Goal: Transaction & Acquisition: Purchase product/service

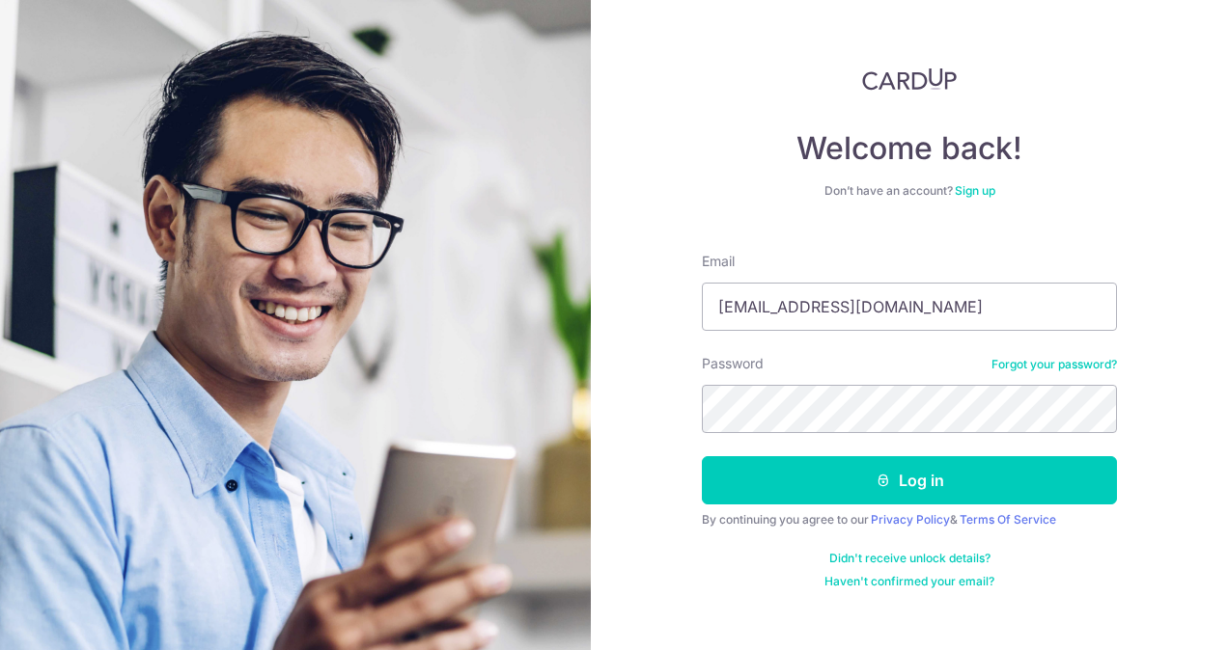
type input "[EMAIL_ADDRESS][DOMAIN_NAME]"
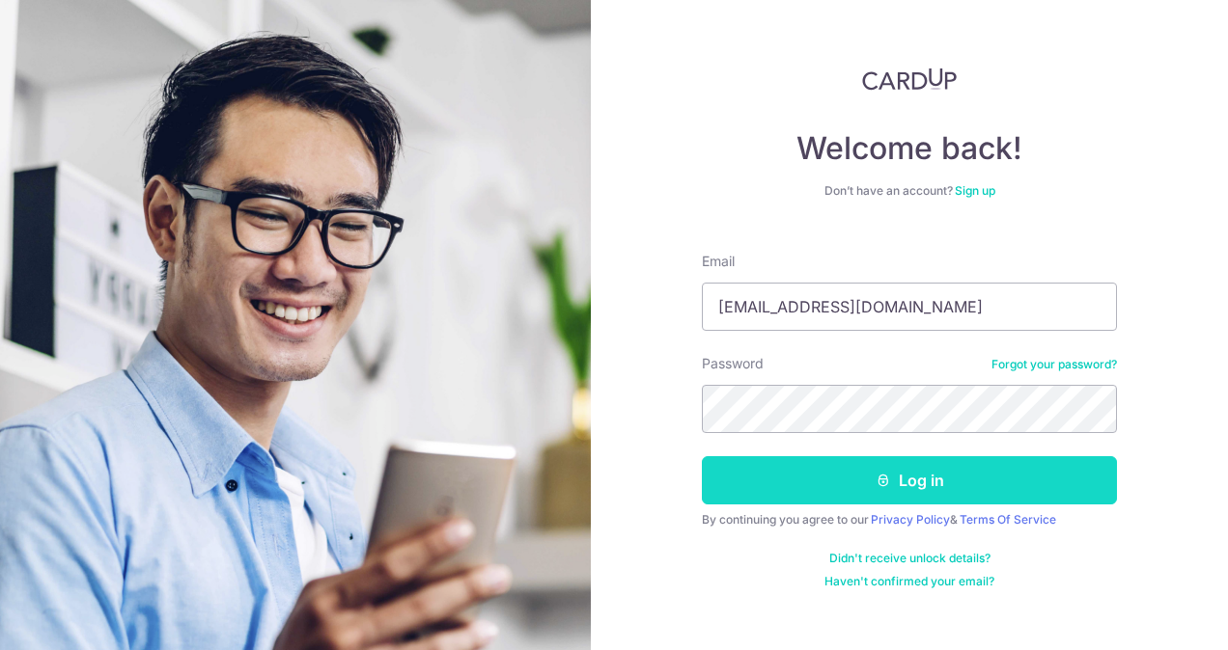
click at [971, 475] on button "Log in" at bounding box center [909, 480] width 415 height 48
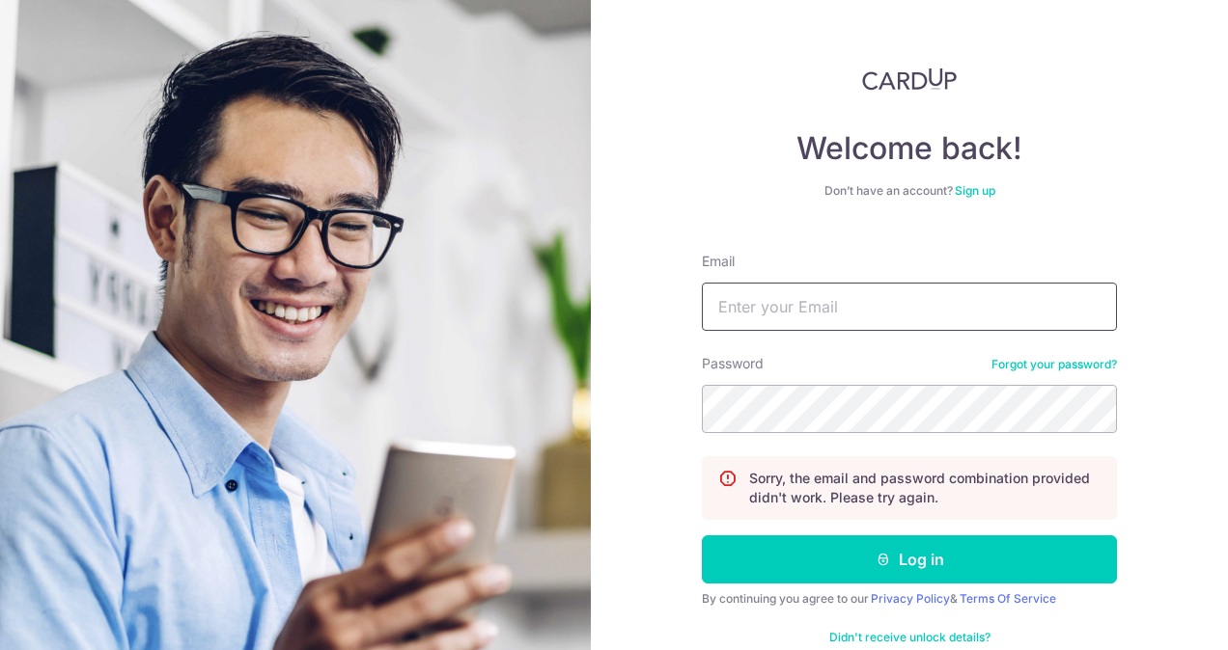
click at [856, 306] on input "Email" at bounding box center [909, 307] width 415 height 48
type input "[EMAIL_ADDRESS][DOMAIN_NAME]"
click at [702, 536] on button "Log in" at bounding box center [909, 560] width 415 height 48
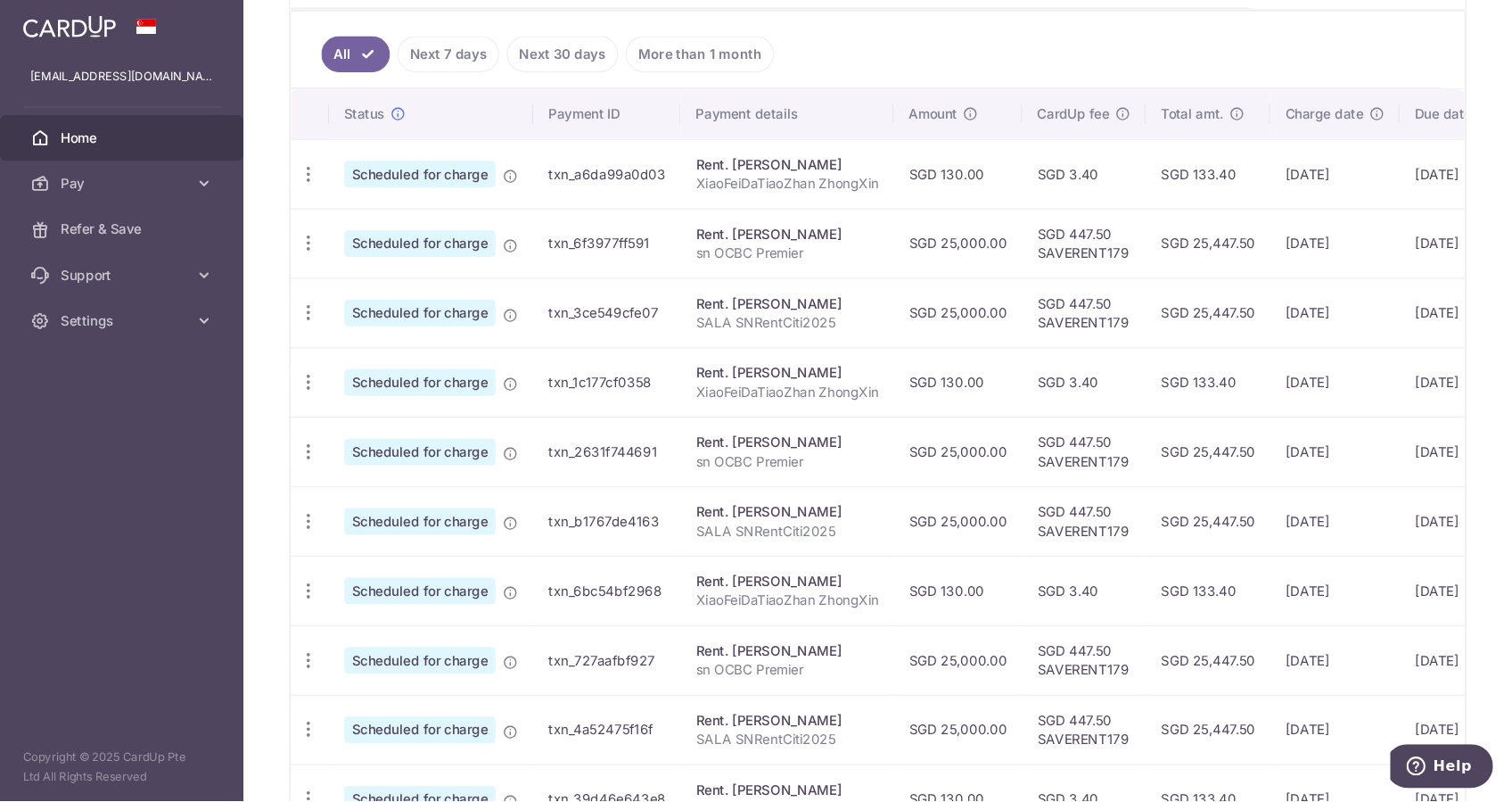
scroll to position [468, 0]
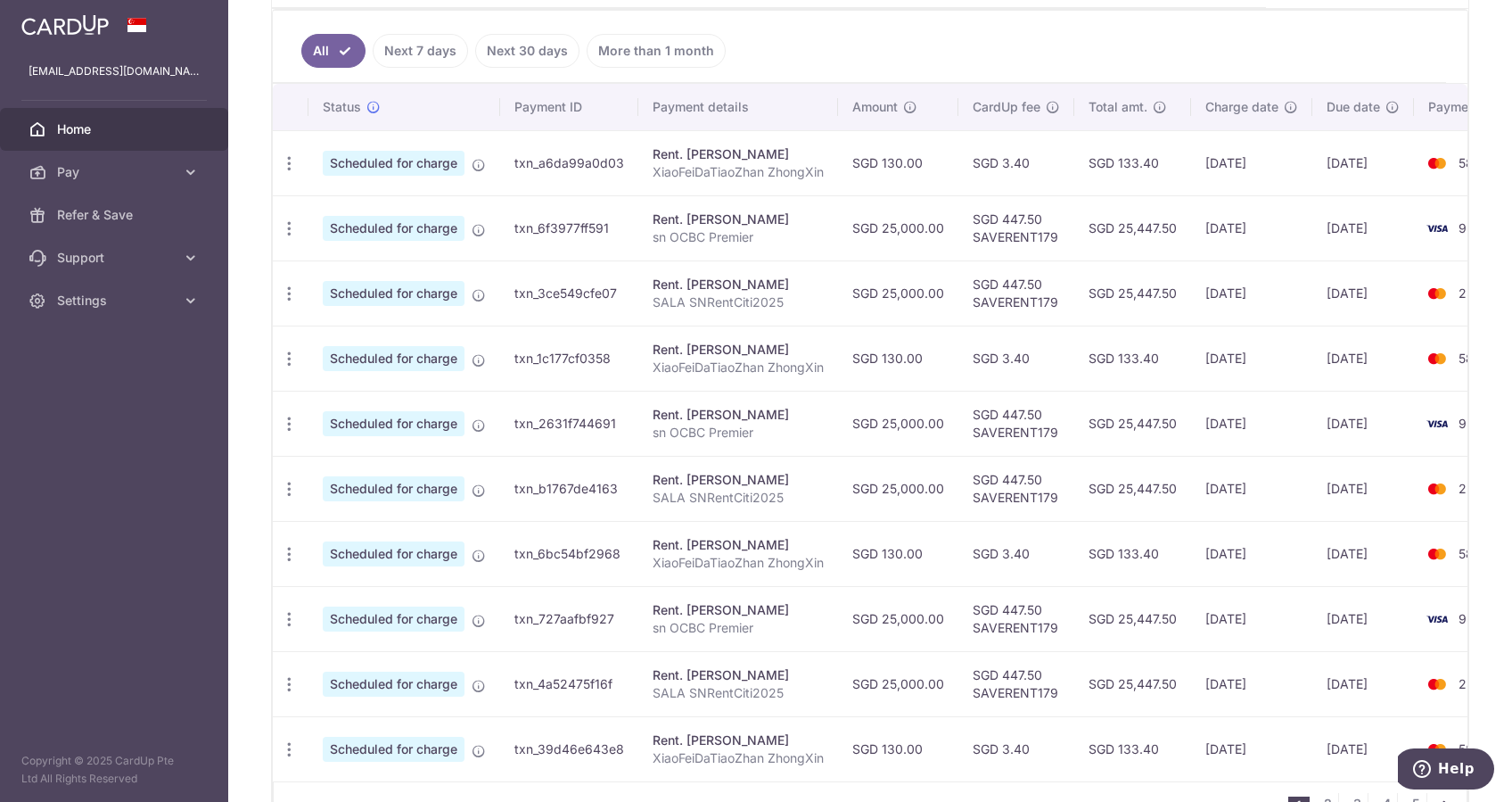
click at [1133, 221] on td "29/10/2025" at bounding box center [1251, 227] width 121 height 65
click at [1128, 214] on td "SGD 25,447.50" at bounding box center [1132, 227] width 116 height 65
click at [1133, 268] on td "SGD 25,447.50" at bounding box center [1132, 293] width 116 height 65
click at [1133, 241] on td "SGD 25,447.50" at bounding box center [1132, 227] width 116 height 65
click at [1133, 225] on td "SGD 25,447.50" at bounding box center [1132, 227] width 116 height 65
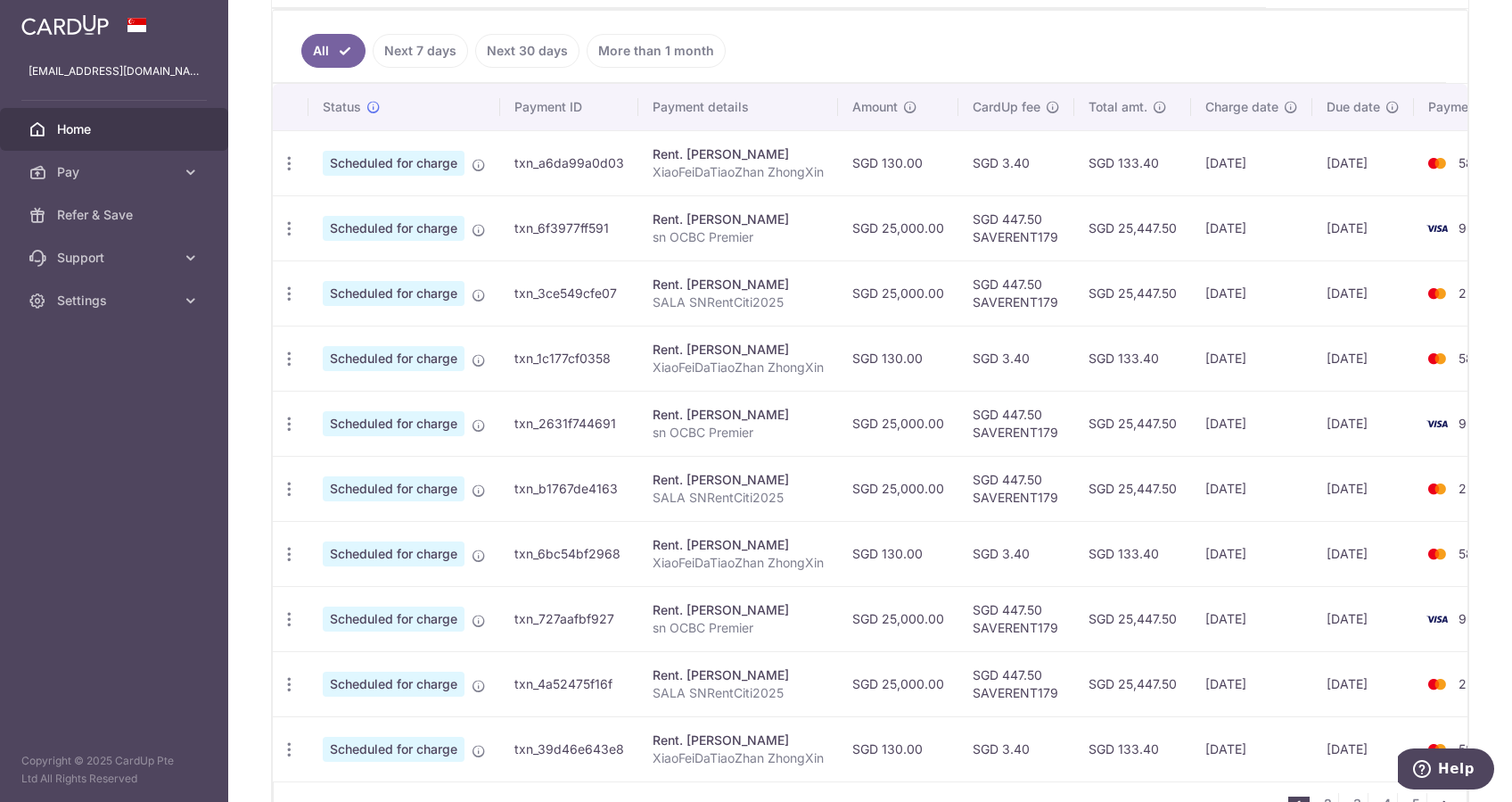
click at [1133, 287] on td "SGD 25,447.50" at bounding box center [1132, 293] width 116 height 65
click at [1133, 217] on td "SGD 25,447.50" at bounding box center [1132, 227] width 116 height 65
click at [1133, 230] on td "SGD 25,447.50" at bounding box center [1132, 227] width 116 height 65
click at [1133, 217] on td "SGD 25,447.50" at bounding box center [1132, 227] width 116 height 65
click at [1133, 230] on td "SGD 25,447.50" at bounding box center [1132, 227] width 116 height 65
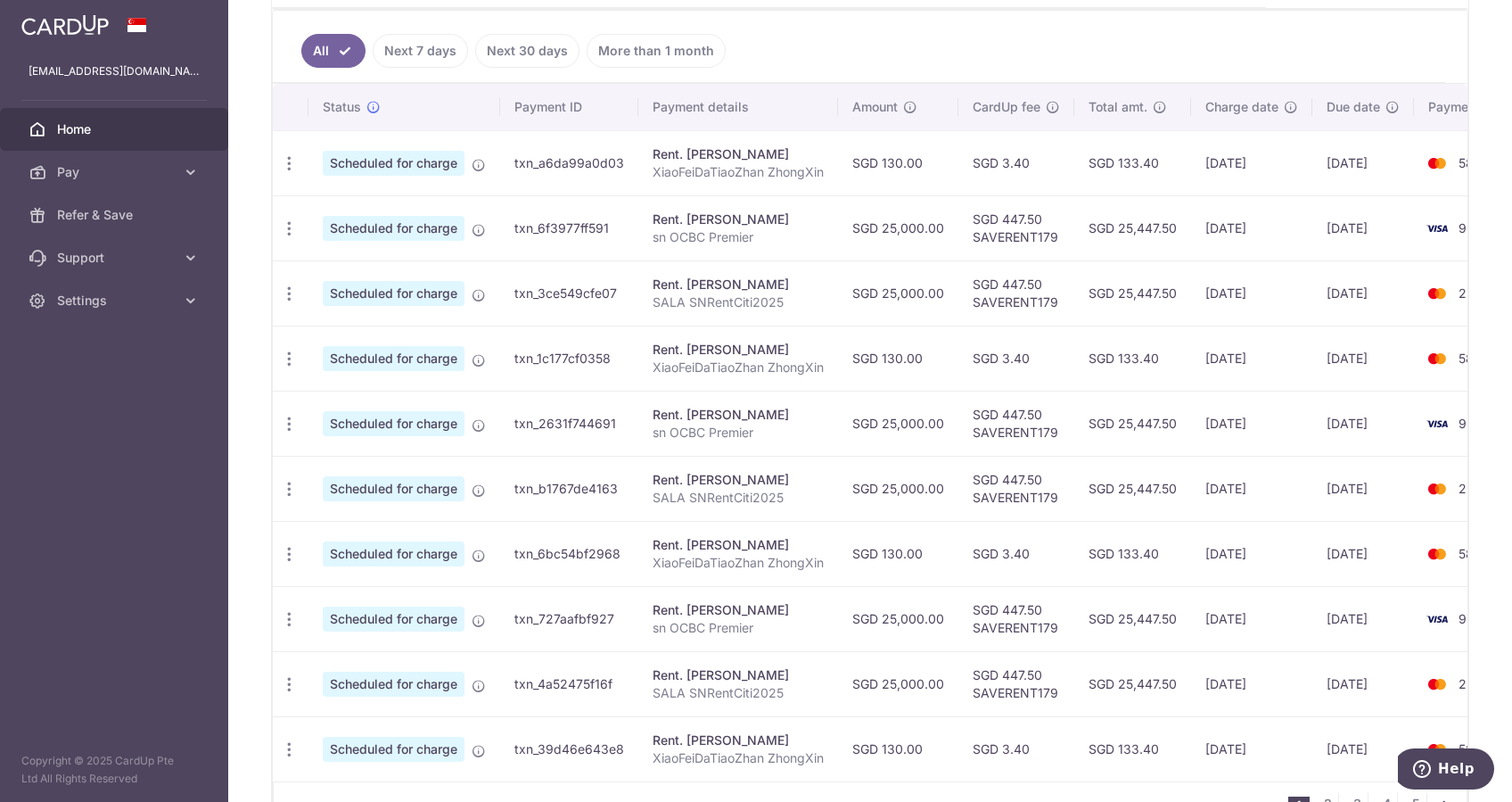
click at [1133, 228] on td "SGD 25,447.50" at bounding box center [1132, 227] width 116 height 65
click at [1133, 218] on td "SGD 25,447.50" at bounding box center [1132, 227] width 116 height 65
click at [1133, 223] on td "SGD 25,447.50" at bounding box center [1132, 227] width 116 height 65
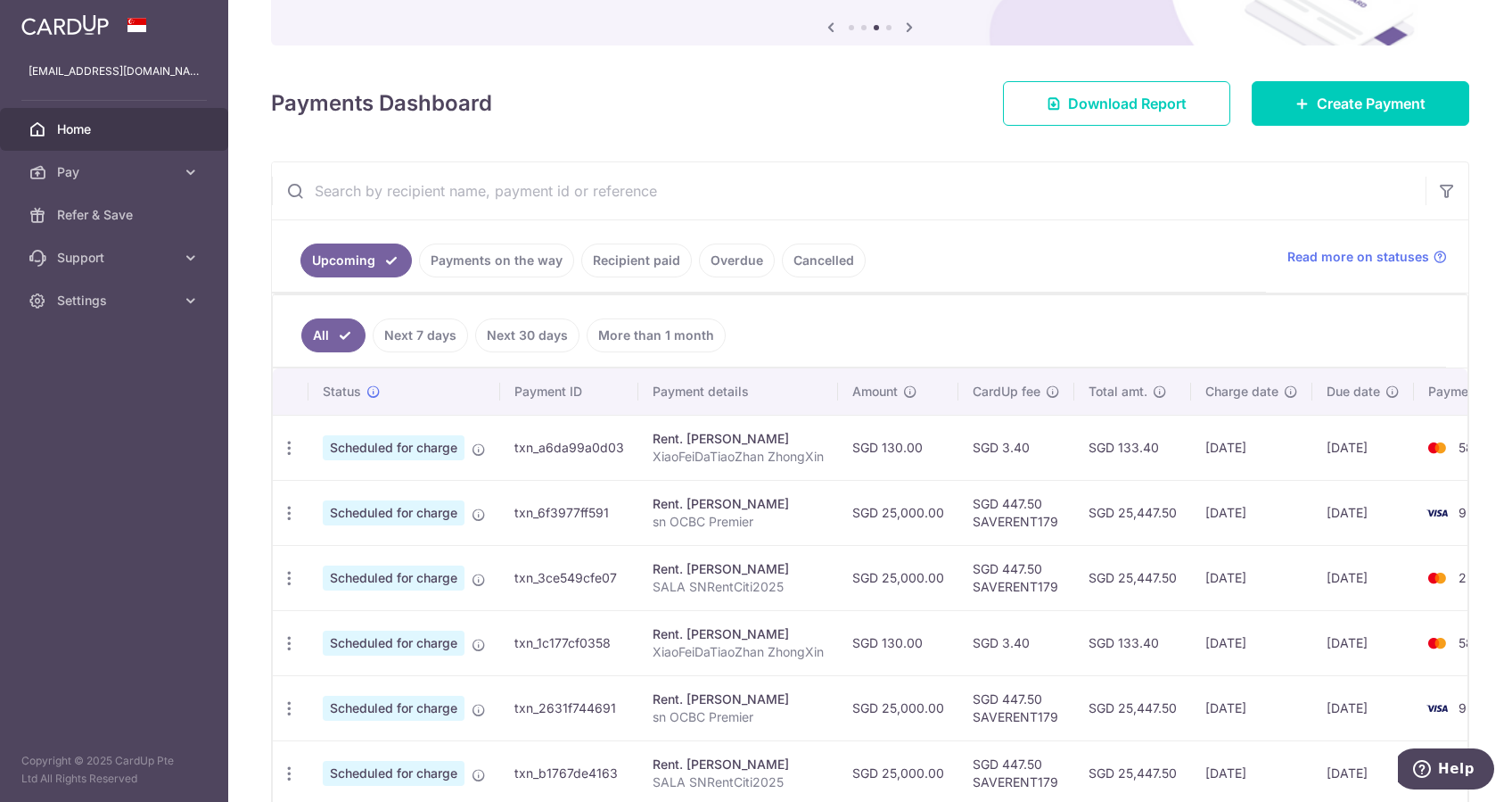
scroll to position [237, 0]
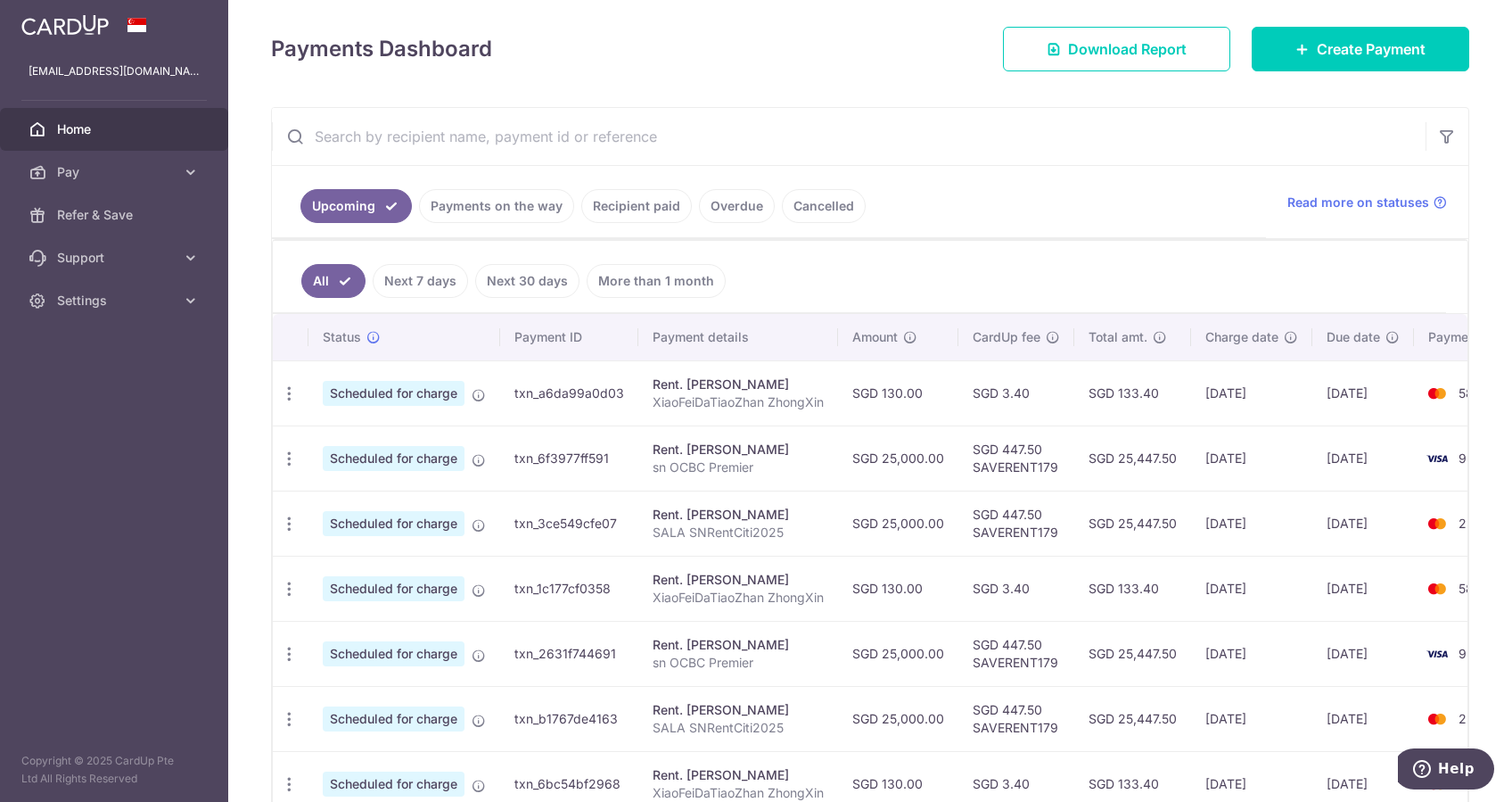
click at [606, 193] on link "Recipient paid" at bounding box center [636, 206] width 111 height 34
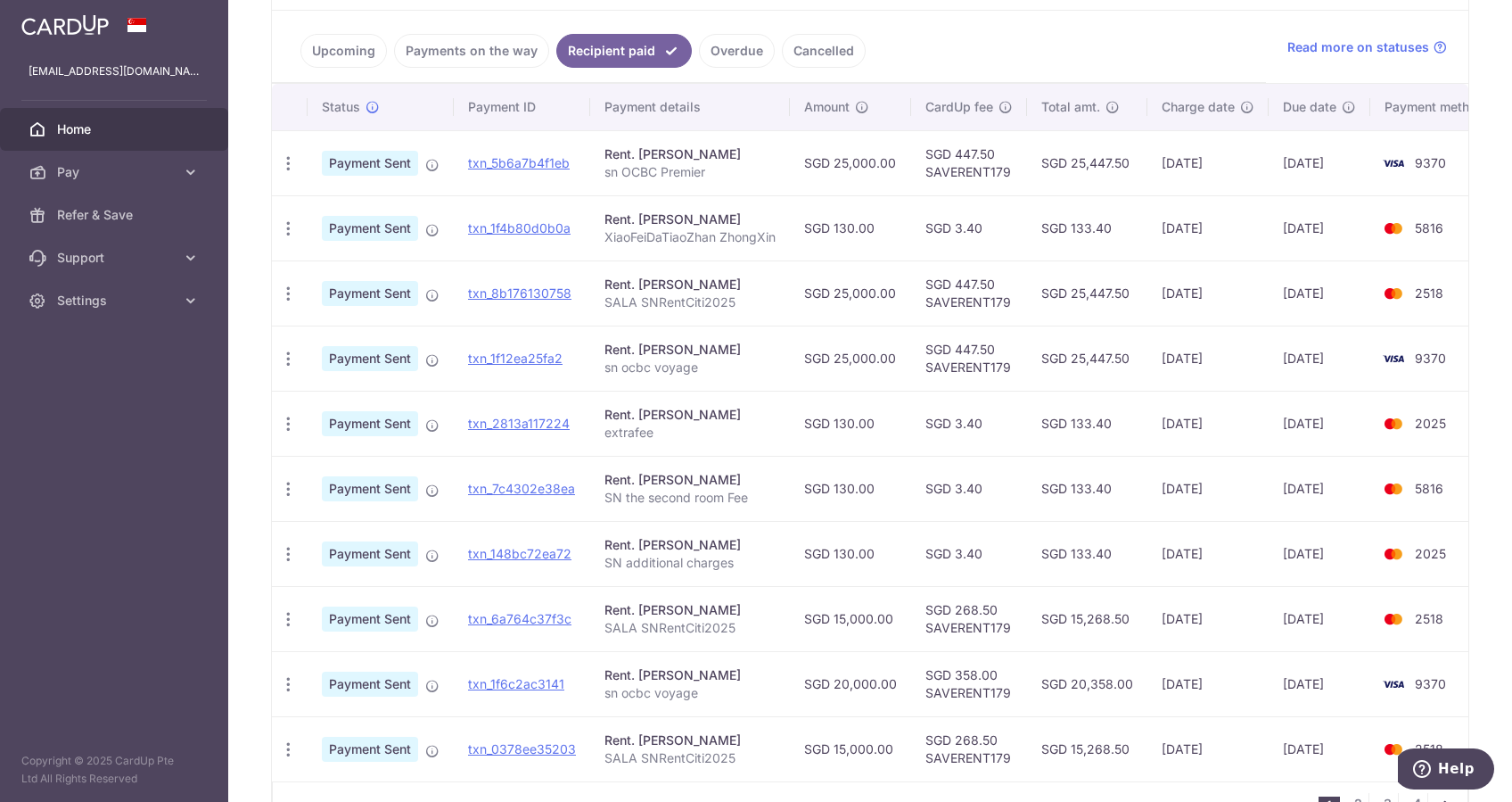
scroll to position [273, 0]
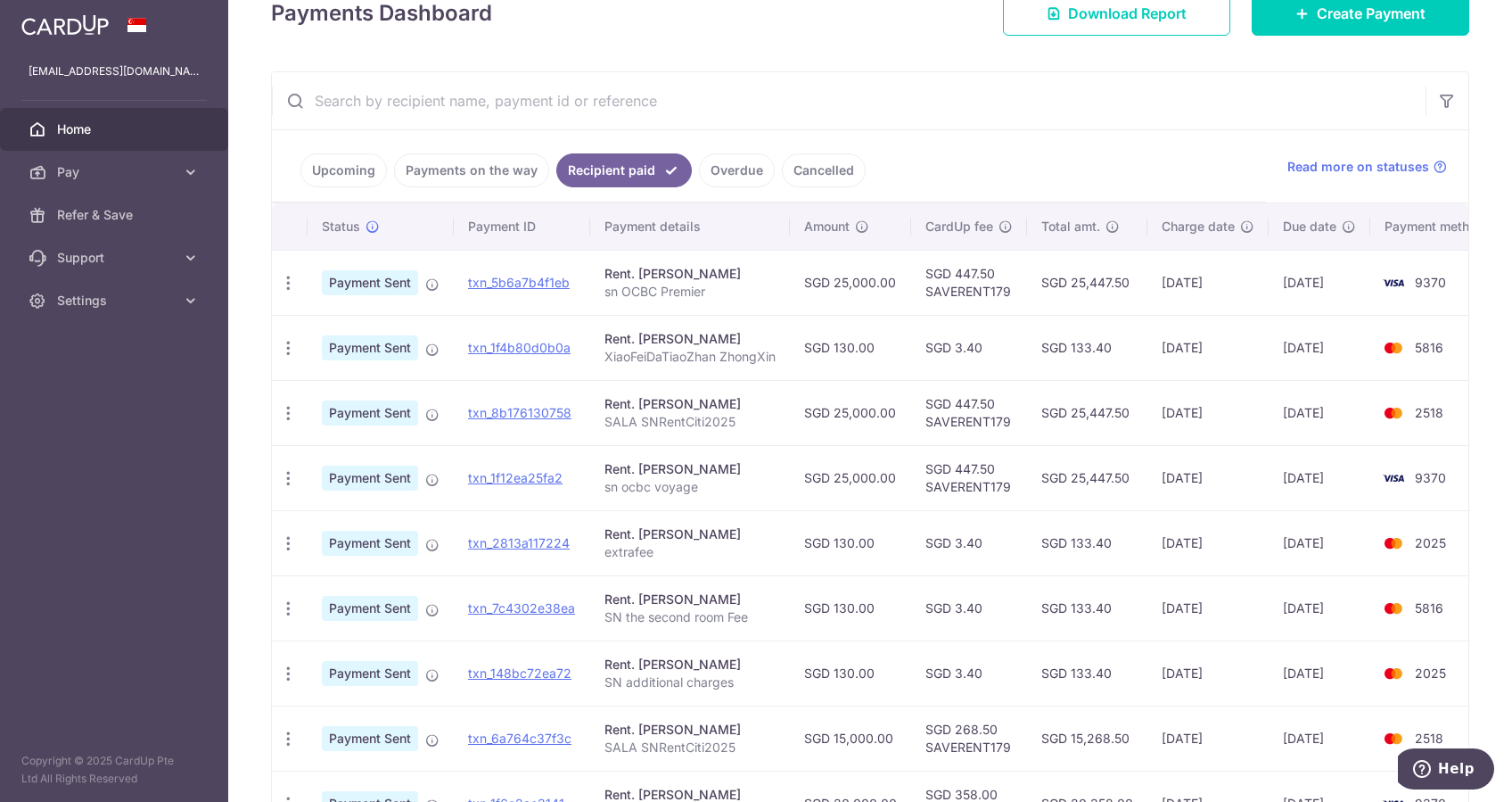
click at [345, 168] on link "Upcoming" at bounding box center [344, 170] width 87 height 34
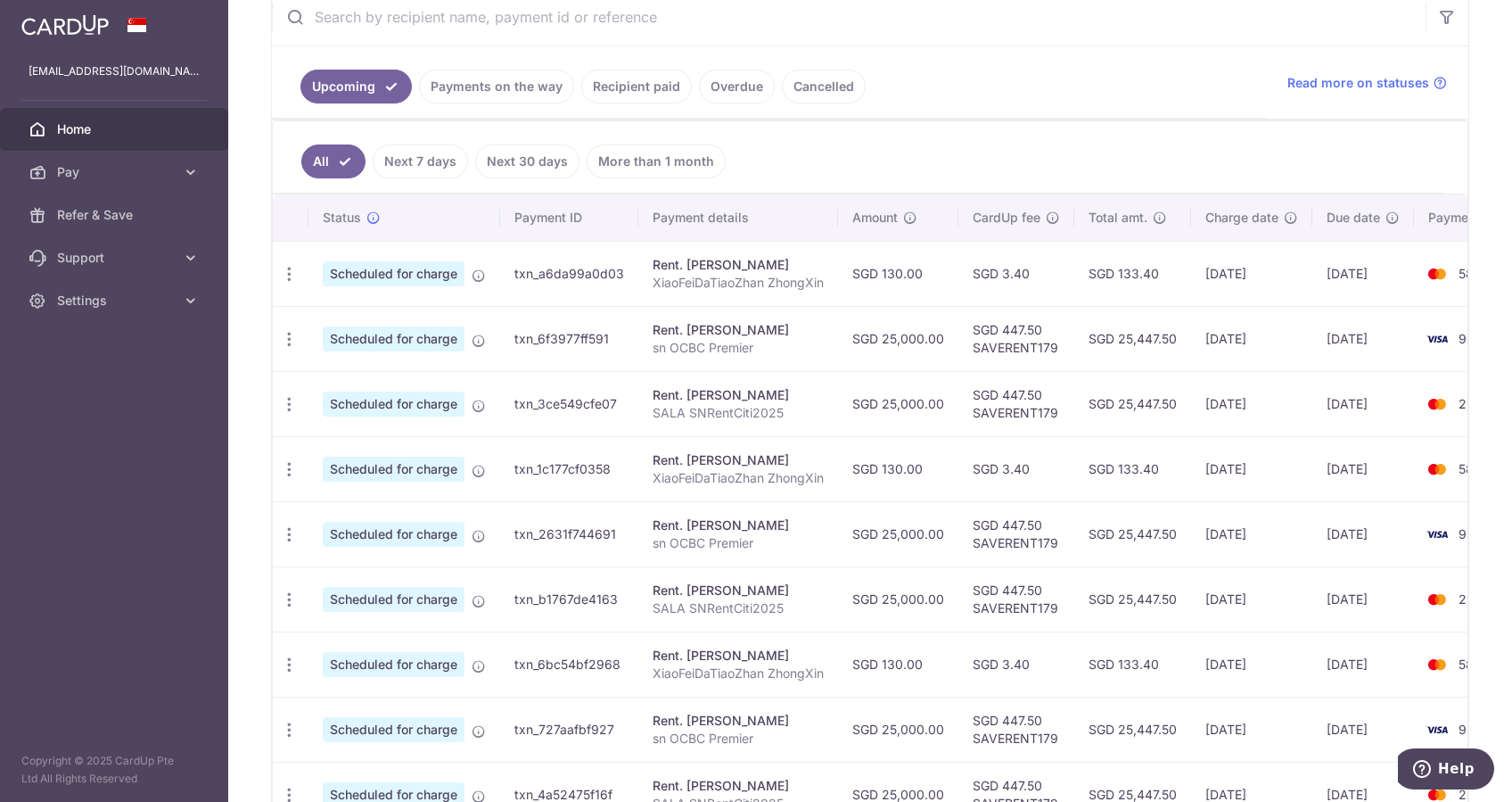
scroll to position [475, 0]
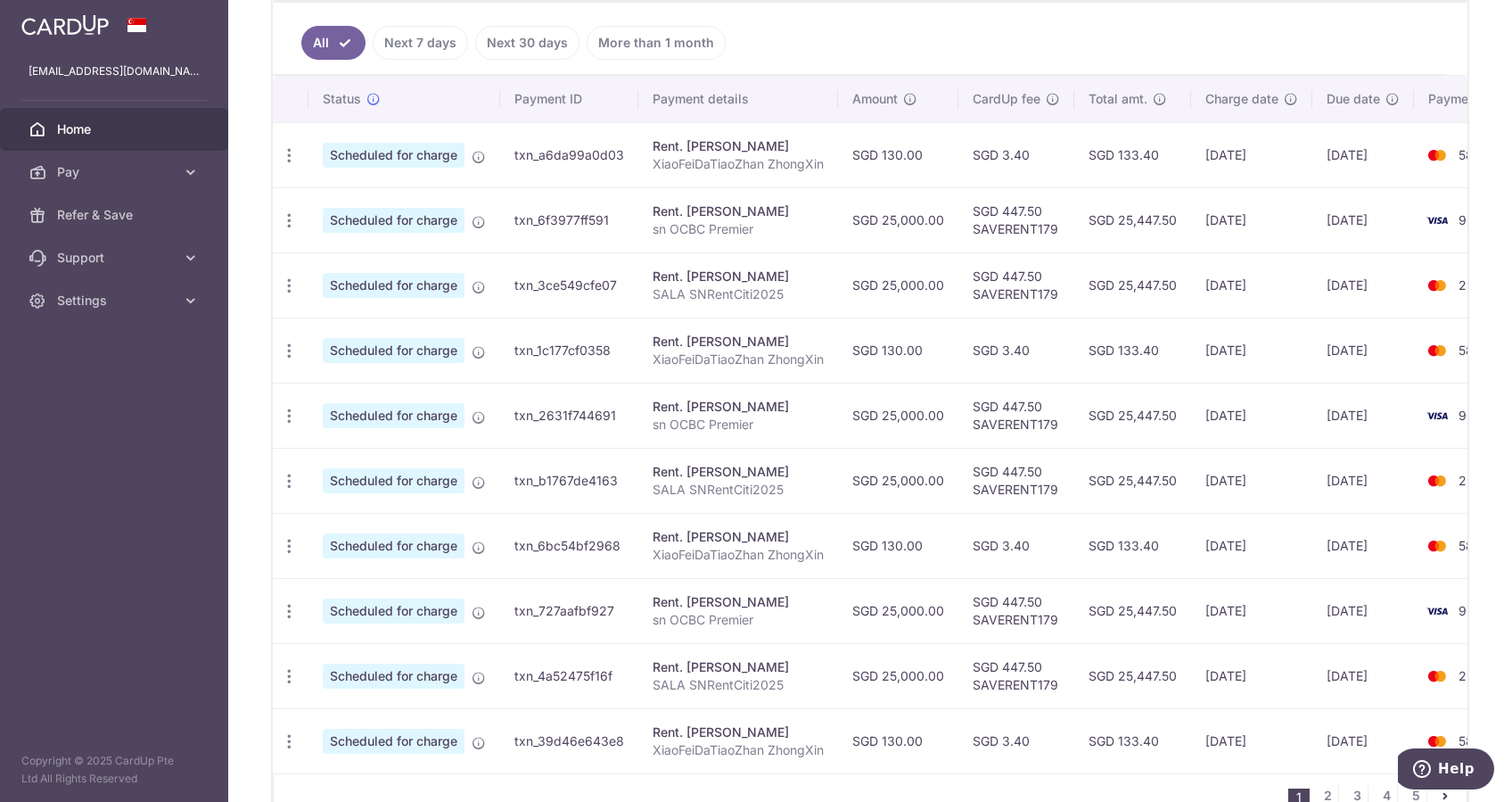
click at [926, 207] on td "SGD 25,000.00" at bounding box center [898, 220] width 120 height 65
click at [975, 208] on td "SGD 447.50 SAVERENT179" at bounding box center [1015, 220] width 115 height 65
click at [998, 220] on td "SGD 447.50 SAVERENT179" at bounding box center [1015, 220] width 115 height 65
click at [998, 230] on td "SGD 447.50 SAVERENT179" at bounding box center [1015, 220] width 115 height 65
click at [1008, 205] on td "SGD 447.50 SAVERENT179" at bounding box center [1015, 220] width 115 height 65
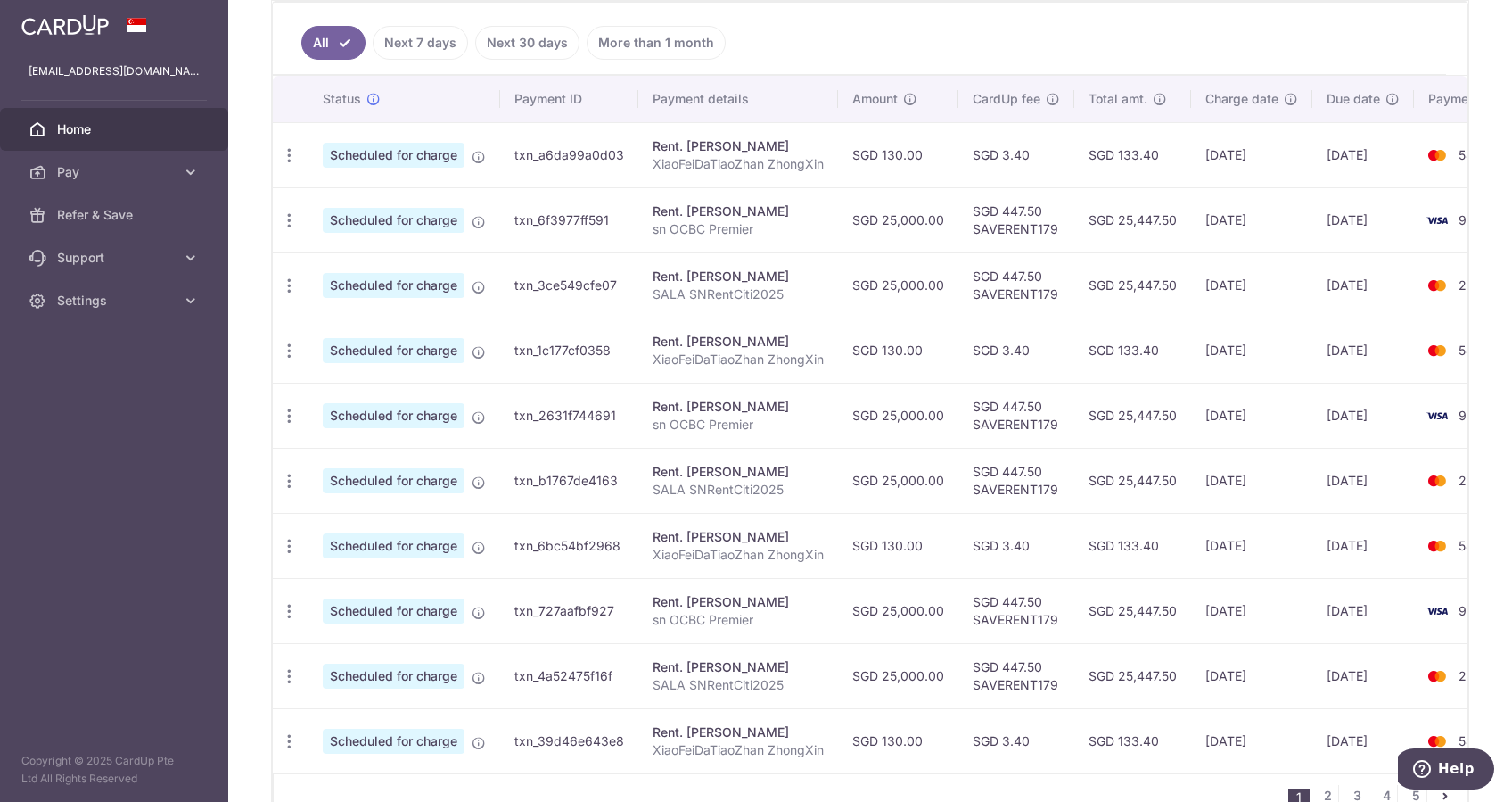
click at [999, 220] on td "SGD 447.50 SAVERENT179" at bounding box center [1015, 220] width 115 height 65
click at [1005, 202] on td "SGD 447.50 SAVERENT179" at bounding box center [1015, 220] width 115 height 65
click at [1009, 224] on td "SGD 447.50 SAVERENT179" at bounding box center [1015, 220] width 115 height 65
click at [1014, 205] on td "SGD 447.50 SAVERENT179" at bounding box center [1015, 220] width 115 height 65
click at [1011, 229] on td "SGD 447.50 SAVERENT179" at bounding box center [1015, 220] width 115 height 65
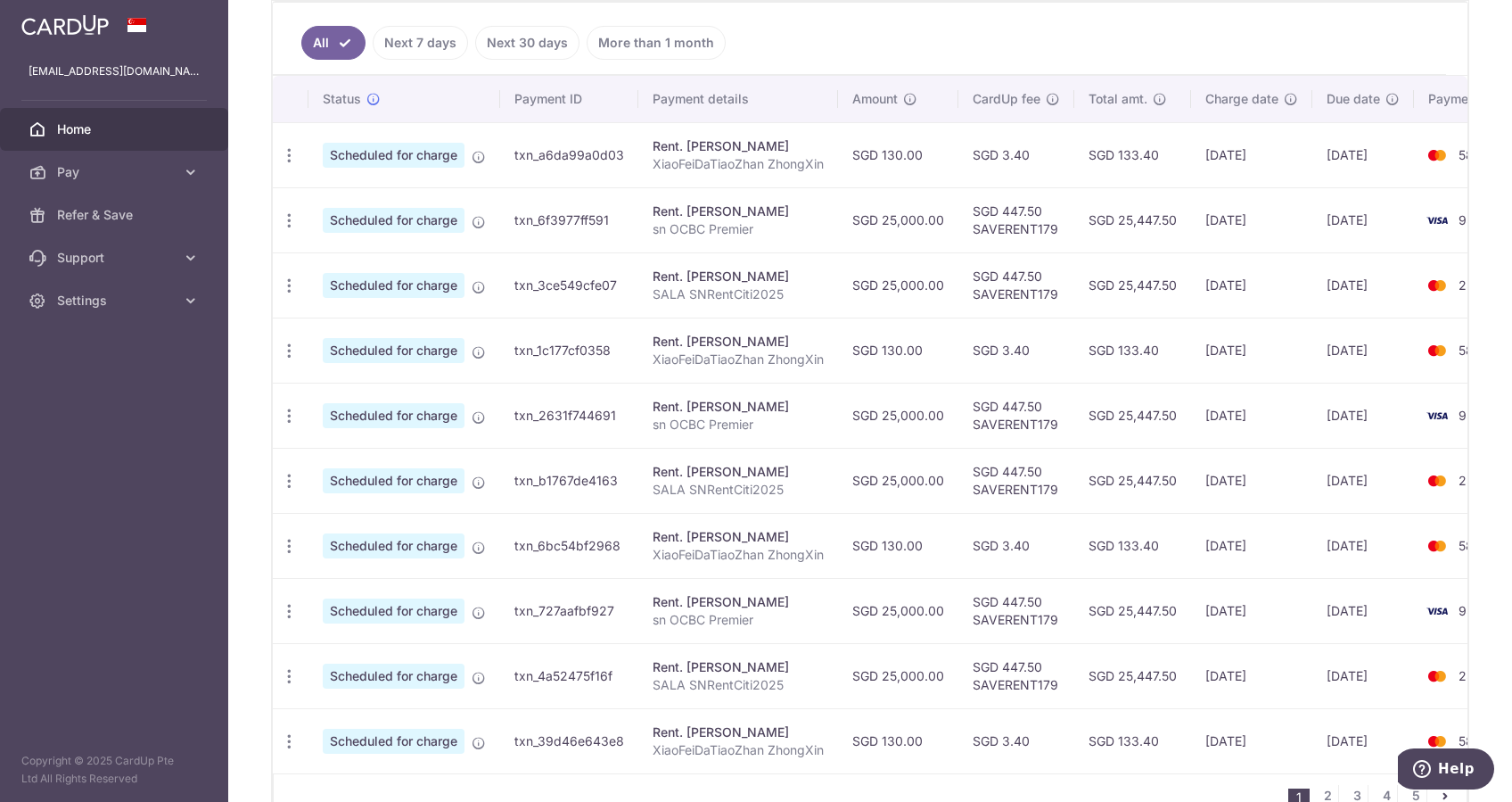
click at [1011, 204] on td "SGD 447.50 SAVERENT179" at bounding box center [1015, 220] width 115 height 65
click at [1006, 226] on td "SGD 447.50 SAVERENT179" at bounding box center [1015, 220] width 115 height 65
click at [1005, 212] on td "SGD 447.50 SAVERENT179" at bounding box center [1015, 220] width 115 height 65
click at [1000, 228] on td "SGD 447.50 SAVERENT179" at bounding box center [1015, 220] width 115 height 65
click at [998, 211] on td "SGD 447.50 SAVERENT179" at bounding box center [1015, 220] width 115 height 65
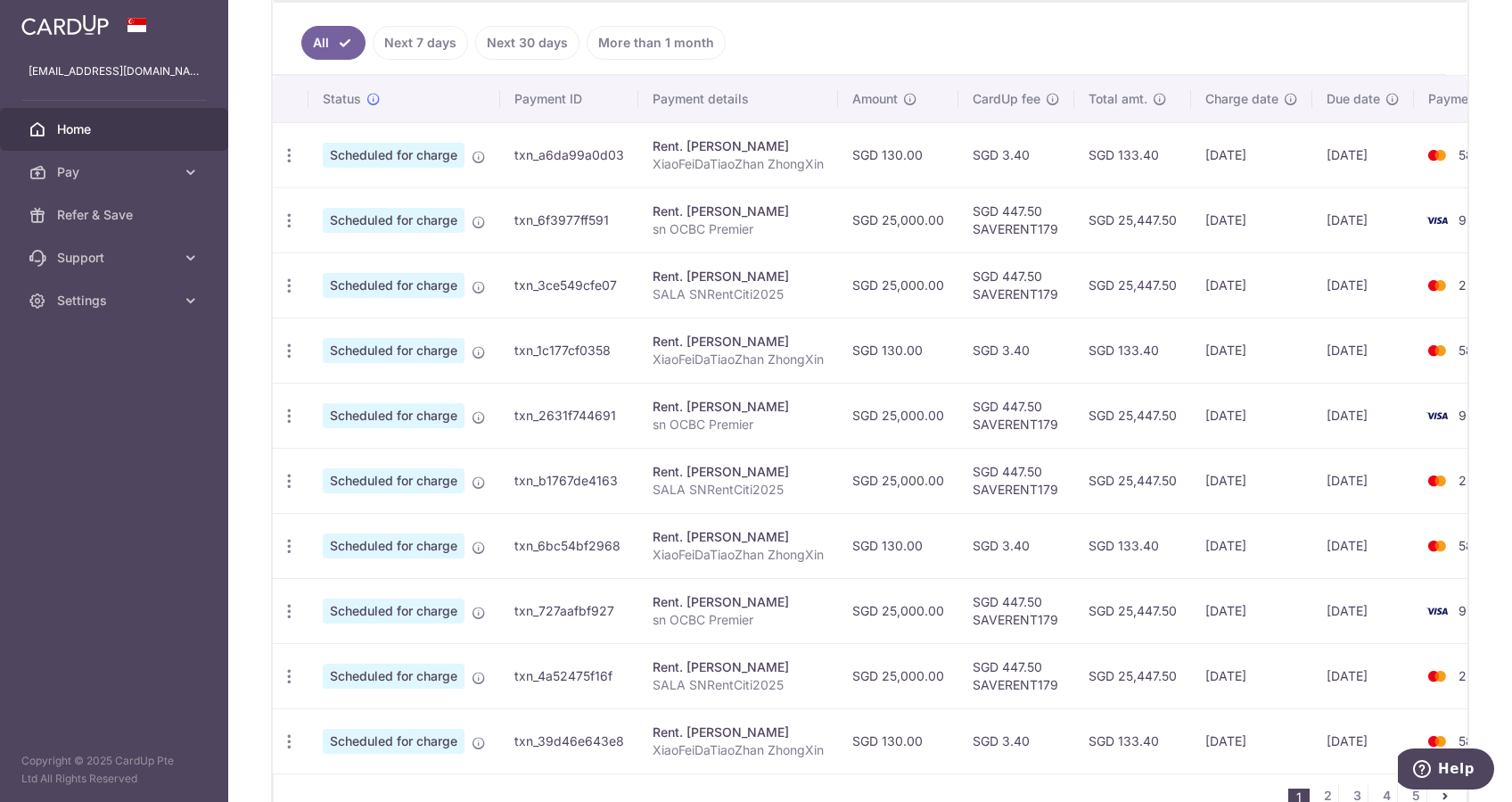
click at [994, 225] on td "SGD 447.50 SAVERENT179" at bounding box center [1015, 220] width 115 height 65
click at [993, 212] on td "SGD 447.50 SAVERENT179" at bounding box center [1015, 220] width 115 height 65
click at [990, 229] on td "SGD 447.50 SAVERENT179" at bounding box center [1015, 220] width 115 height 65
click at [988, 206] on td "SGD 447.50 SAVERENT179" at bounding box center [1015, 220] width 115 height 65
click at [991, 230] on td "SGD 447.50 SAVERENT179" at bounding box center [1015, 220] width 115 height 65
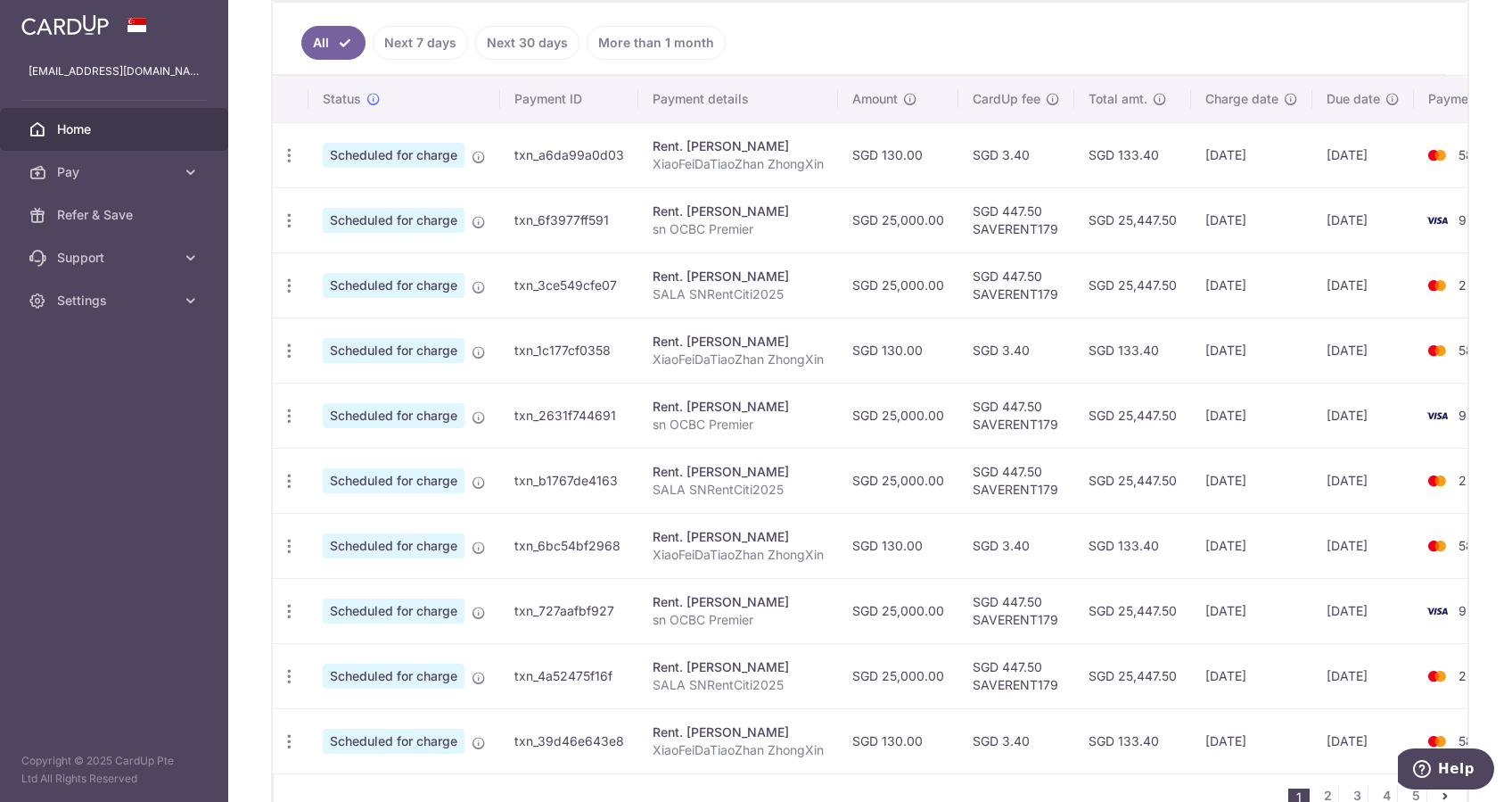
click at [991, 207] on td "SGD 447.50 SAVERENT179" at bounding box center [1015, 220] width 115 height 65
click at [991, 228] on td "SGD 447.50 SAVERENT179" at bounding box center [1015, 220] width 115 height 65
click at [998, 206] on td "SGD 447.50 SAVERENT179" at bounding box center [1015, 220] width 115 height 65
click at [995, 225] on td "SGD 447.50 SAVERENT179" at bounding box center [1015, 220] width 115 height 65
click at [996, 212] on td "SGD 447.50 SAVERENT179" at bounding box center [1015, 220] width 115 height 65
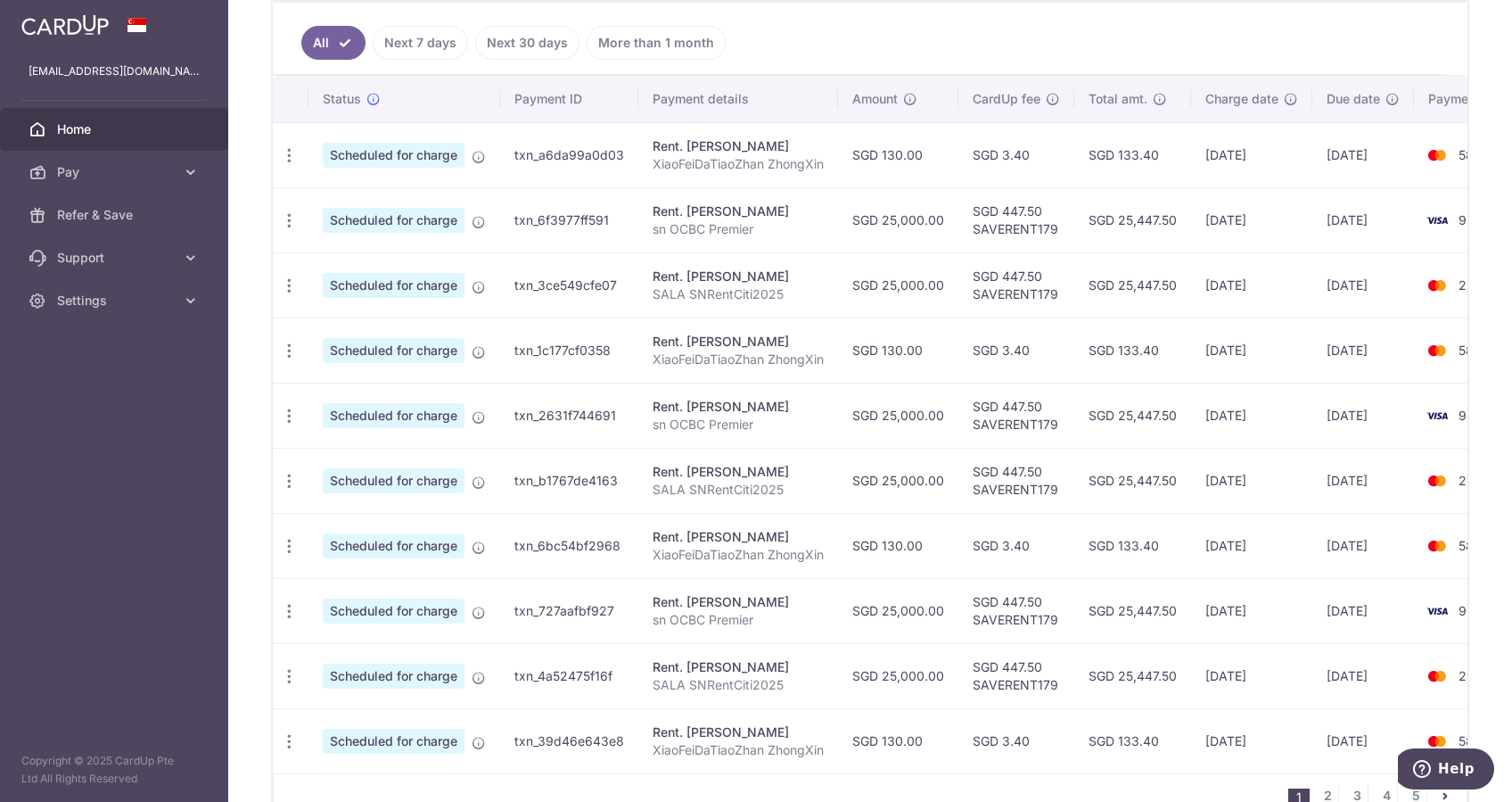
click at [988, 225] on td "SGD 447.50 SAVERENT179" at bounding box center [1015, 220] width 115 height 65
click at [753, 212] on div "Rent. Nan ZHANG" at bounding box center [737, 211] width 171 height 18
click at [756, 268] on div "Rent. Nan ZHANG" at bounding box center [737, 276] width 171 height 18
click at [1133, 207] on td "SGD 25,447.50" at bounding box center [1132, 220] width 116 height 65
click at [917, 214] on td "SGD 25,000.00" at bounding box center [898, 220] width 120 height 65
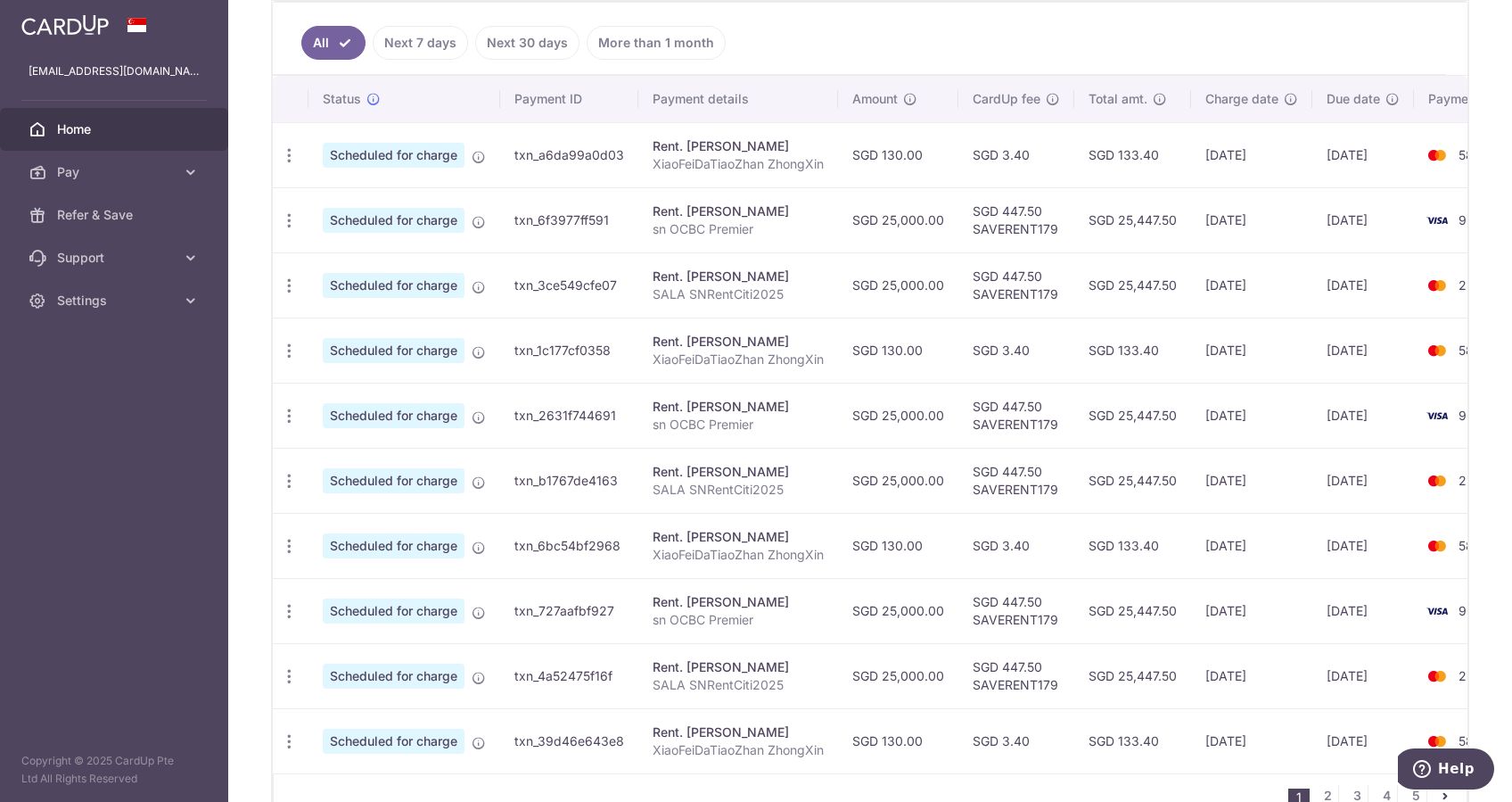
click at [1042, 233] on td "SGD 447.50 SAVERENT179" at bounding box center [1015, 220] width 115 height 65
click at [1031, 211] on td "SGD 447.50 SAVERENT179" at bounding box center [1015, 220] width 115 height 65
click at [1020, 235] on td "SGD 447.50 SAVERENT179" at bounding box center [1015, 220] width 115 height 65
click at [935, 226] on td "SGD 25,000.00" at bounding box center [898, 220] width 120 height 65
click at [1133, 220] on td "SGD 25,447.50" at bounding box center [1132, 220] width 116 height 65
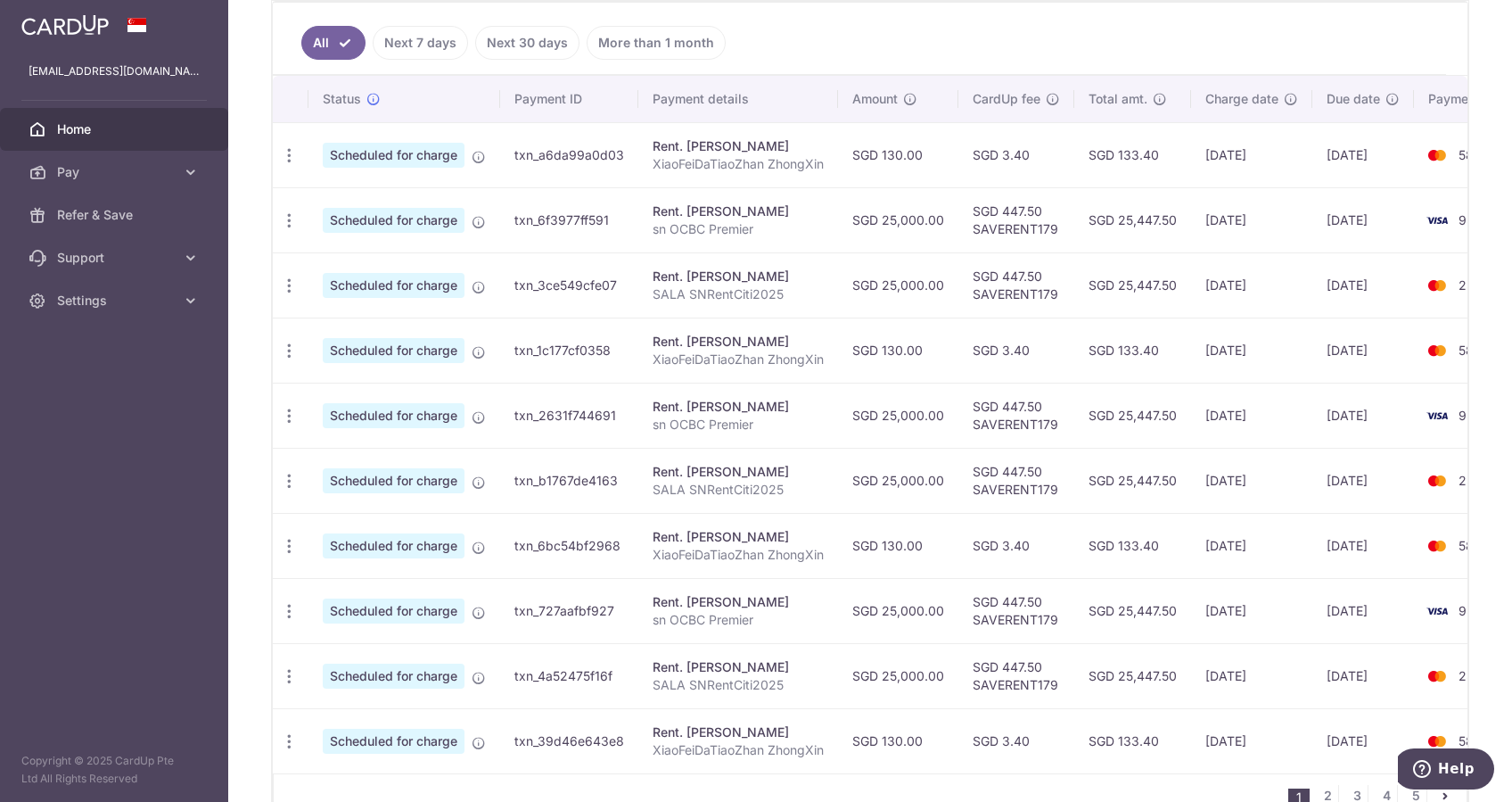
click at [1133, 221] on td "29/10/2025" at bounding box center [1251, 220] width 121 height 65
click at [1133, 265] on td "06/11/2025" at bounding box center [1251, 285] width 121 height 65
click at [1048, 215] on td "SGD 447.50 SAVERENT179" at bounding box center [1015, 220] width 115 height 65
click at [1043, 226] on td "SGD 447.50 SAVERENT179" at bounding box center [1015, 220] width 115 height 65
click at [1133, 221] on td "29/10/2025" at bounding box center [1251, 220] width 121 height 65
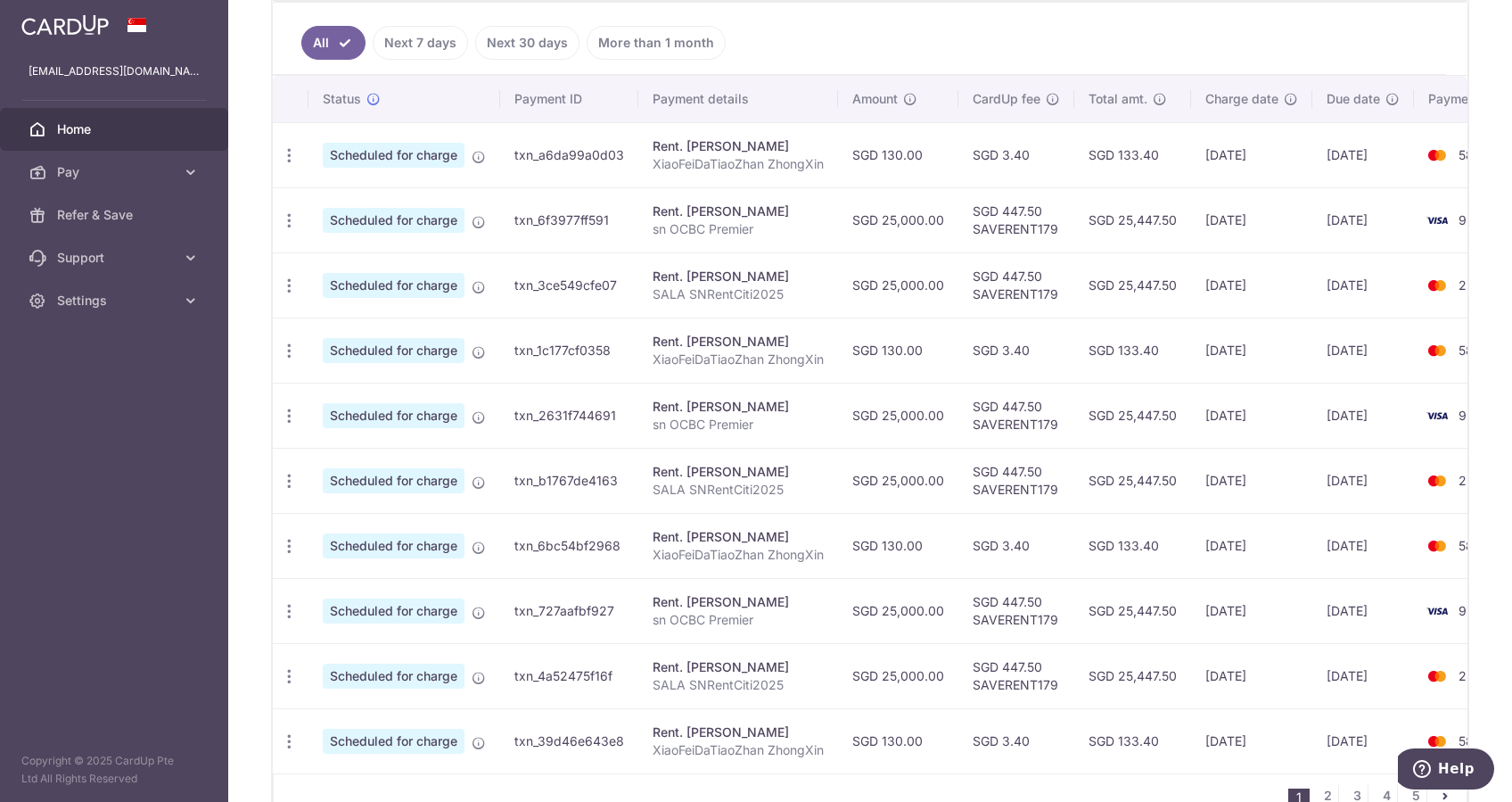
click at [1133, 275] on td "06/11/2025" at bounding box center [1251, 285] width 121 height 65
click at [1016, 221] on td "SGD 447.50 SAVERENT179" at bounding box center [1015, 220] width 115 height 65
click at [1049, 220] on td "SGD 447.50 SAVERENT179" at bounding box center [1015, 220] width 115 height 65
click at [1133, 281] on td "06/11/2025" at bounding box center [1251, 285] width 121 height 65
click at [1133, 217] on td "29/10/2025" at bounding box center [1251, 220] width 121 height 65
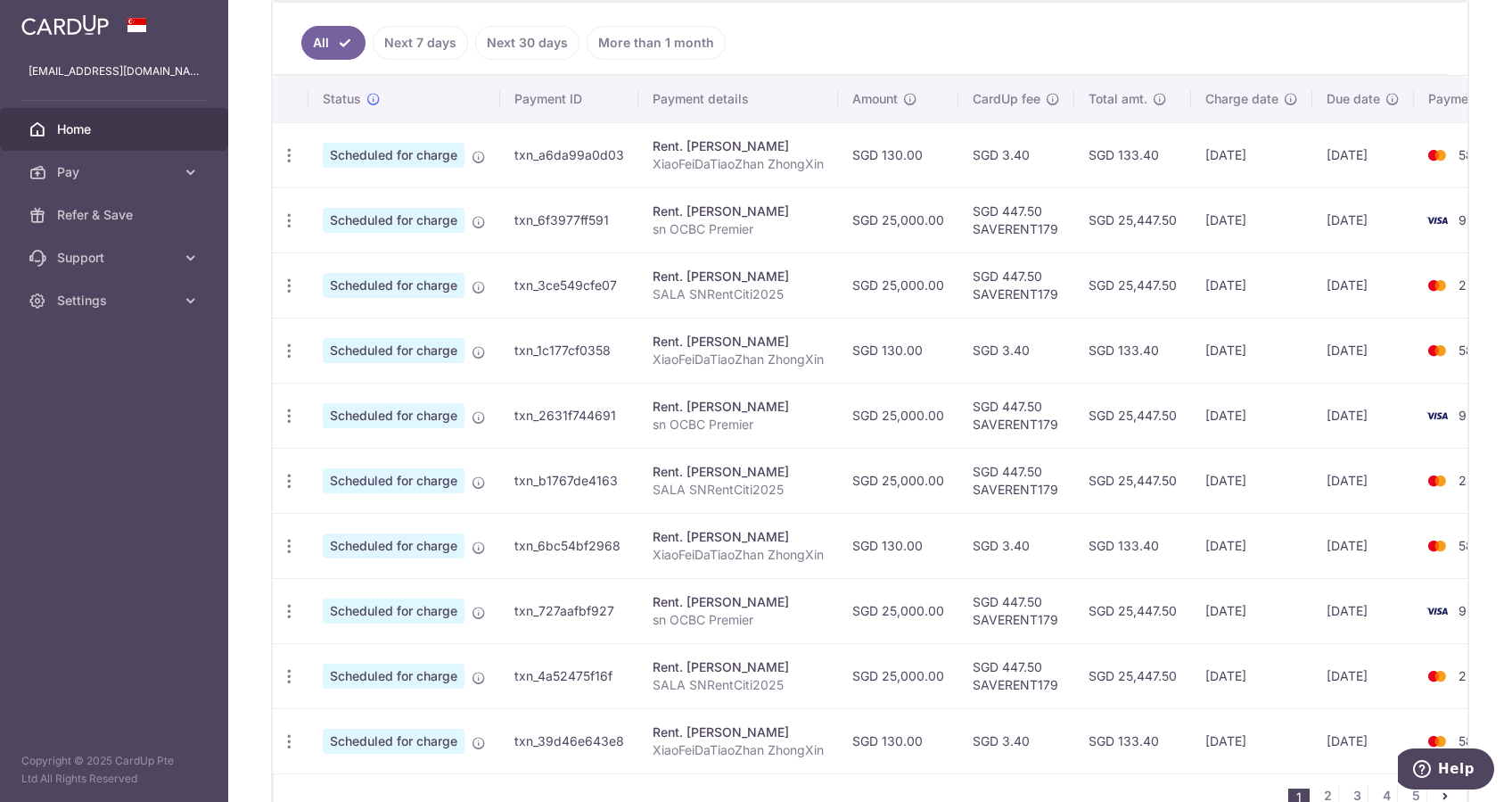
click at [1007, 276] on td "SGD 447.50 SAVERENT179" at bounding box center [1015, 285] width 115 height 65
click at [1019, 286] on td "SGD 447.50 SAVERENT179" at bounding box center [1015, 285] width 115 height 65
click at [1020, 223] on td "SGD 447.50 SAVERENT179" at bounding box center [1015, 220] width 115 height 65
click at [1133, 157] on td "24/10/2025" at bounding box center [1363, 154] width 102 height 65
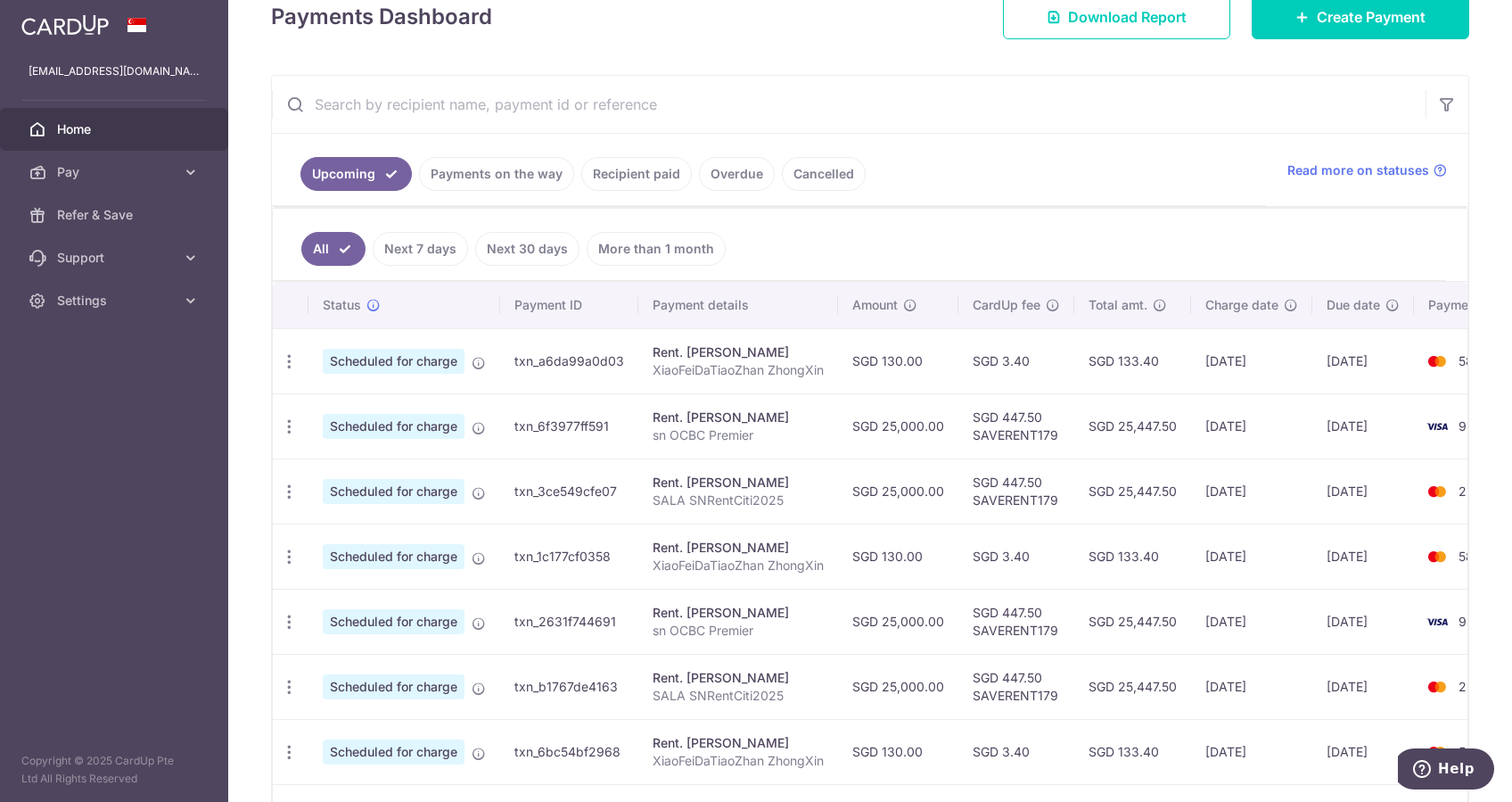
scroll to position [229, 0]
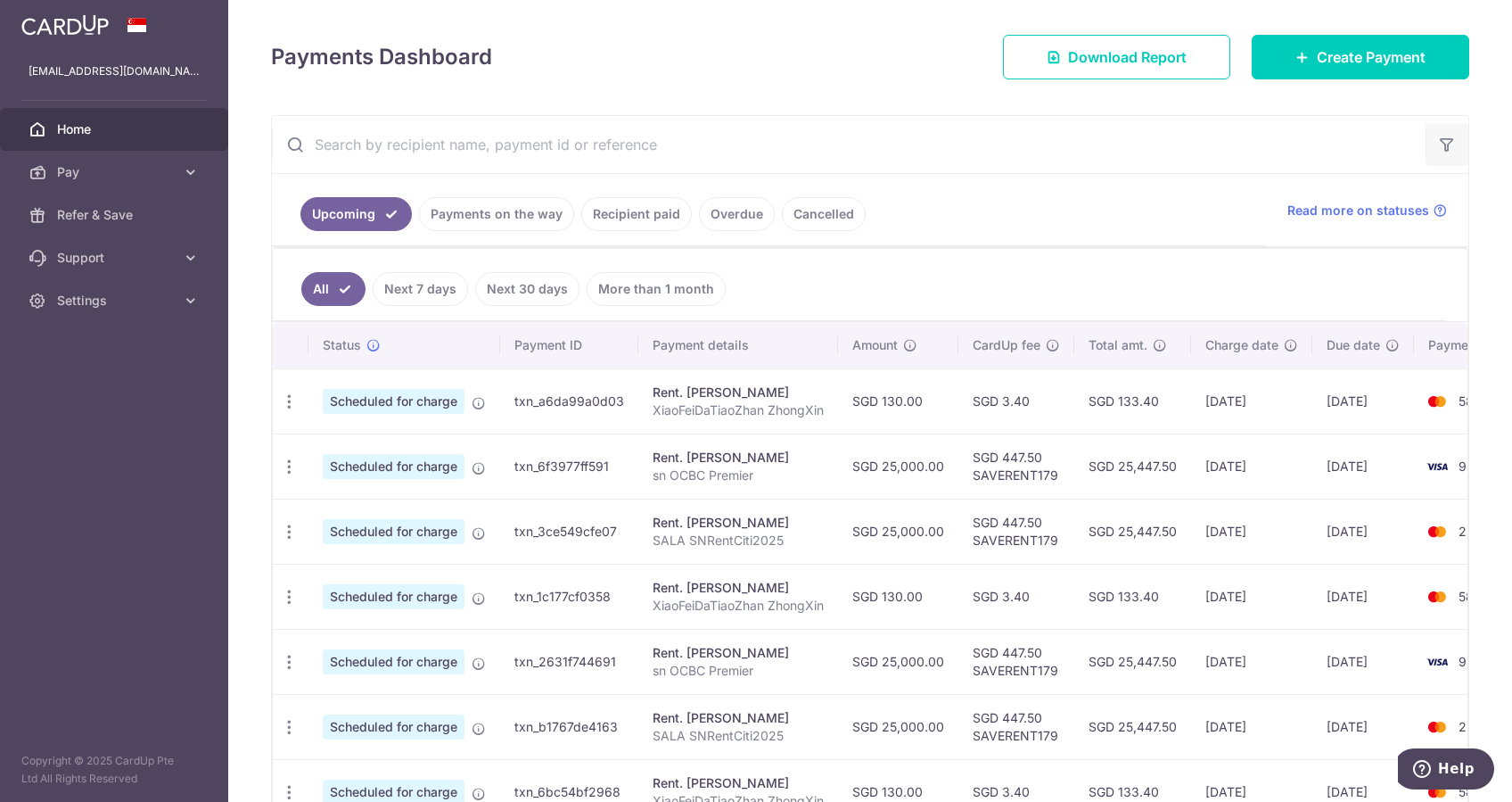
click at [1133, 150] on icon "button" at bounding box center [1446, 144] width 18 height 18
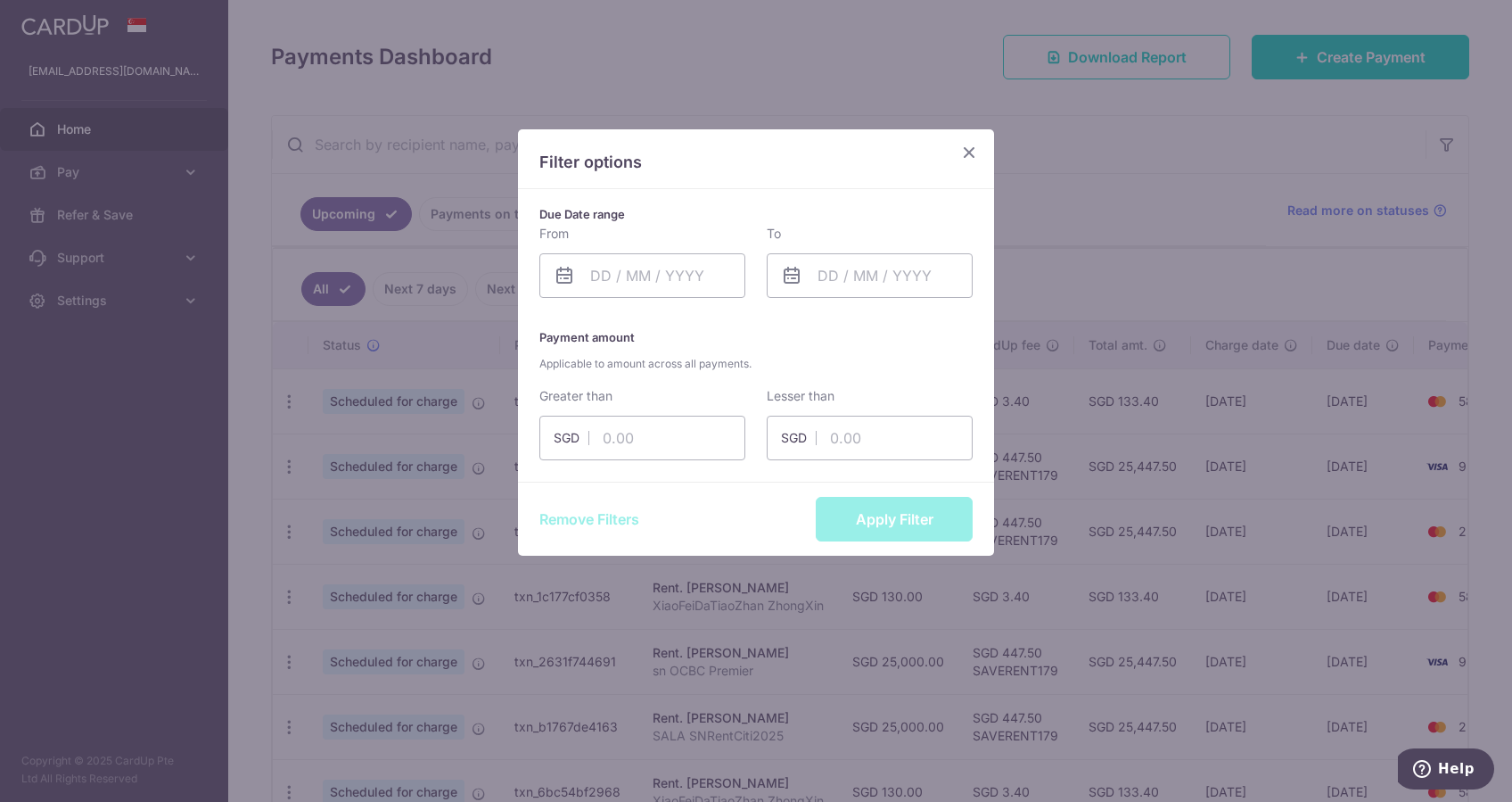
click at [966, 151] on icon "Close" at bounding box center [968, 152] width 21 height 22
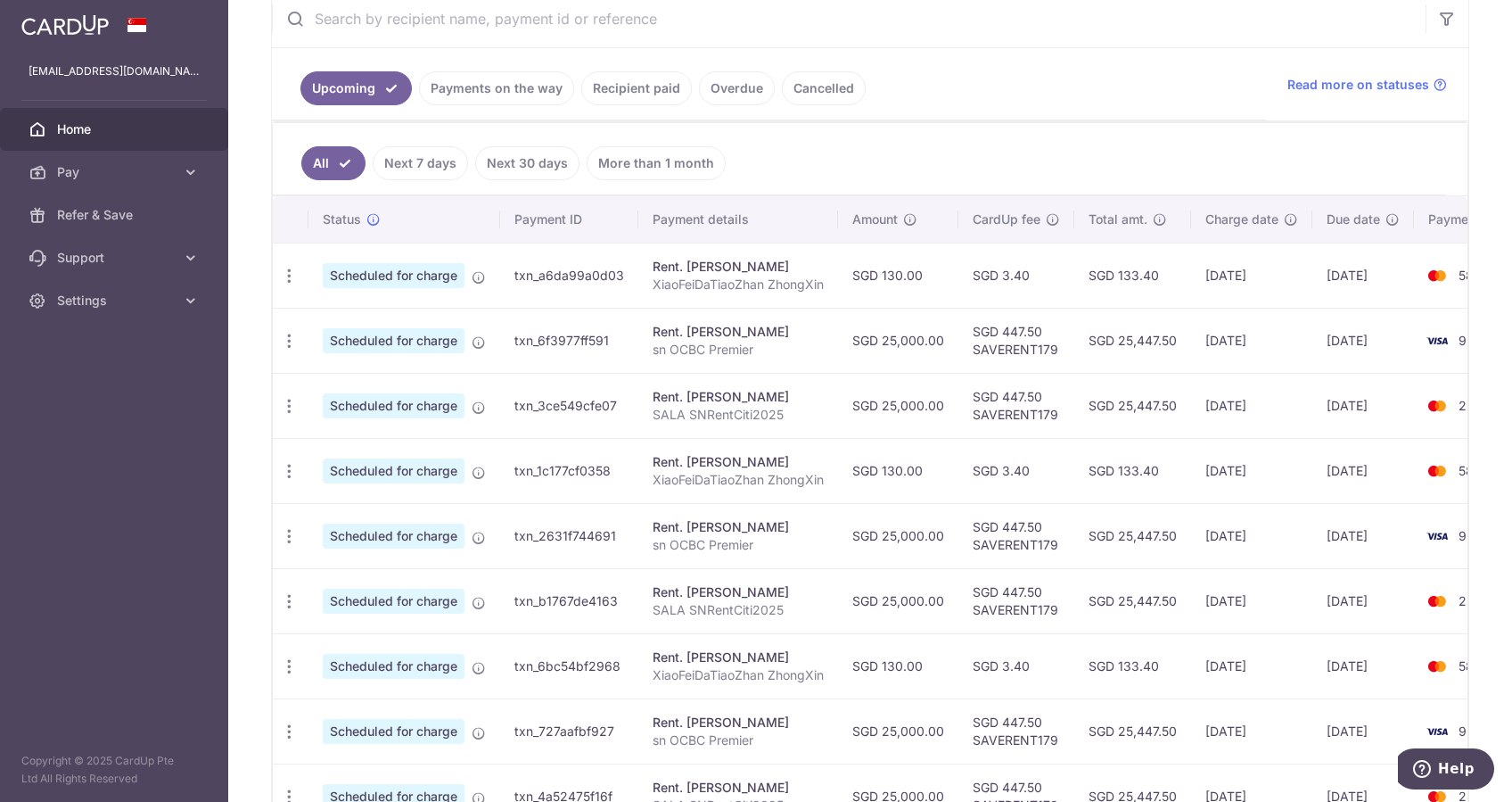
scroll to position [348, 0]
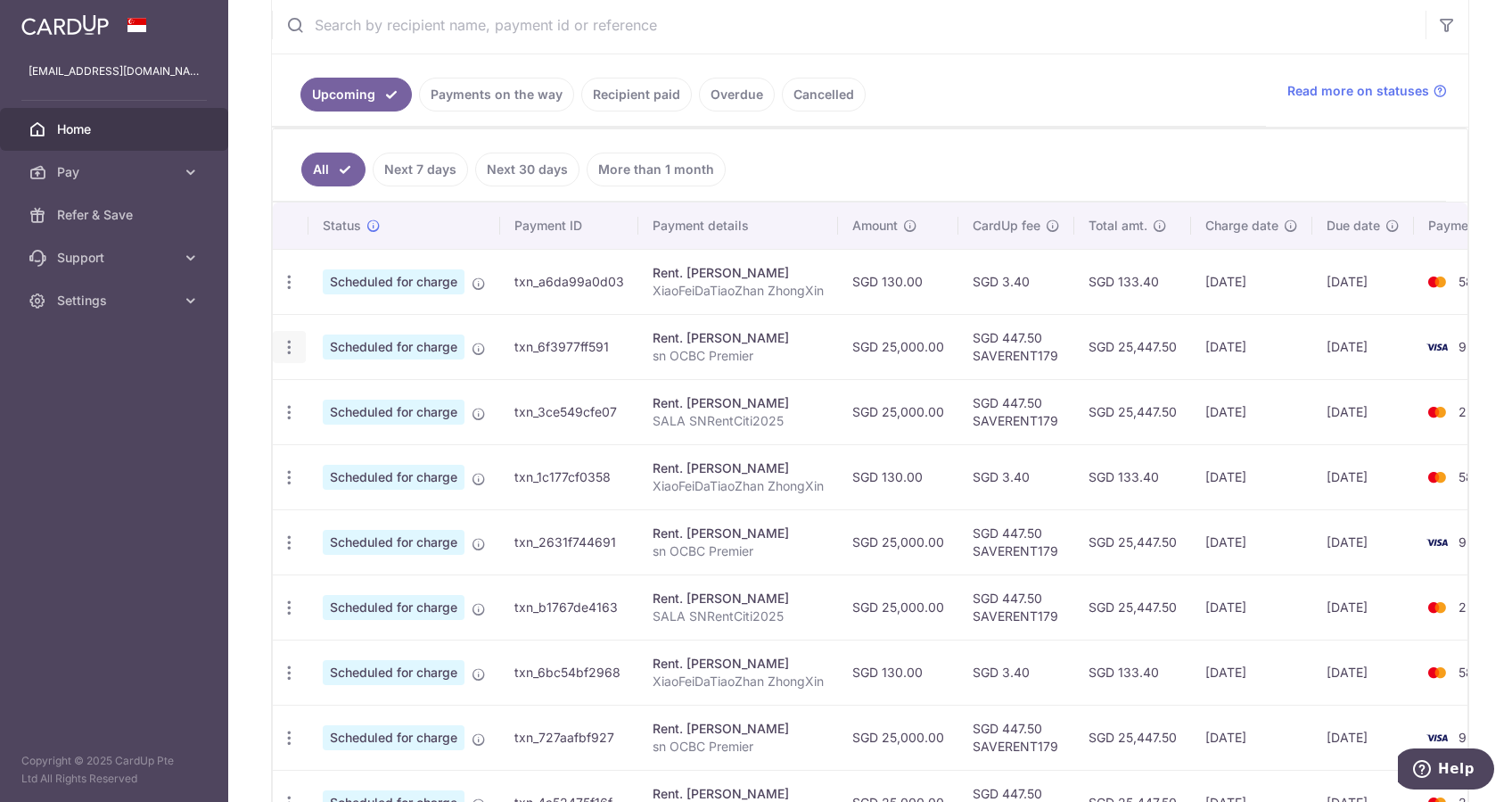
click at [285, 345] on icon "button" at bounding box center [289, 347] width 18 height 18
click at [395, 402] on span "Update payment" at bounding box center [383, 395] width 121 height 21
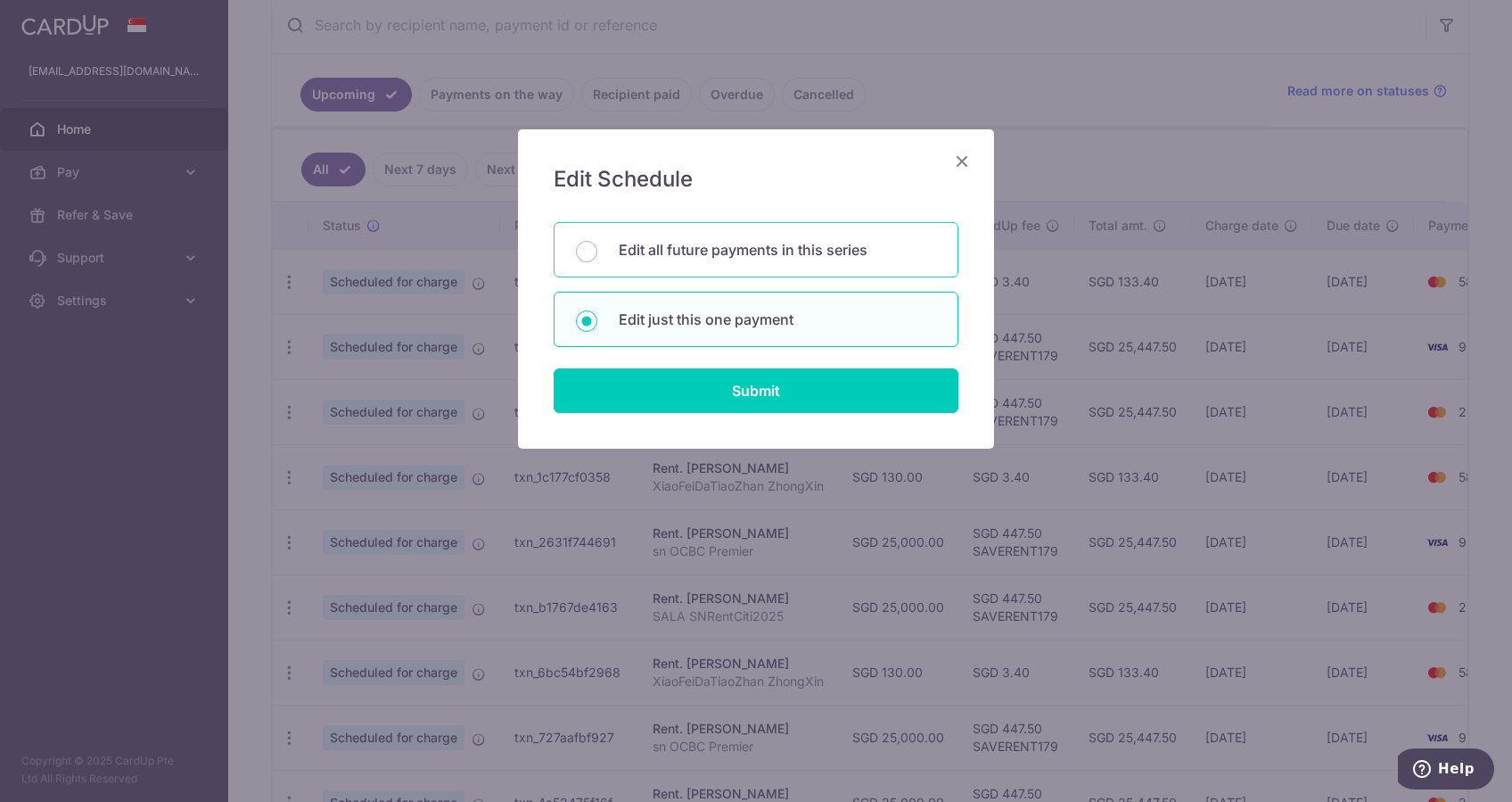
click at [701, 250] on p "Edit all future payments in this series" at bounding box center [778, 249] width 318 height 21
click at [598, 250] on input "Edit all future payments in this series" at bounding box center [586, 251] width 21 height 21
radio input "true"
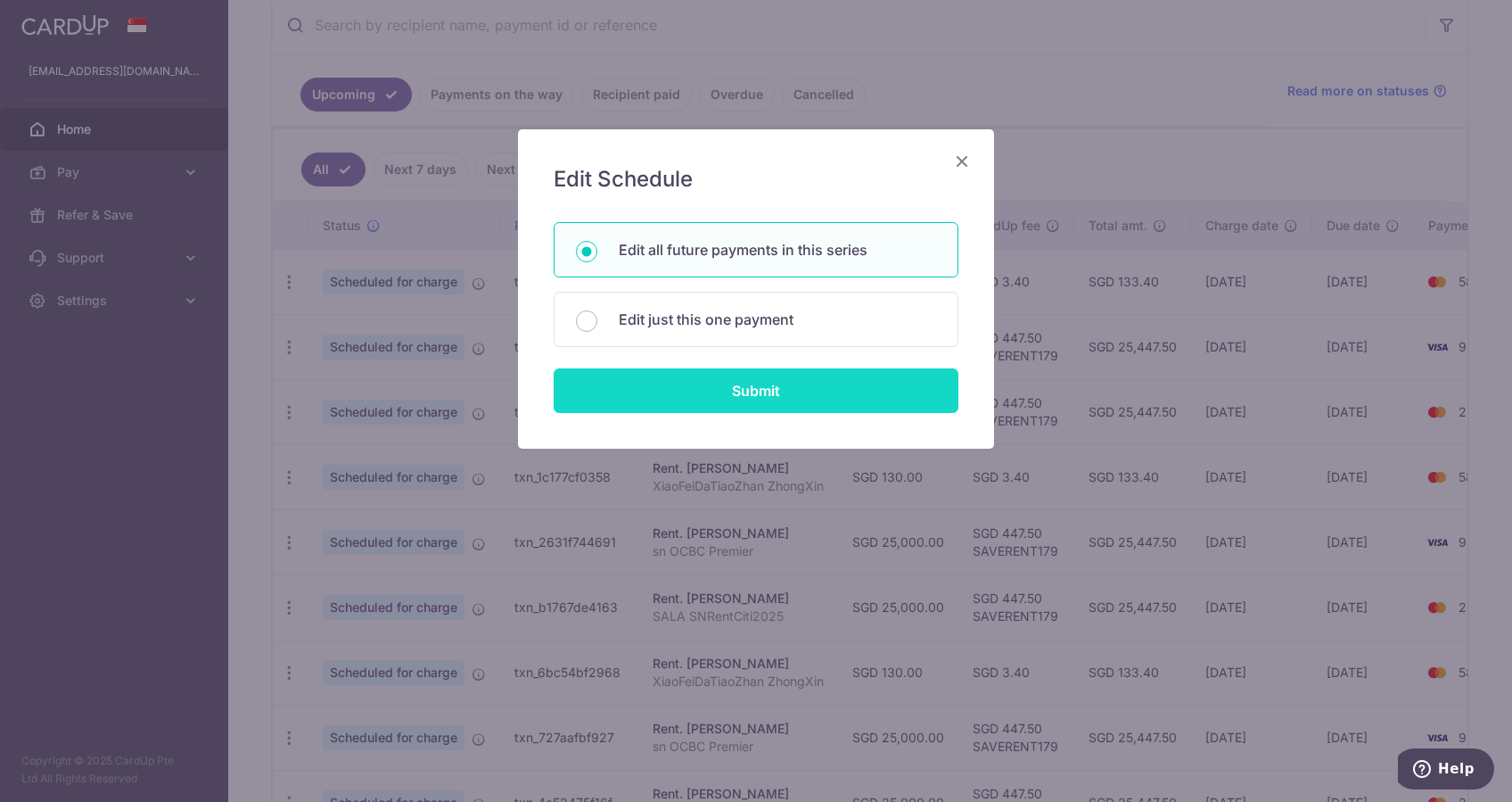
click at [766, 378] on input "Submit" at bounding box center [756, 391] width 405 height 44
radio input "true"
type input "25,000.00"
type input "sn OCBC Premier"
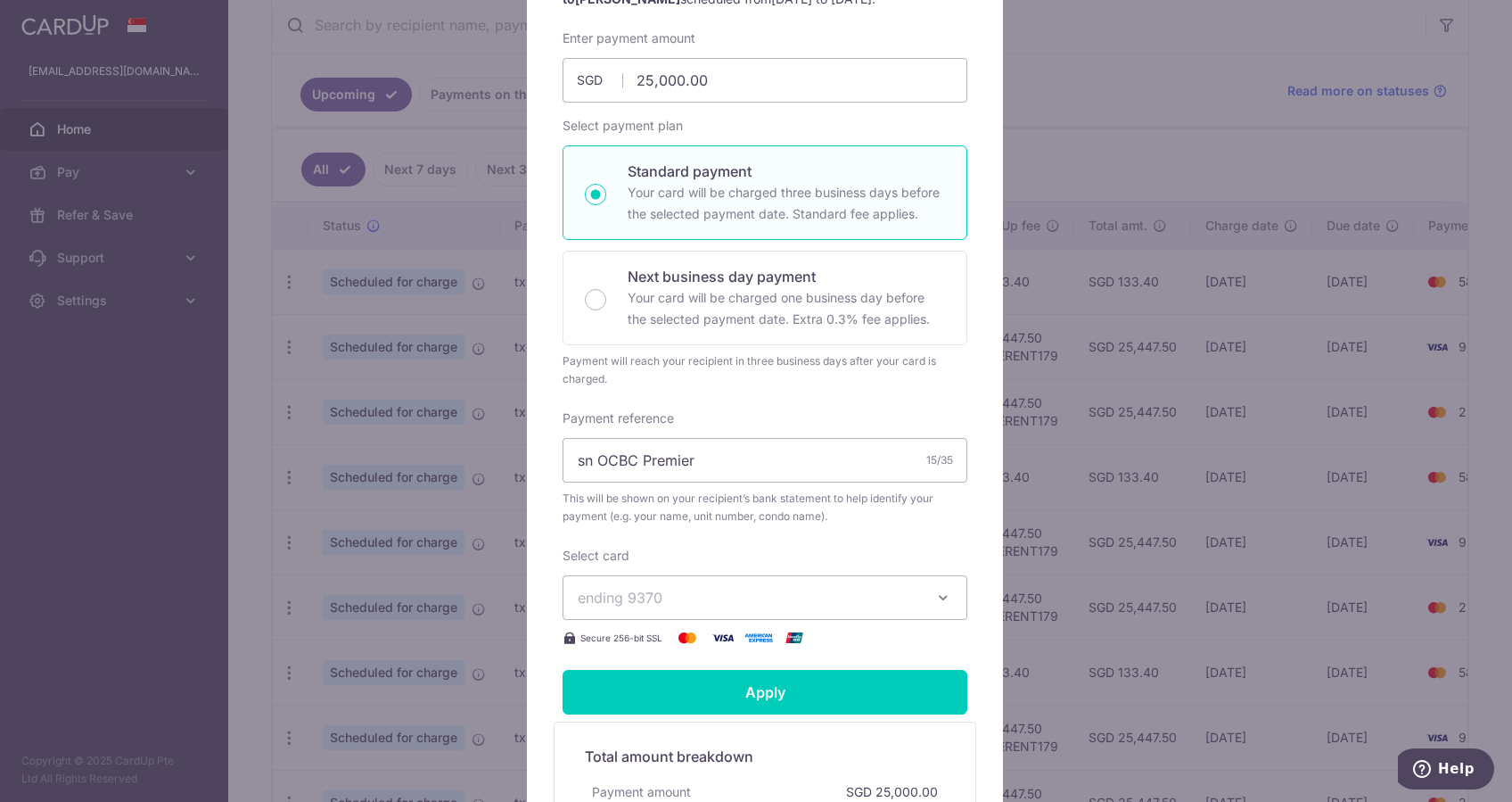
scroll to position [417, 0]
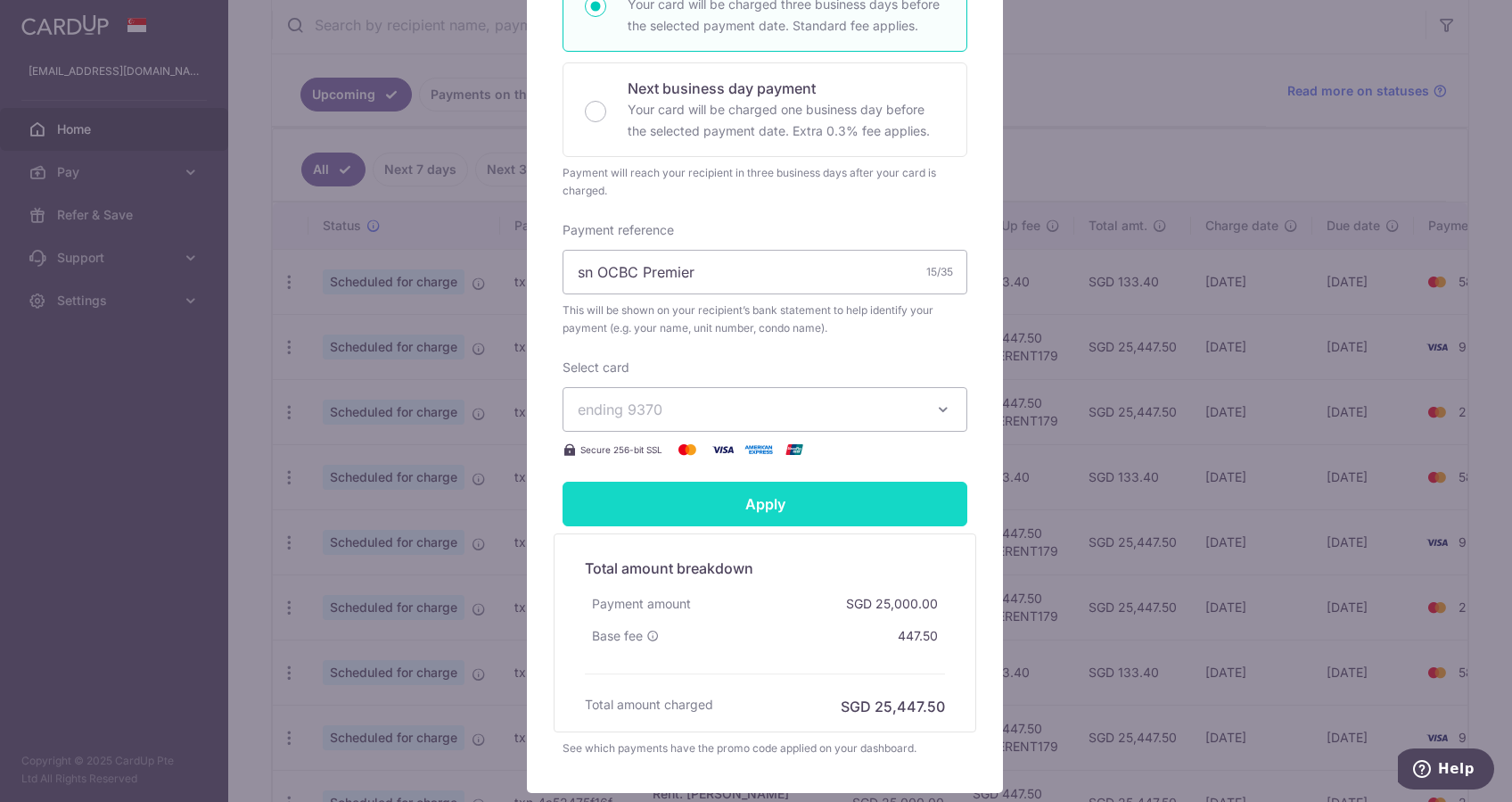
click at [750, 499] on input "Apply" at bounding box center [765, 504] width 405 height 44
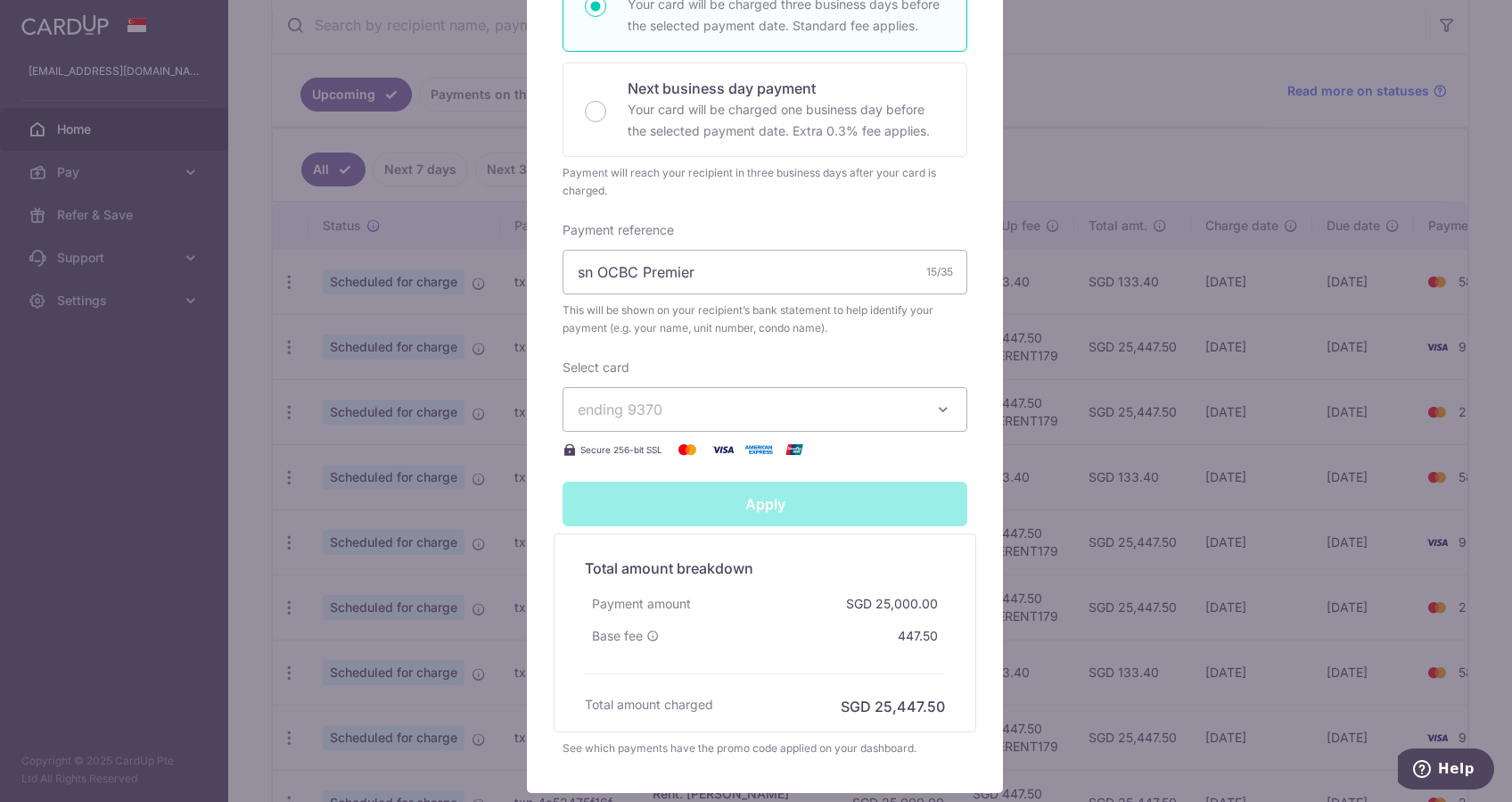
type input "Successfully Applied"
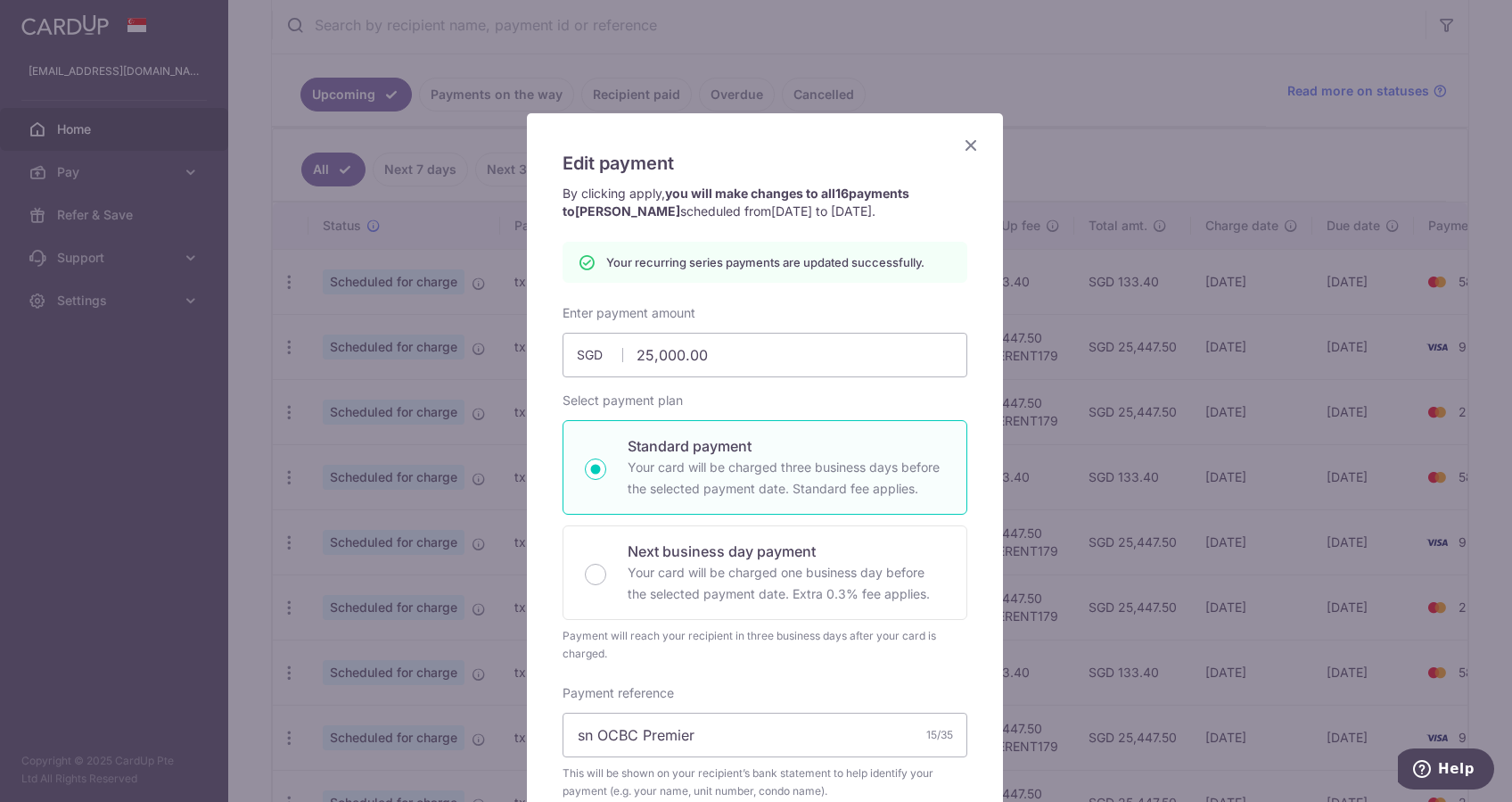
scroll to position [4, 0]
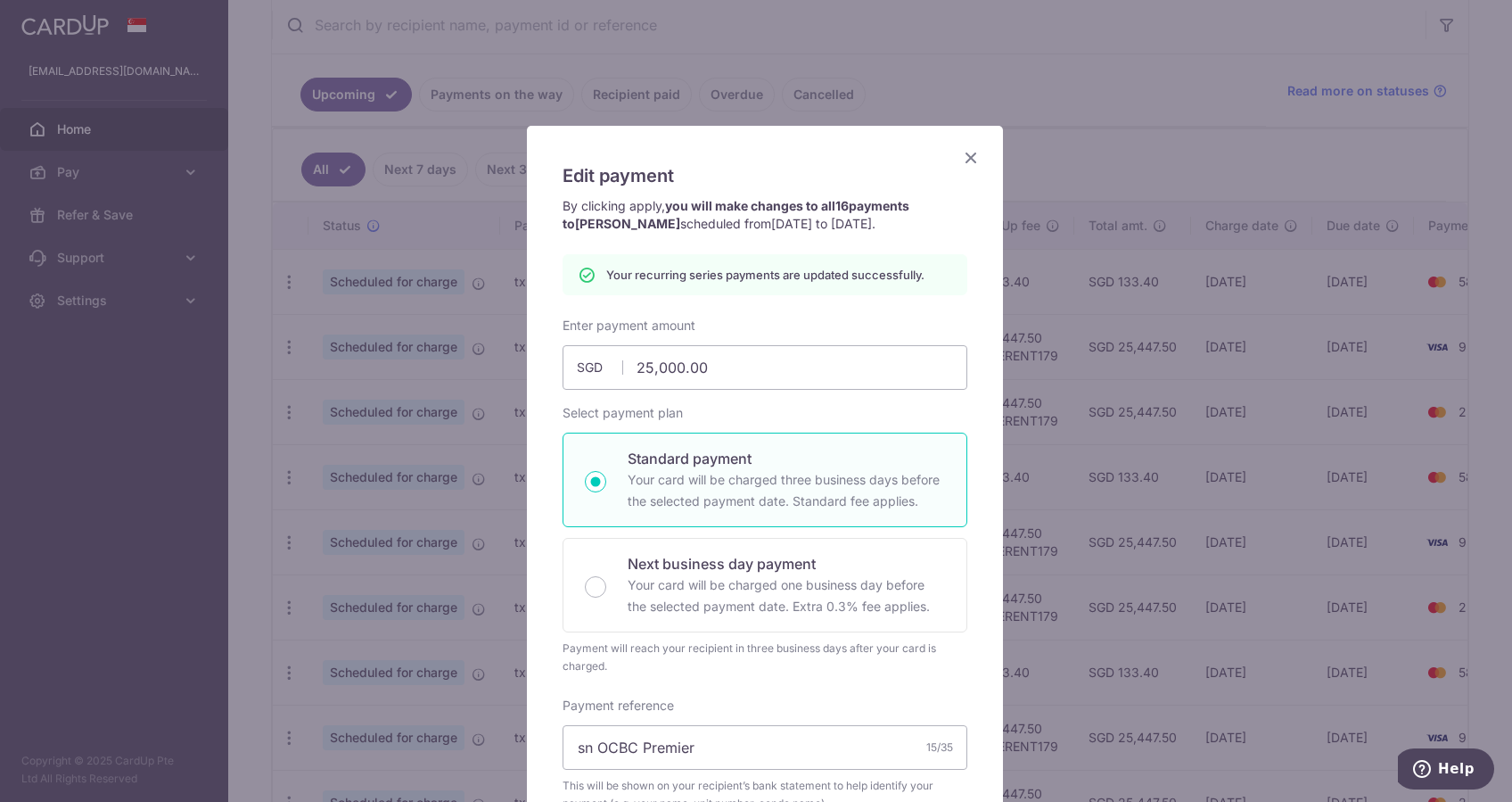
click at [966, 154] on icon "Close" at bounding box center [970, 157] width 21 height 22
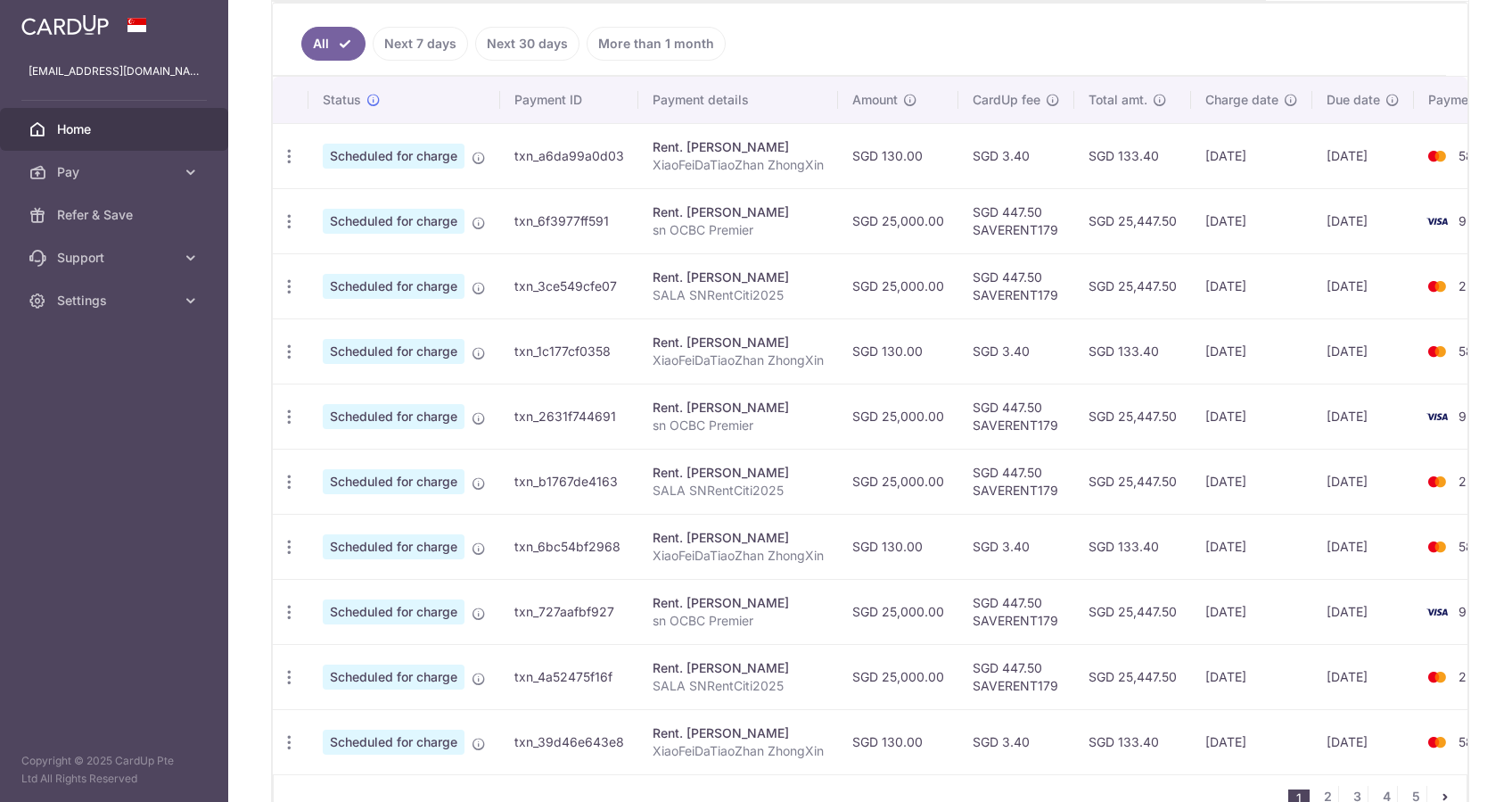
scroll to position [475, 0]
click at [732, 222] on p "sn OCBC Premier" at bounding box center [737, 228] width 171 height 18
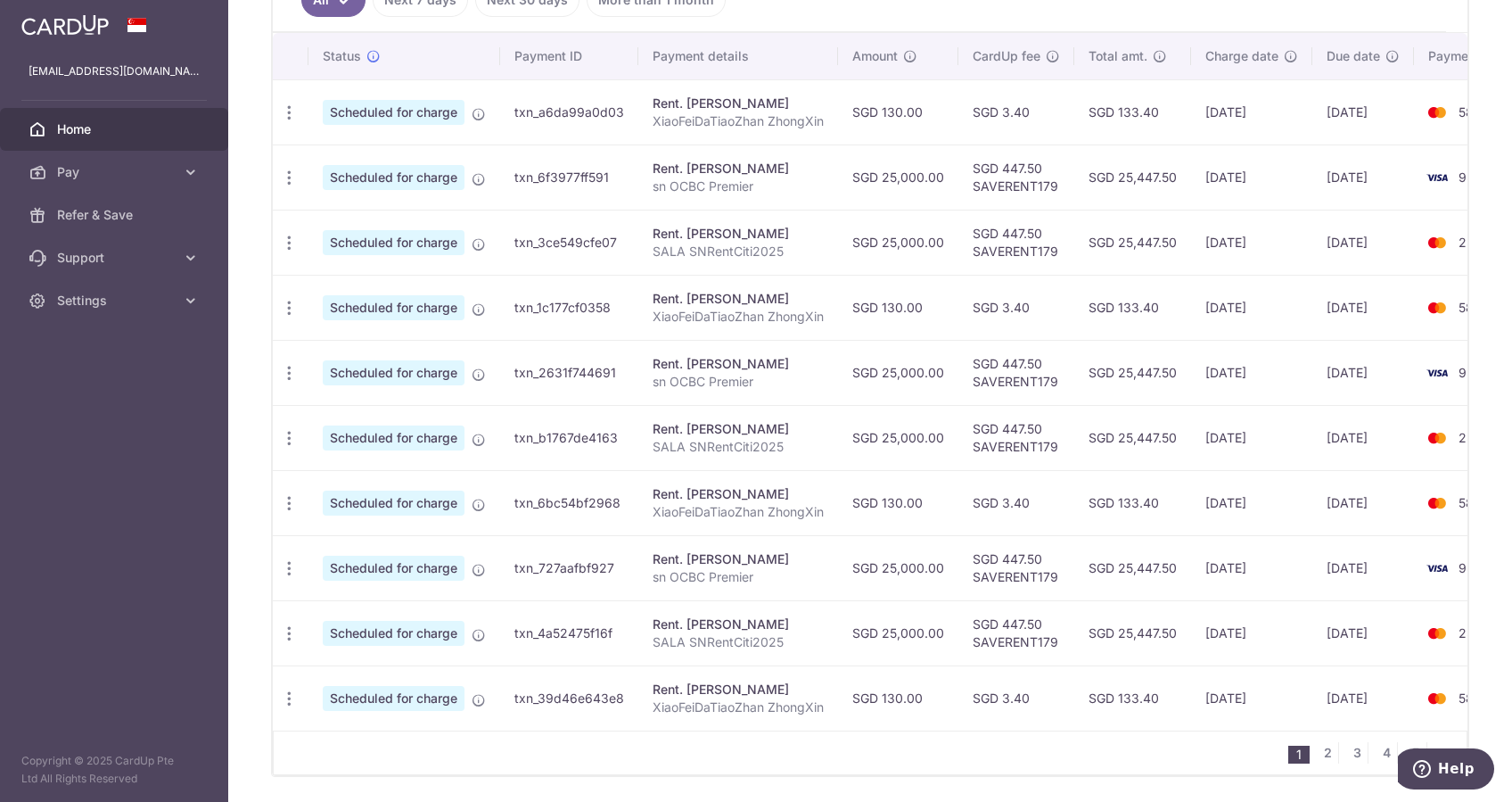
scroll to position [586, 0]
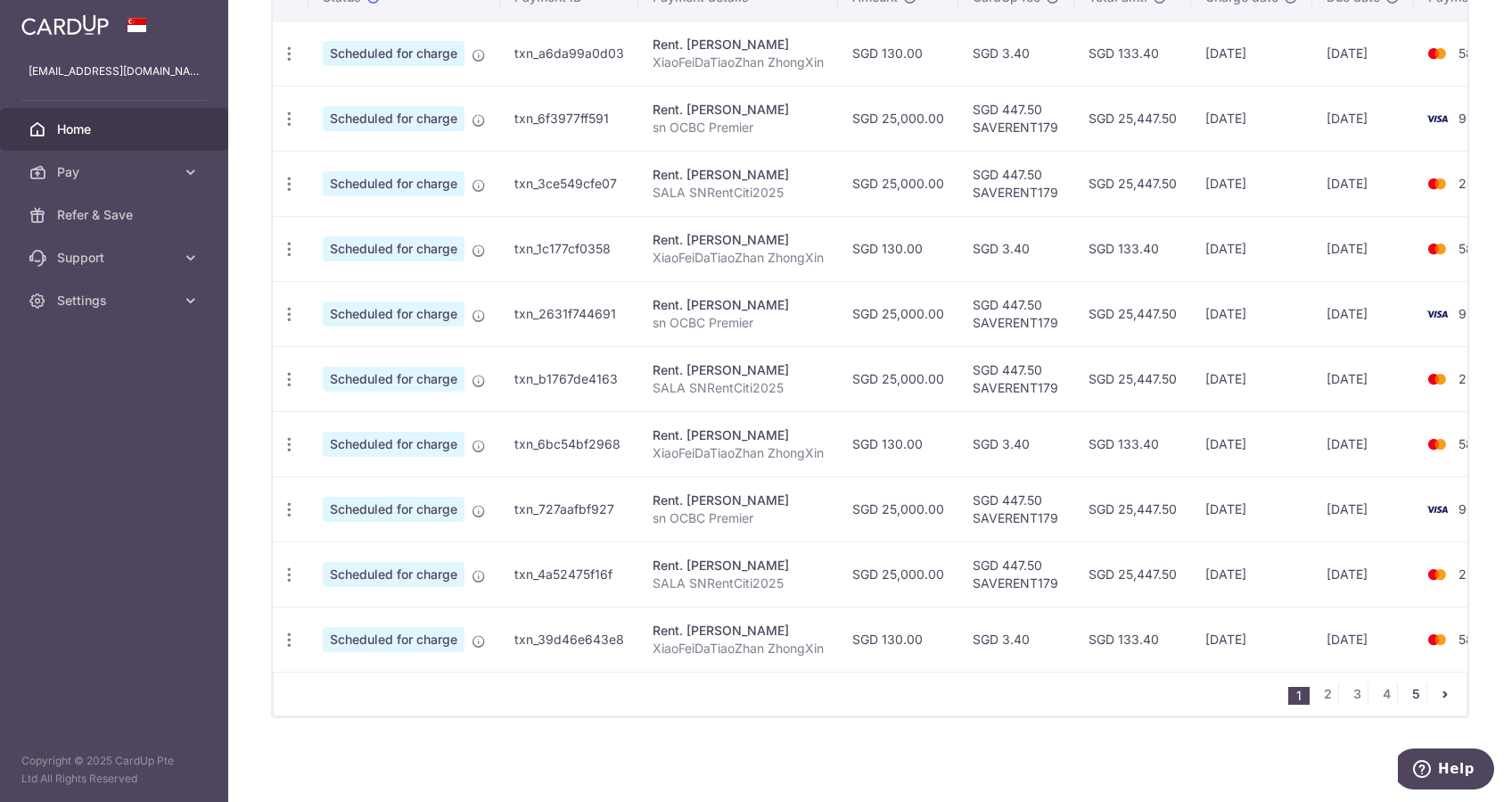
click at [1405, 683] on link "5" at bounding box center [1415, 693] width 21 height 21
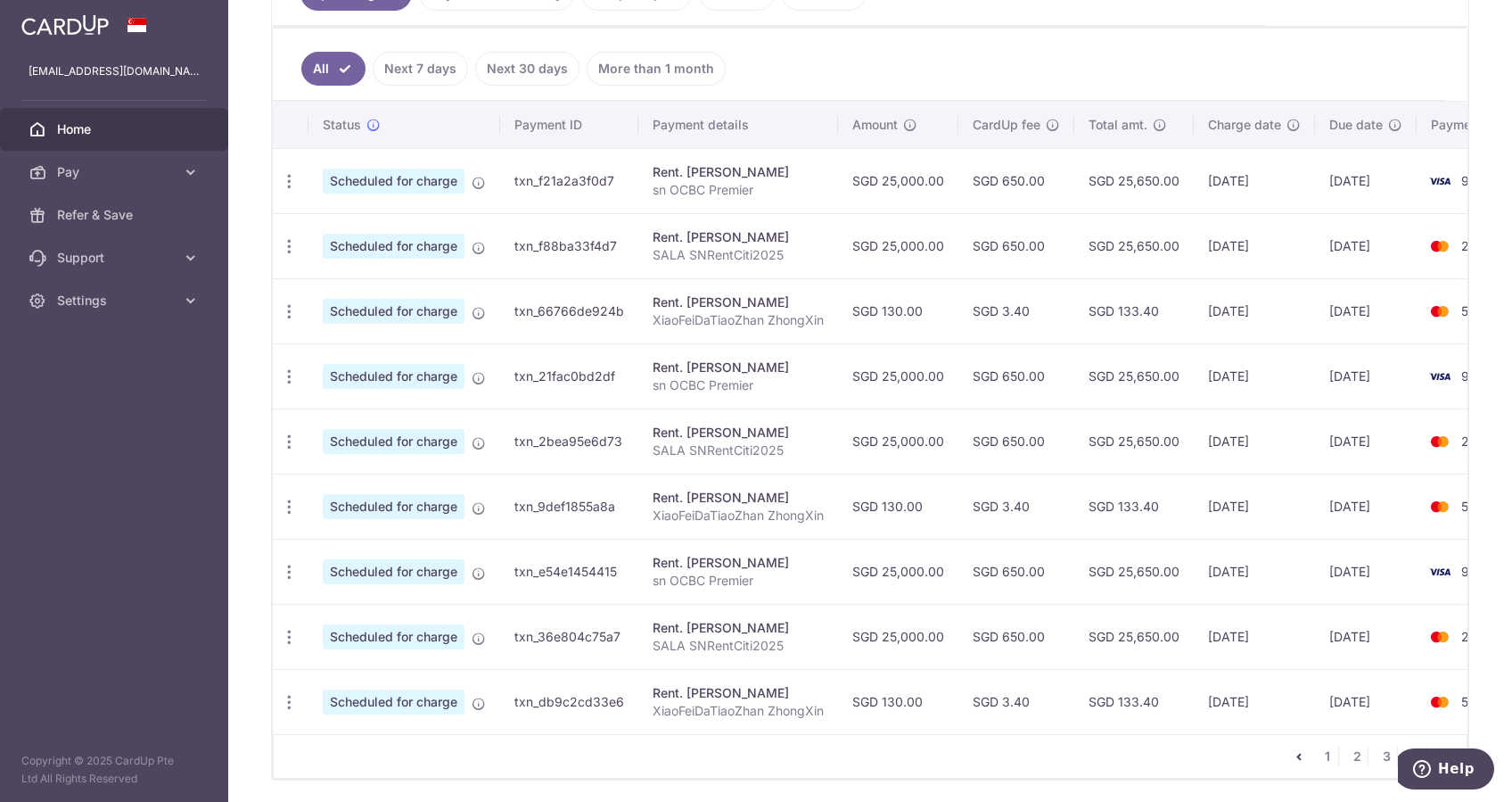
scroll to position [521, 0]
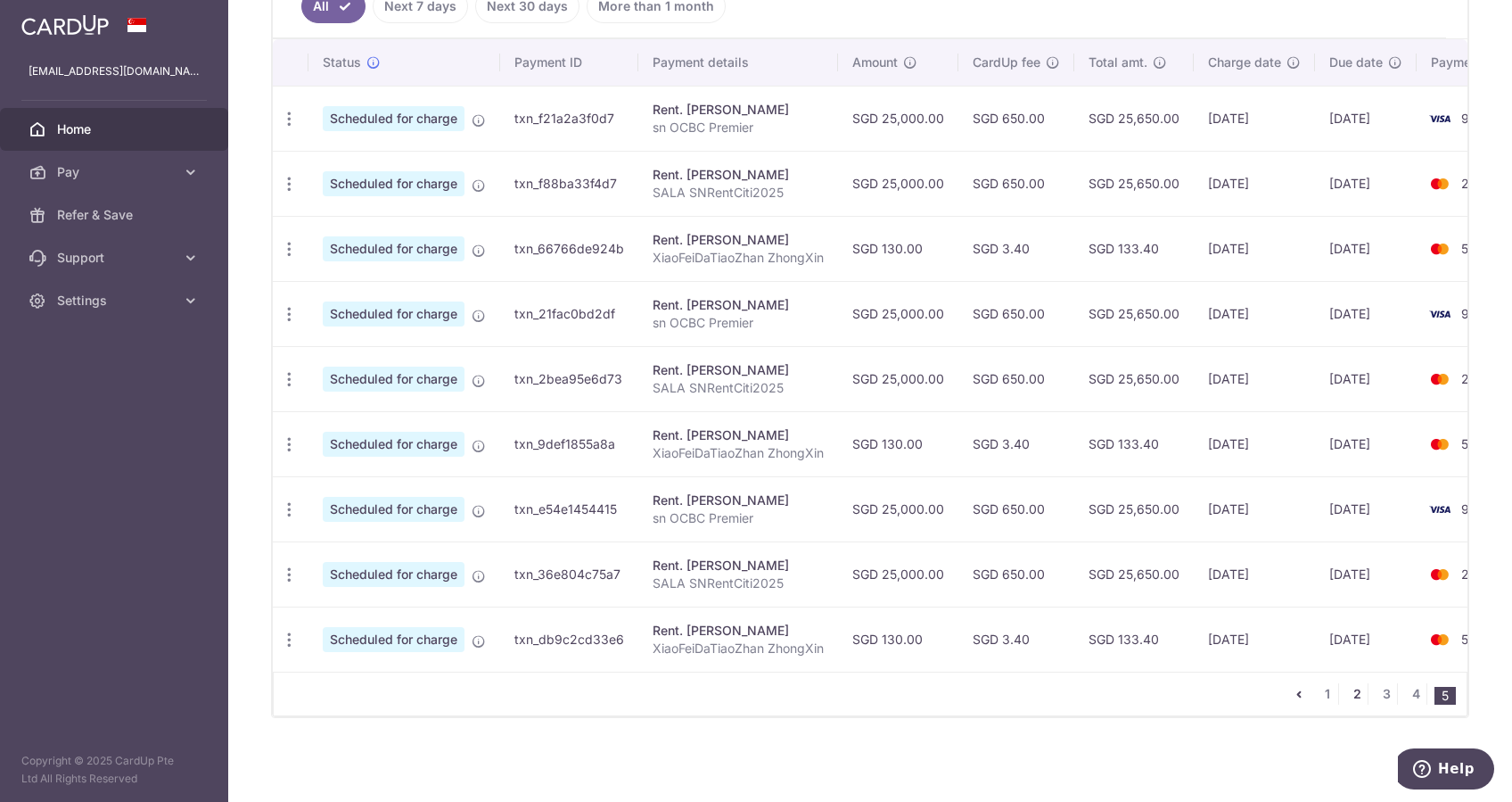
click at [1346, 695] on link "2" at bounding box center [1356, 693] width 21 height 21
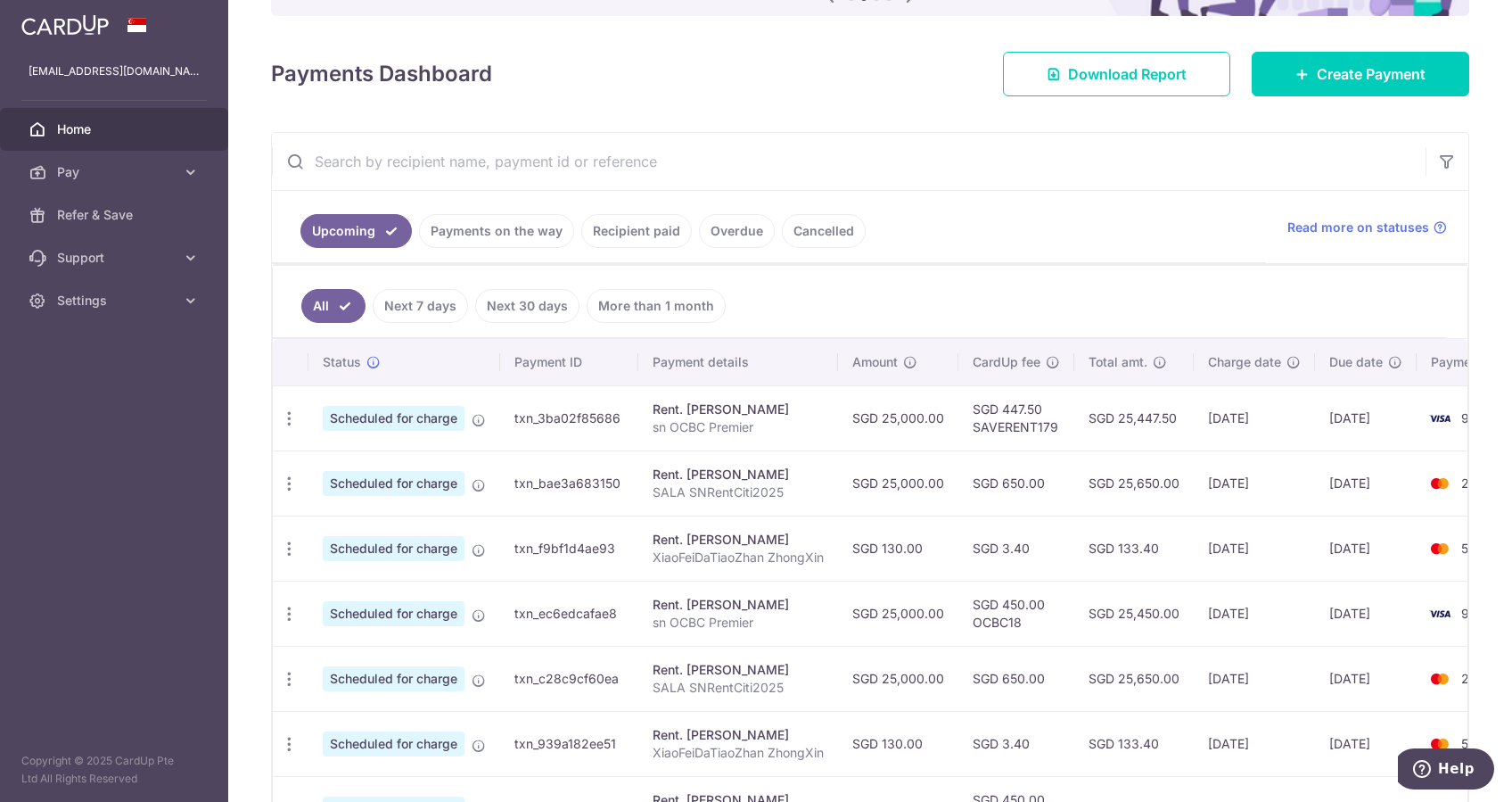
scroll to position [586, 0]
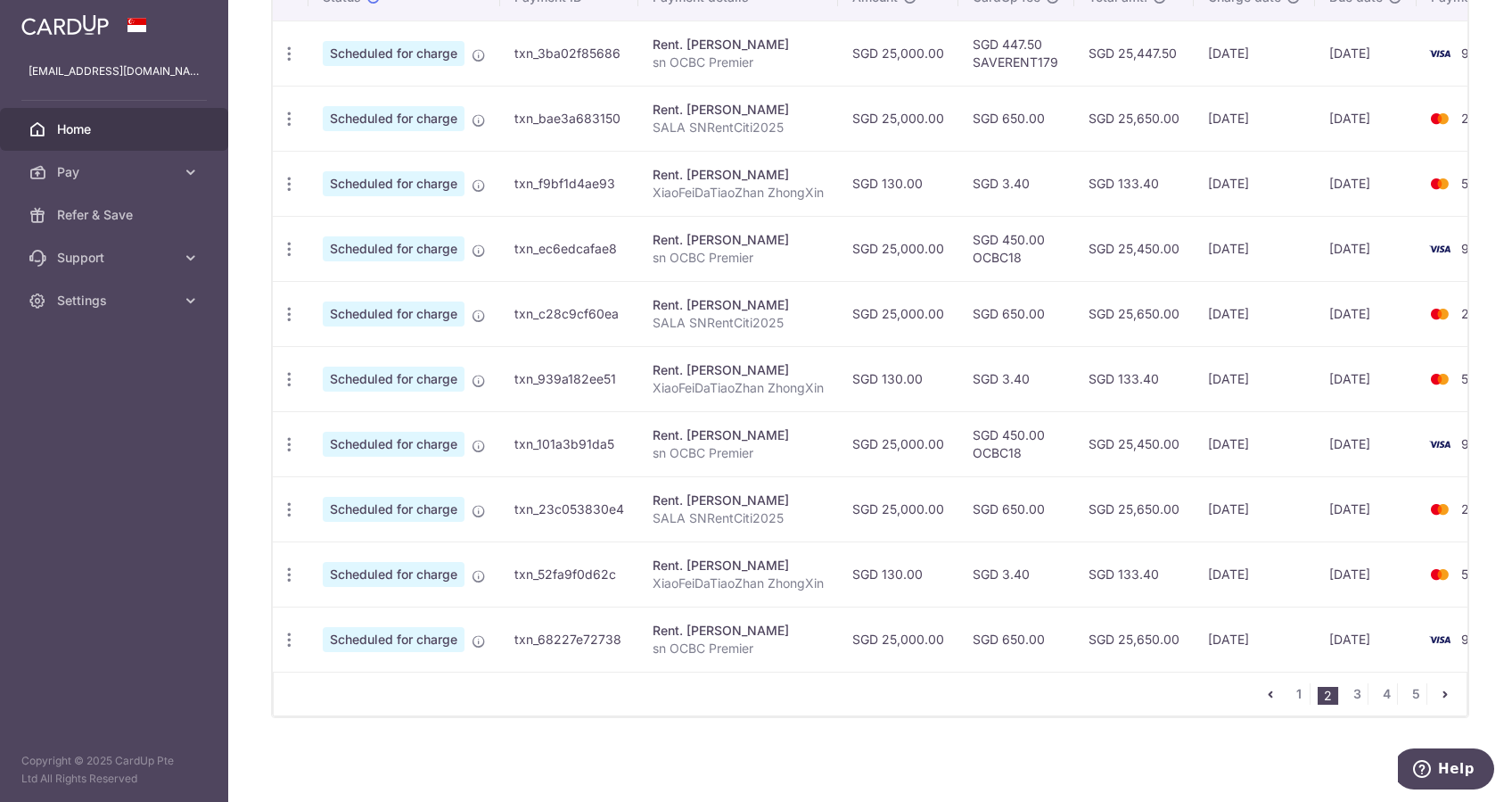
click at [671, 715] on div "All Next 7 days Next 30 days More than 1 month Status Payment ID Payment detail…" at bounding box center [869, 308] width 1196 height 818
click at [1288, 696] on link "1" at bounding box center [1299, 693] width 21 height 21
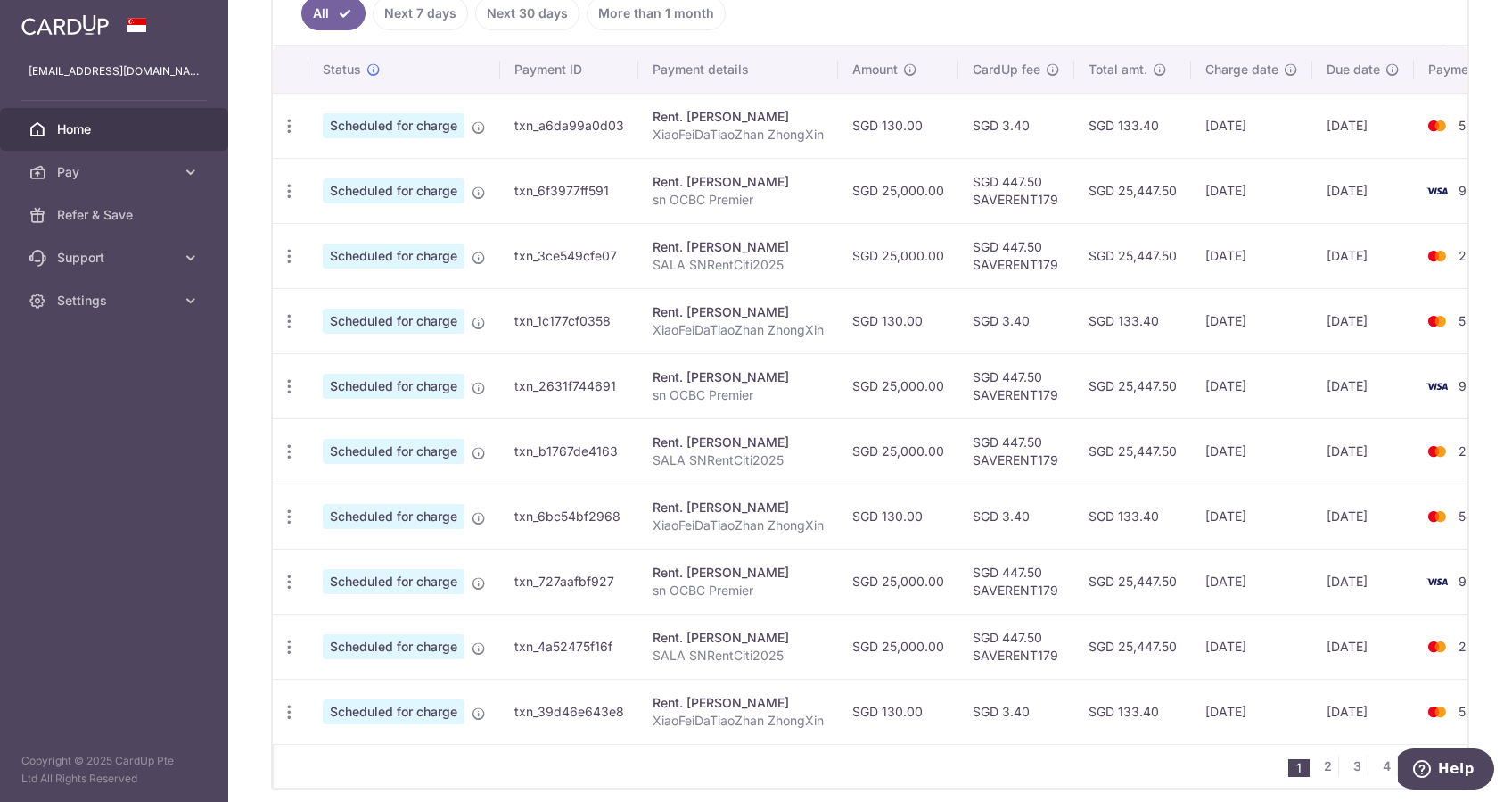
scroll to position [468, 0]
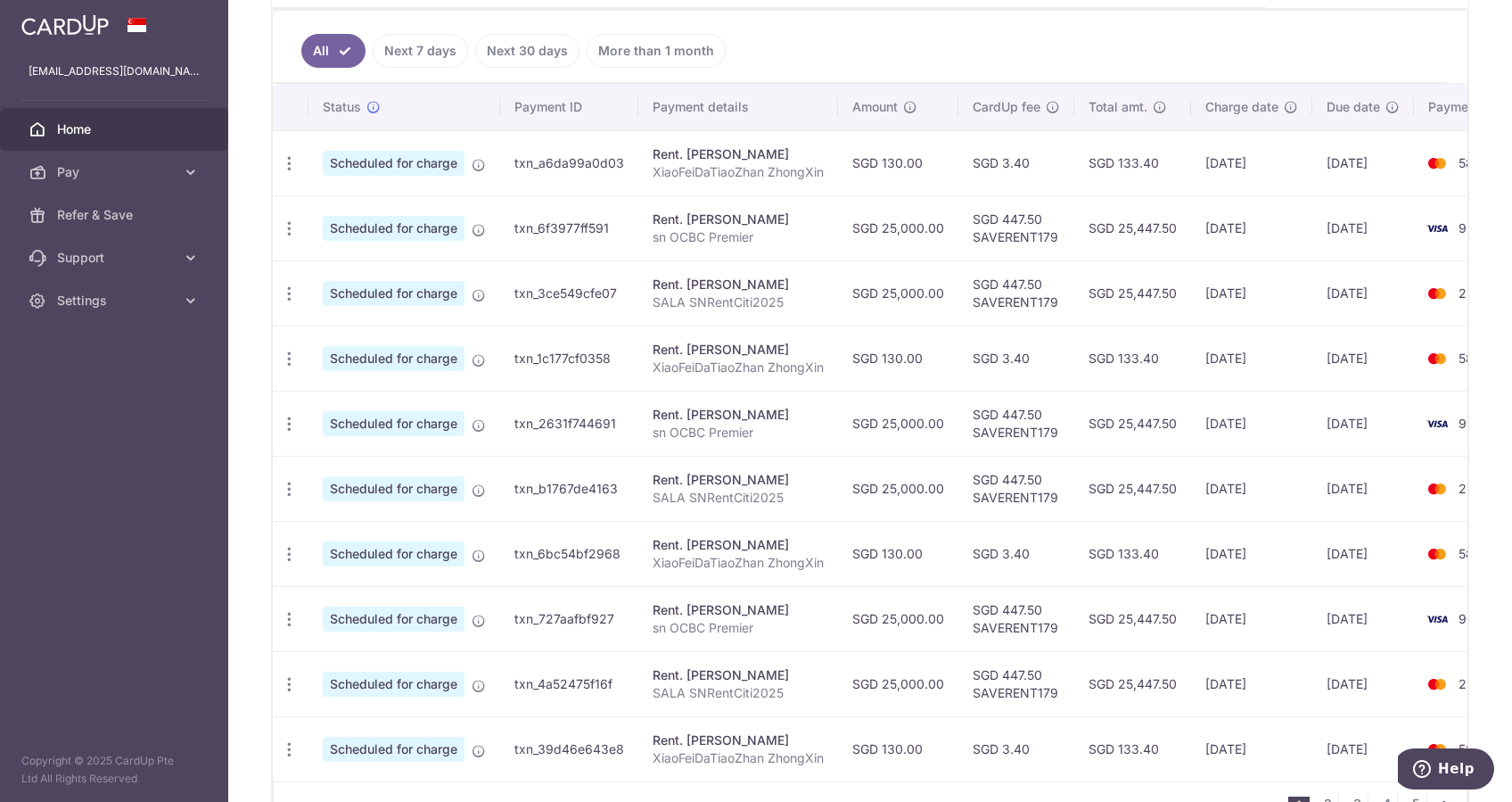
click at [1333, 47] on ul "All Next 7 days Next 30 days More than 1 month" at bounding box center [859, 47] width 1173 height 72
click at [1366, 37] on ul "All Next 7 days Next 30 days More than 1 month" at bounding box center [859, 47] width 1173 height 72
click at [1088, 36] on ul "All Next 7 days Next 30 days More than 1 month" at bounding box center [859, 47] width 1173 height 72
click at [1012, 222] on td "SGD 447.50 SAVERENT179" at bounding box center [1015, 227] width 115 height 65
click at [1034, 244] on td "SGD 447.50 SAVERENT179" at bounding box center [1015, 227] width 115 height 65
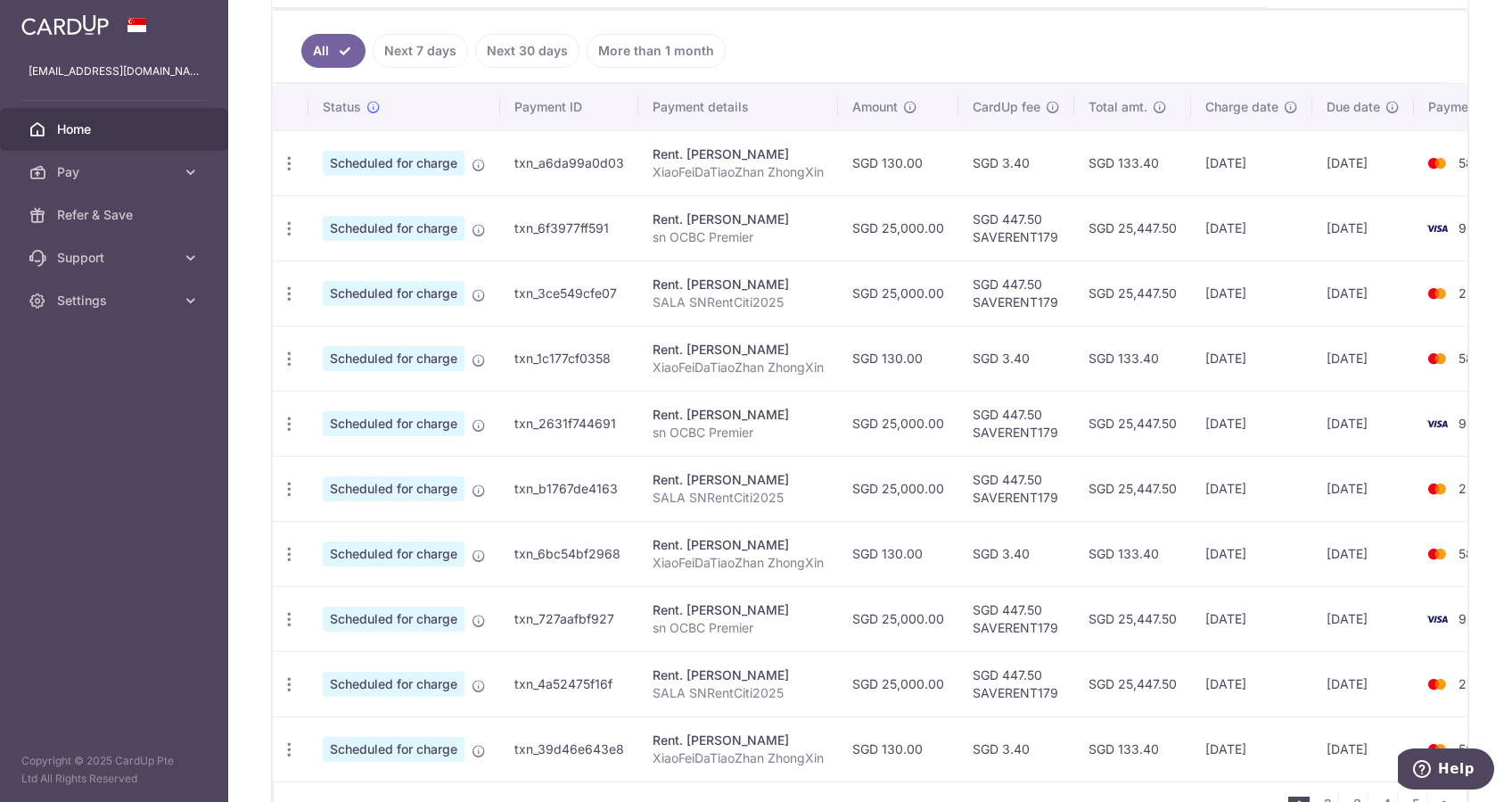
click at [1027, 223] on td "SGD 447.50 SAVERENT179" at bounding box center [1015, 227] width 115 height 65
click at [1023, 239] on td "SGD 447.50 SAVERENT179" at bounding box center [1015, 227] width 115 height 65
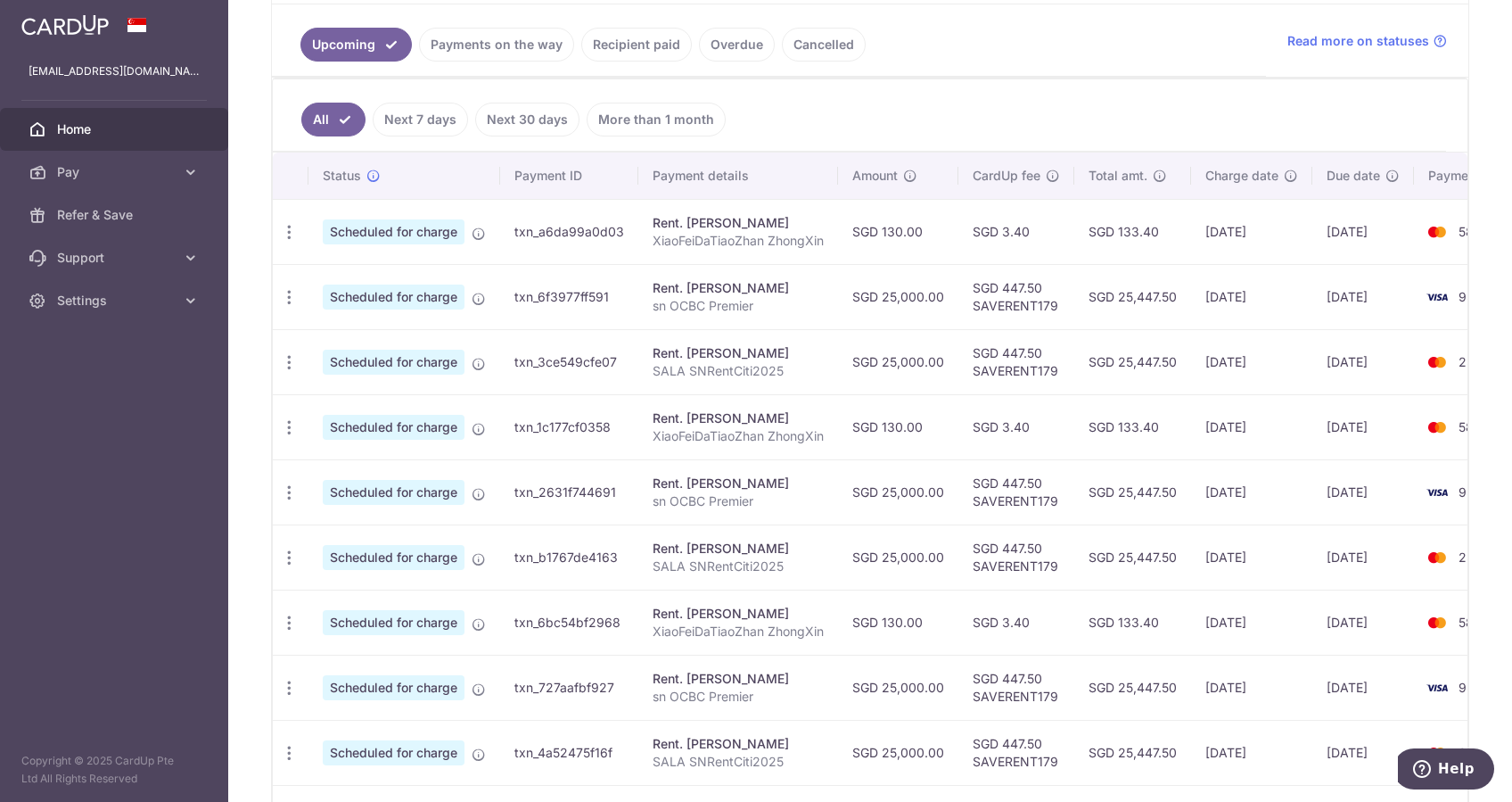
scroll to position [348, 0]
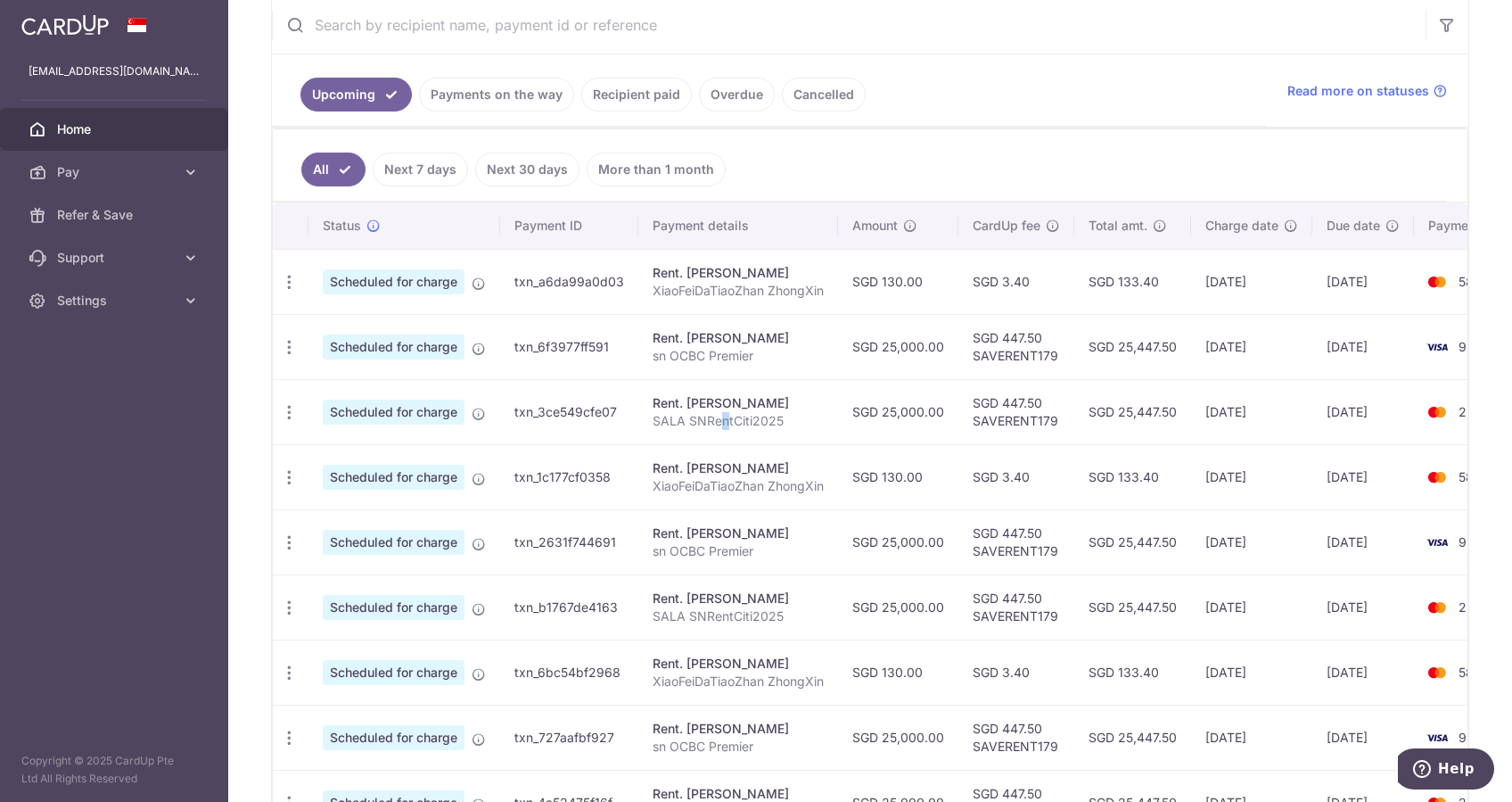
click at [720, 415] on p "SALA SNRentCiti2025" at bounding box center [737, 420] width 171 height 18
drag, startPoint x: 720, startPoint y: 415, endPoint x: 710, endPoint y: 420, distance: 11.2
click at [710, 420] on p "SALA SNRentCiti2025" at bounding box center [737, 420] width 171 height 18
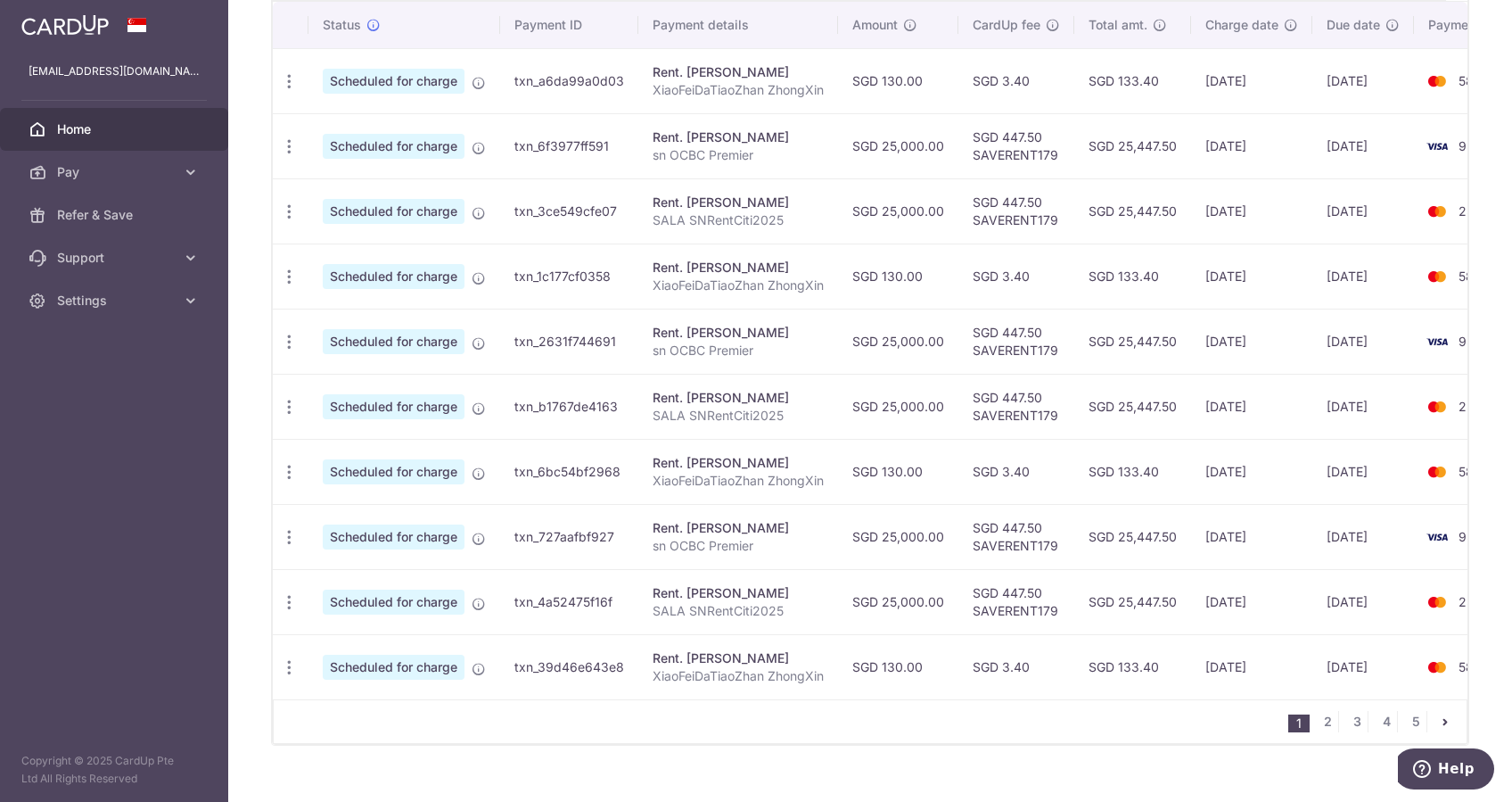
scroll to position [586, 0]
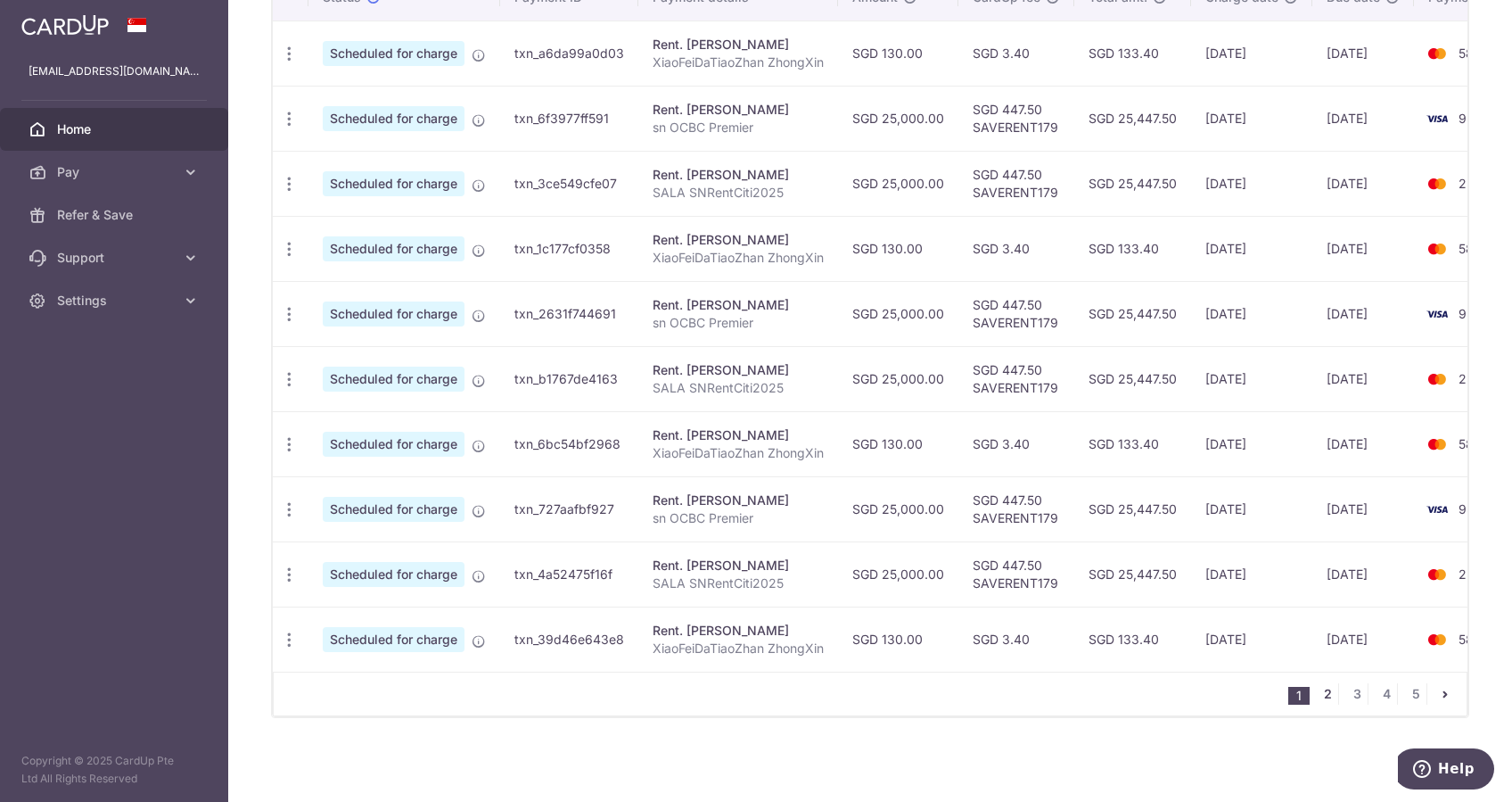
click at [1316, 693] on link "2" at bounding box center [1326, 693] width 21 height 21
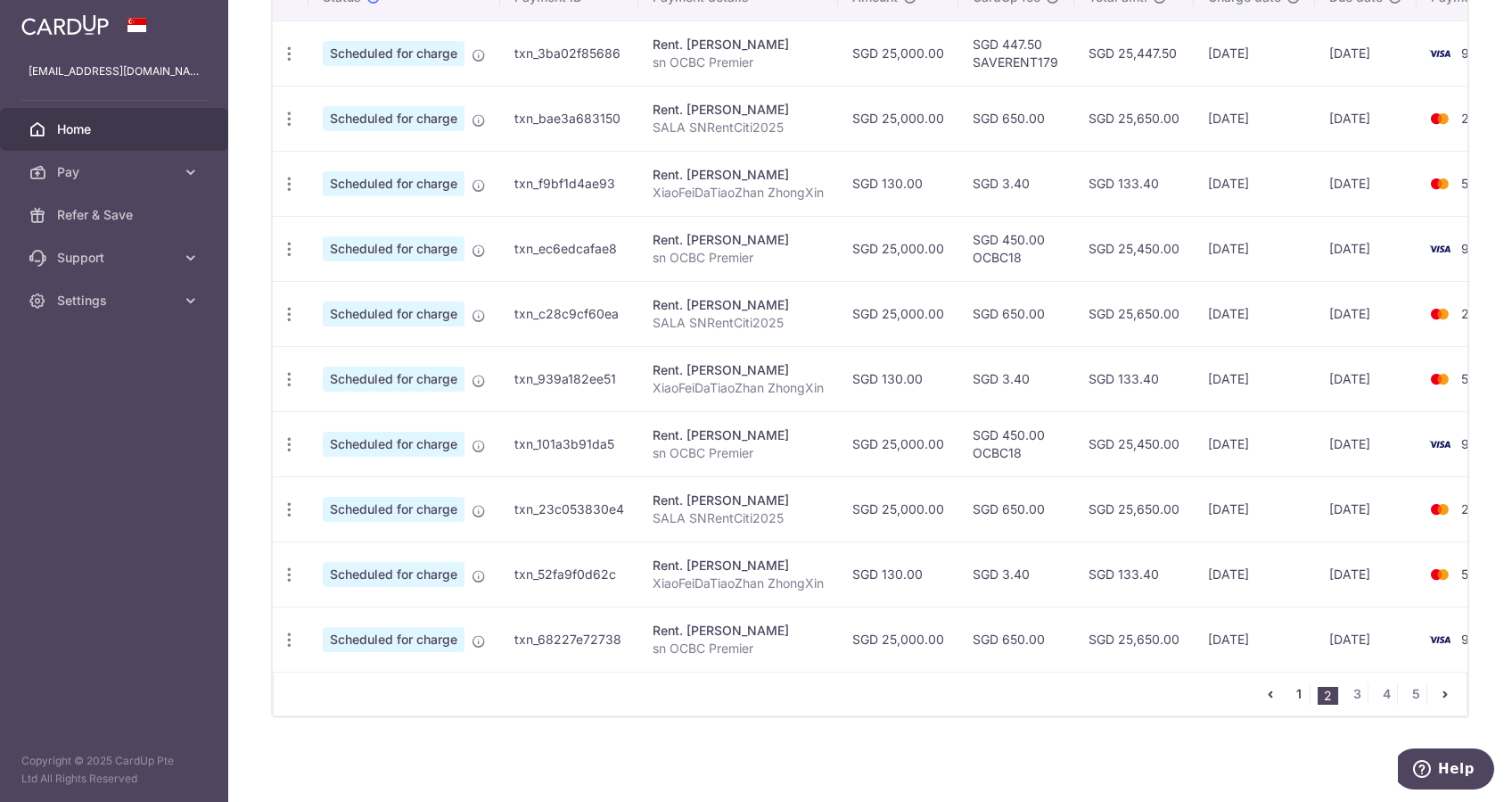
click at [1288, 688] on link "1" at bounding box center [1299, 693] width 21 height 21
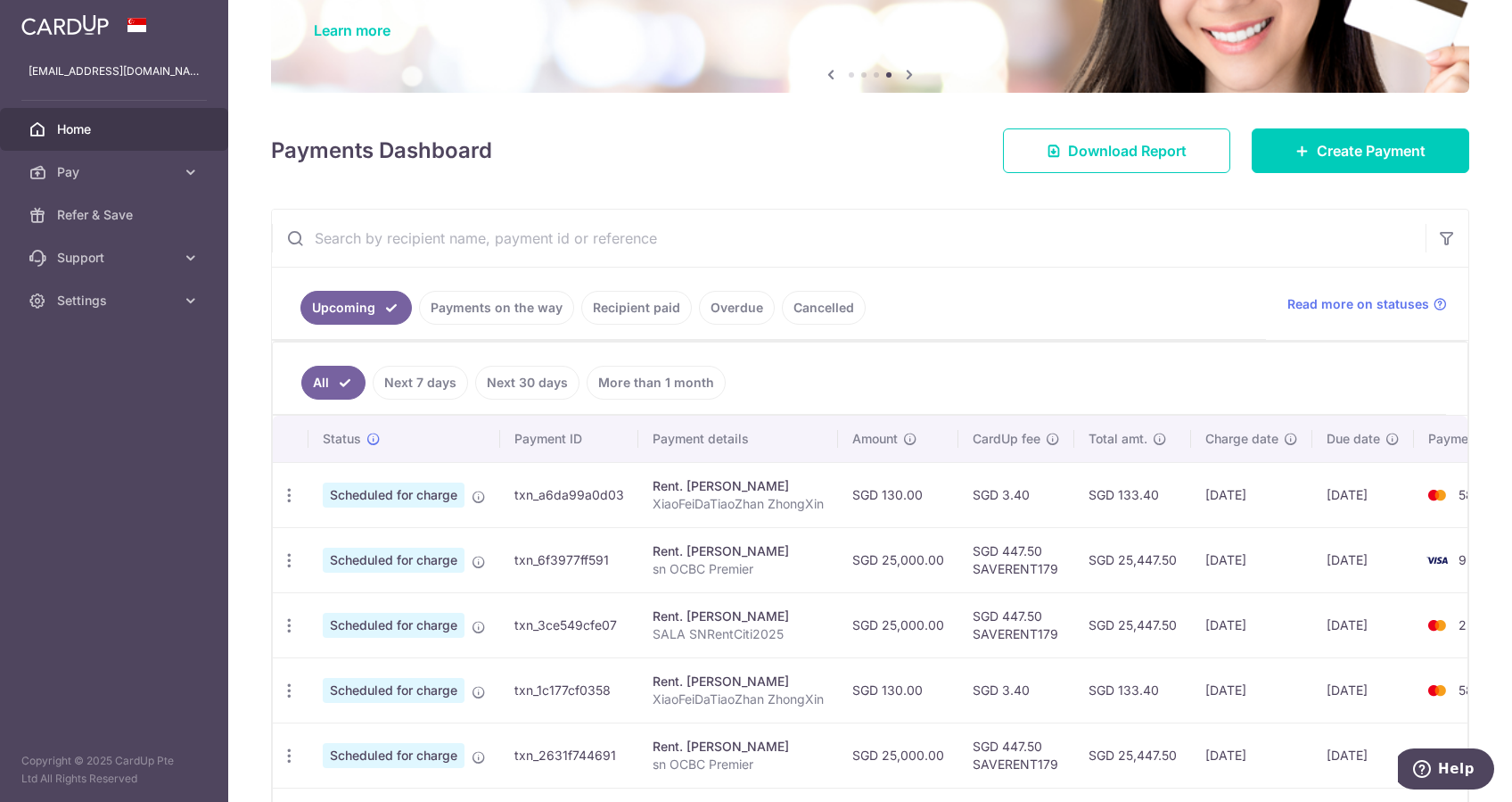
scroll to position [237, 0]
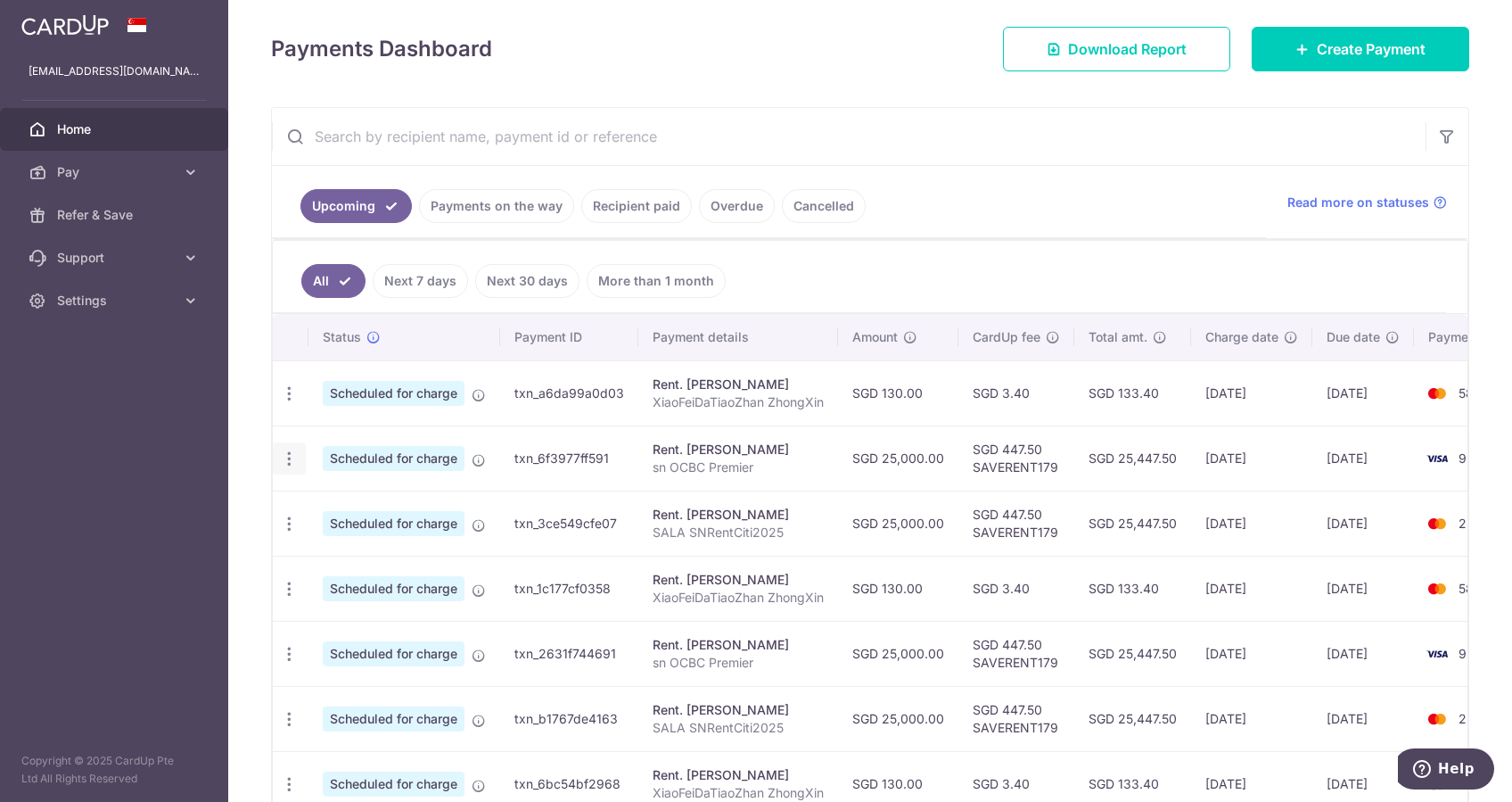
click at [285, 455] on icon "button" at bounding box center [289, 458] width 18 height 18
click at [718, 466] on p "sn OCBC Premier" at bounding box center [737, 467] width 171 height 18
drag, startPoint x: 754, startPoint y: 470, endPoint x: 635, endPoint y: 479, distance: 119.3
click at [635, 479] on tr "Update payment Cancel payment Scheduled for charge txn_6f3977ff591 Rent. Nan ZH…" at bounding box center [911, 457] width 1276 height 65
copy tr "Rent. Nan ZHANG sn OCBC Premier"
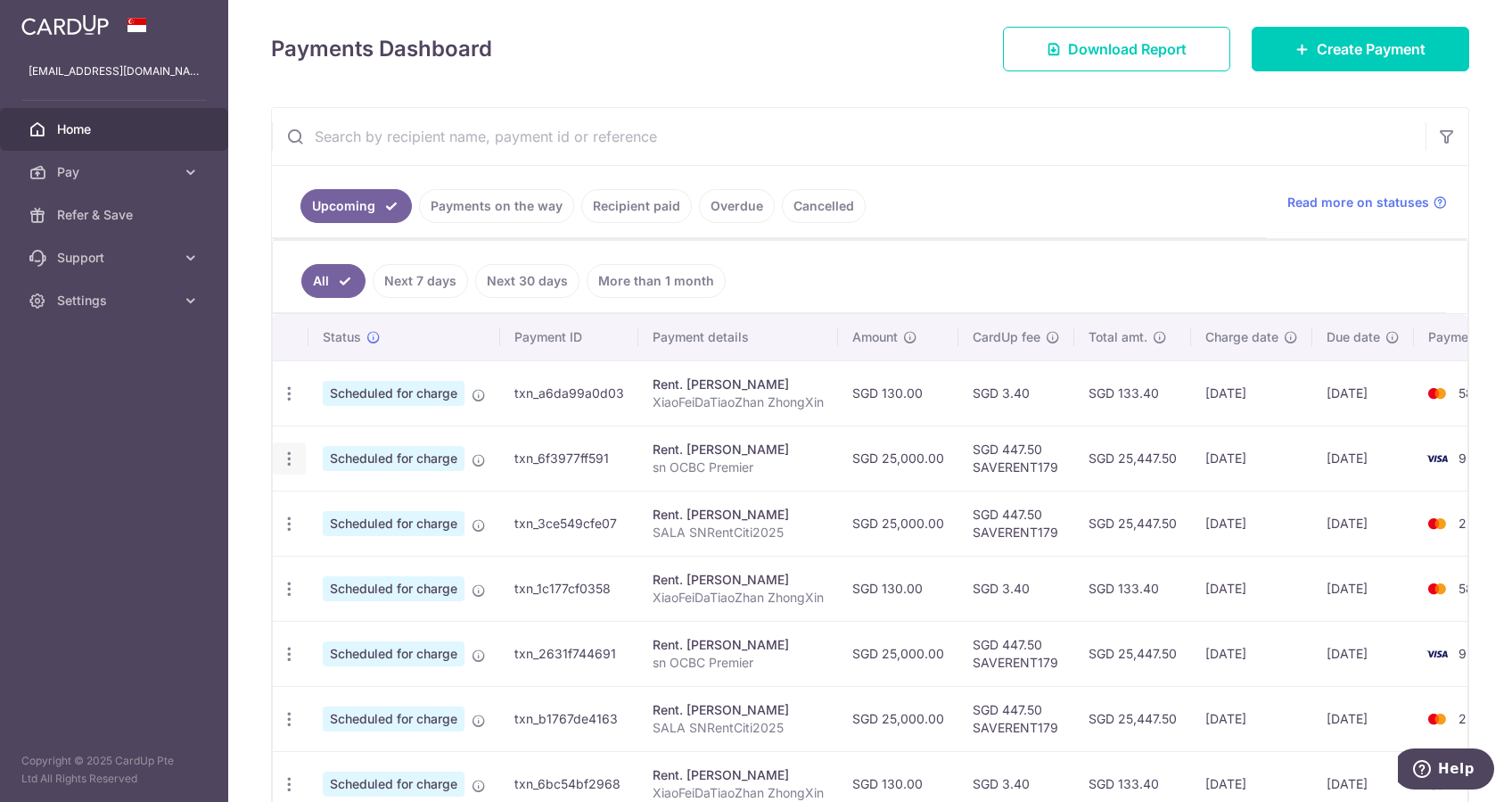
click at [289, 449] on icon "button" at bounding box center [289, 458] width 18 height 18
click at [363, 549] on span "Cancel payment" at bounding box center [383, 551] width 119 height 21
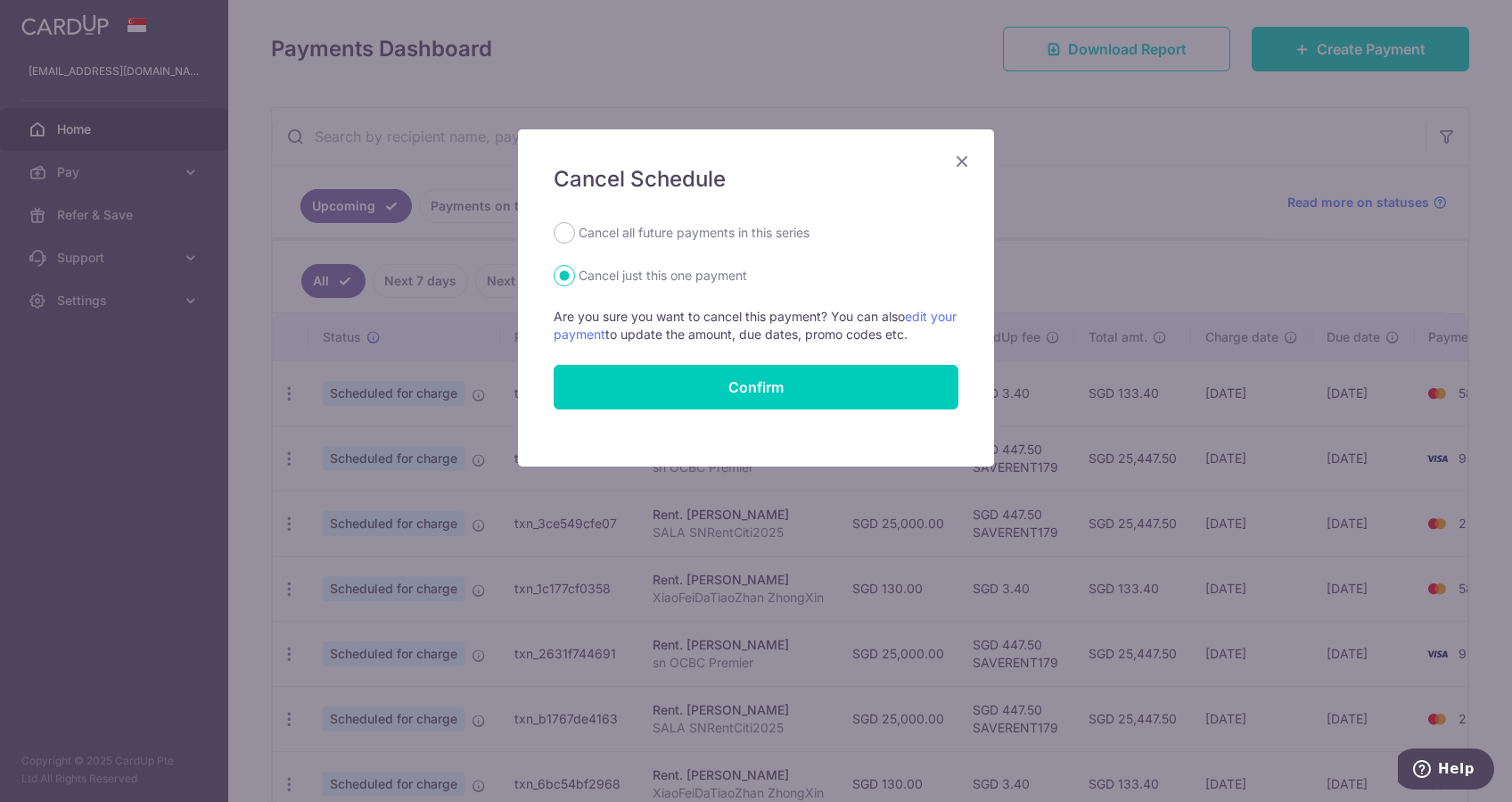
click at [622, 237] on label "Cancel all future payments in this series" at bounding box center [694, 232] width 231 height 21
click at [575, 237] on input "Cancel all future payments in this series" at bounding box center [563, 232] width 21 height 21
radio input "true"
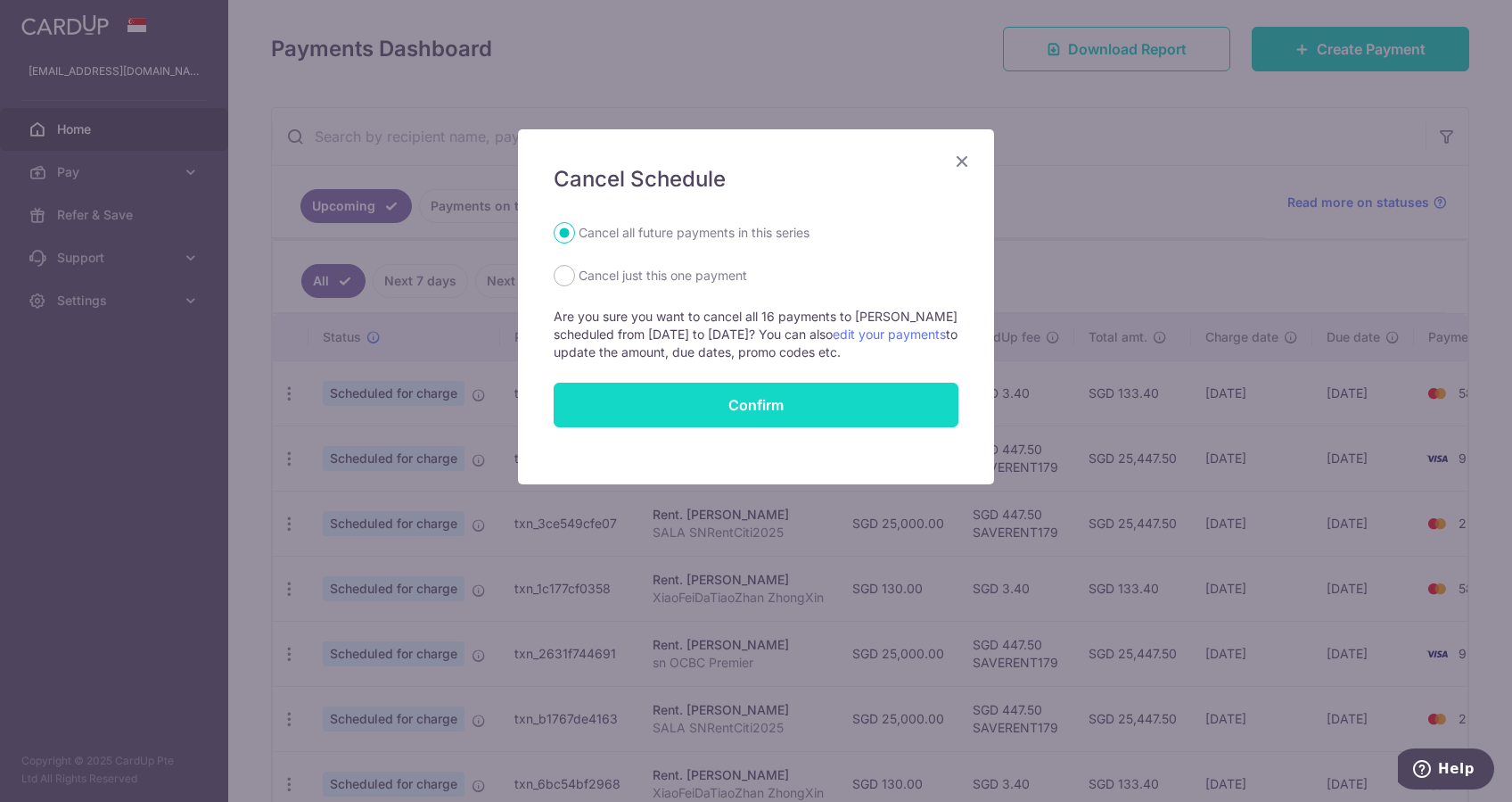
click at [770, 396] on button "Confirm" at bounding box center [756, 405] width 405 height 44
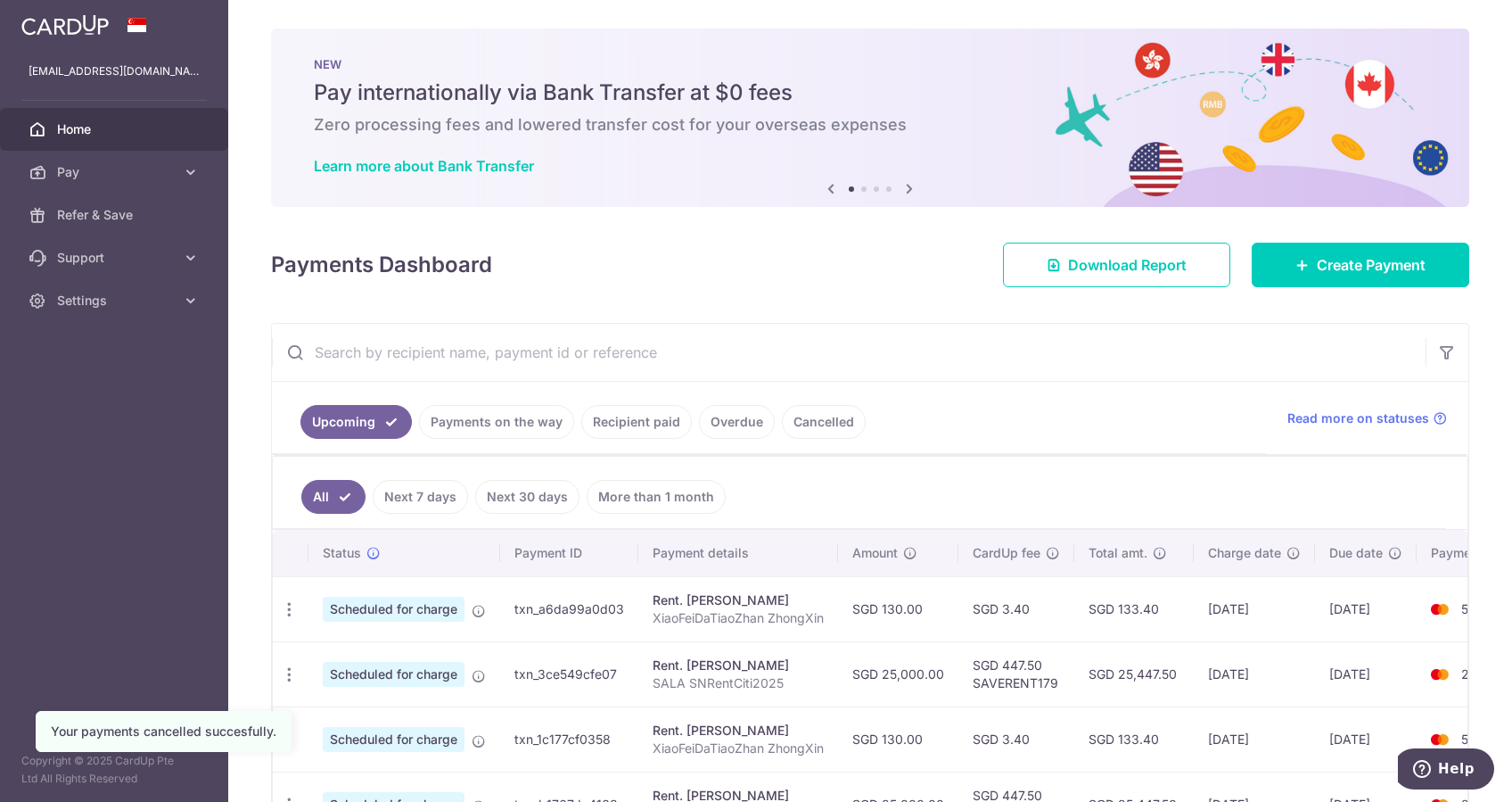
scroll to position [237, 0]
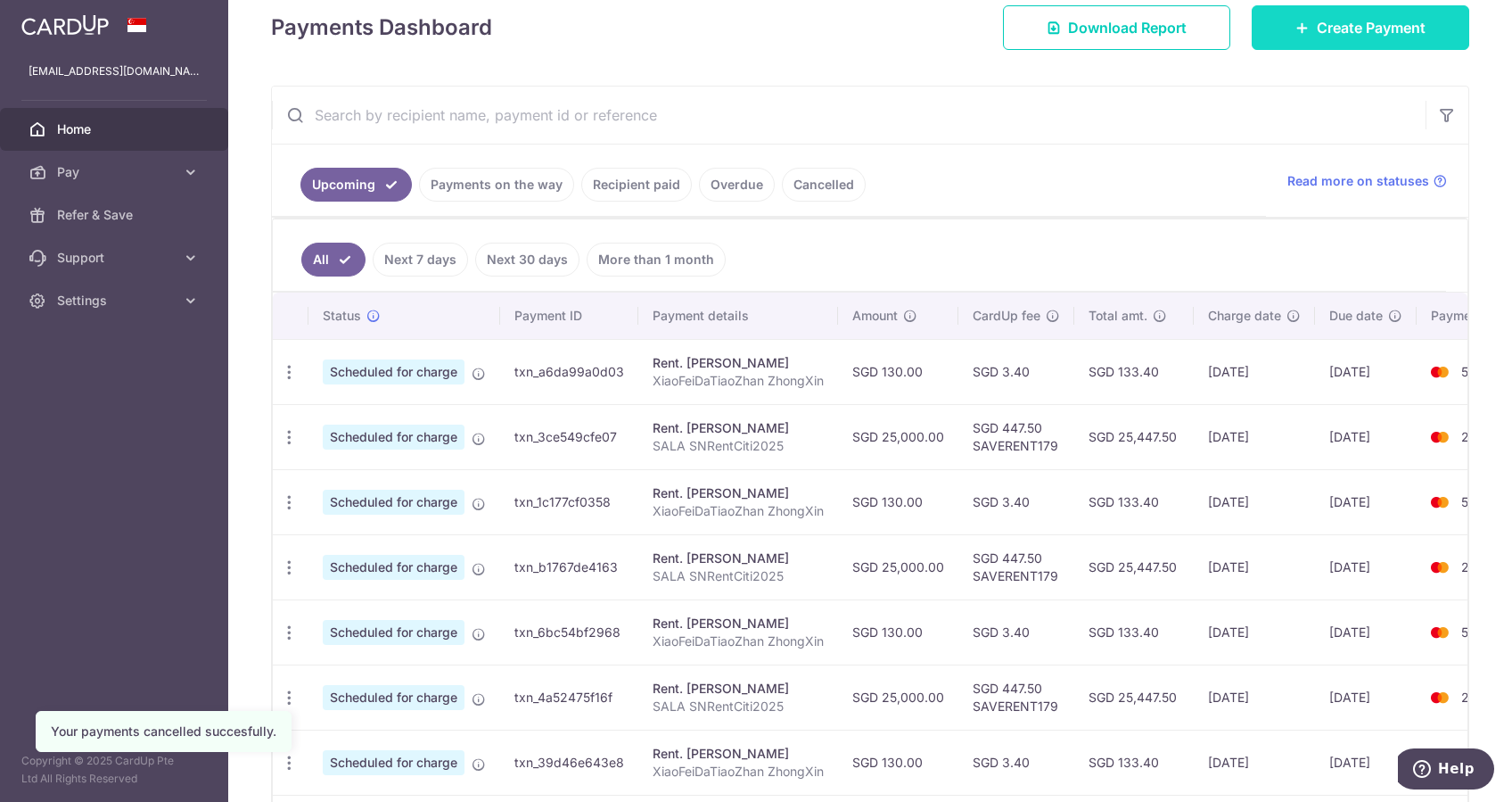
click at [1350, 24] on span "Create Payment" at bounding box center [1371, 27] width 109 height 21
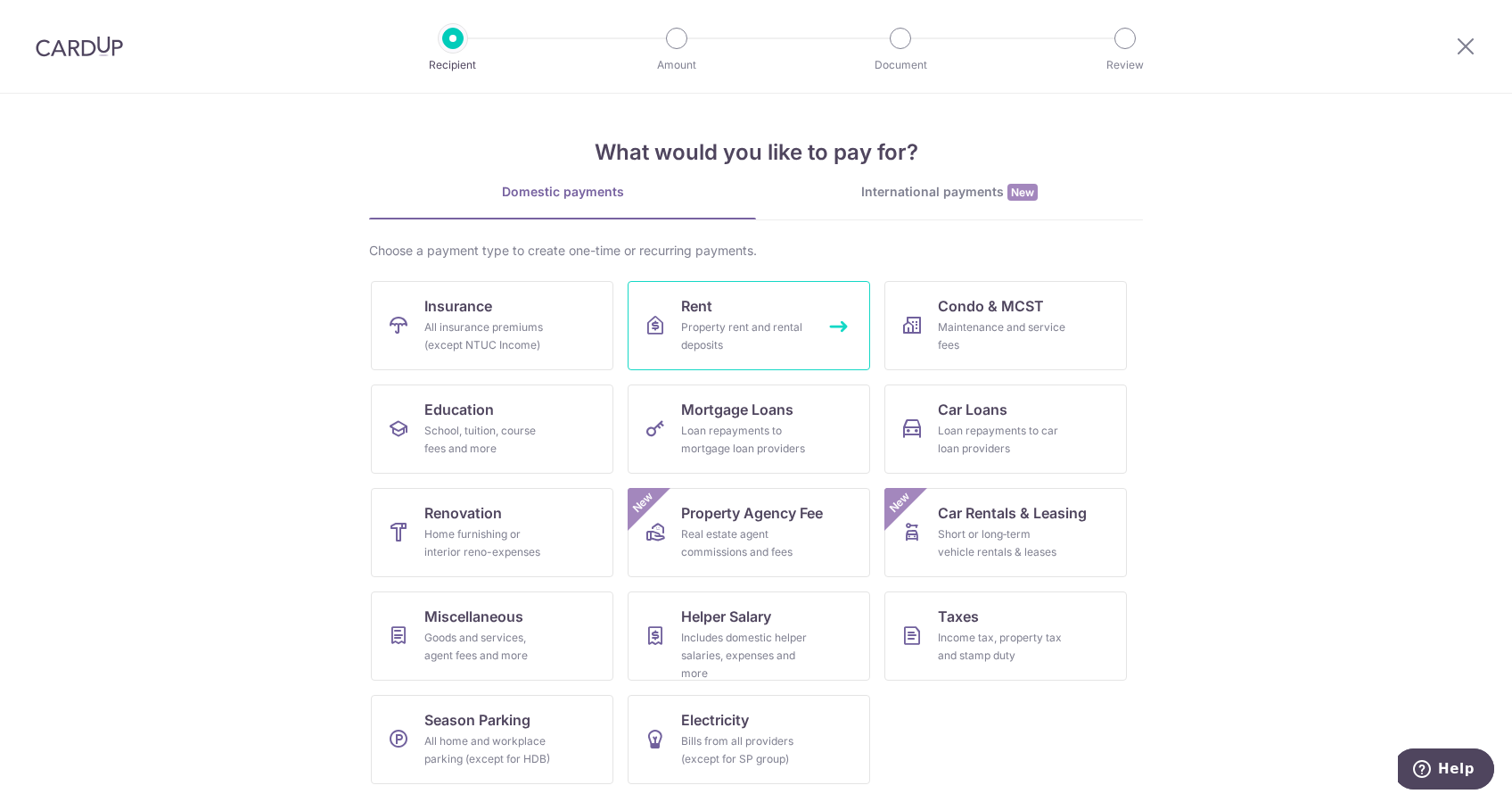
click at [708, 325] on div "Property rent and rental deposits" at bounding box center [744, 336] width 128 height 36
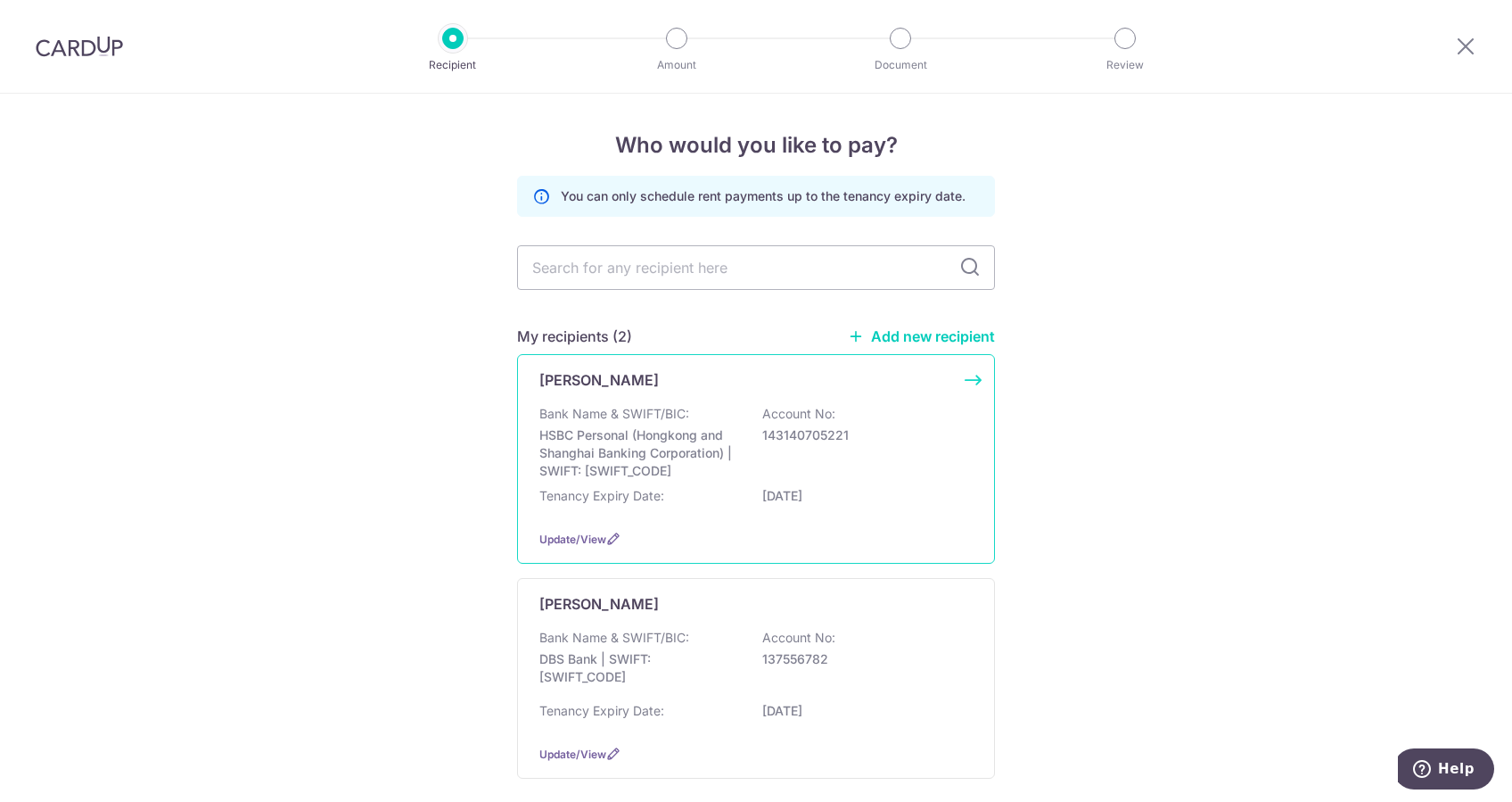
scroll to position [87, 0]
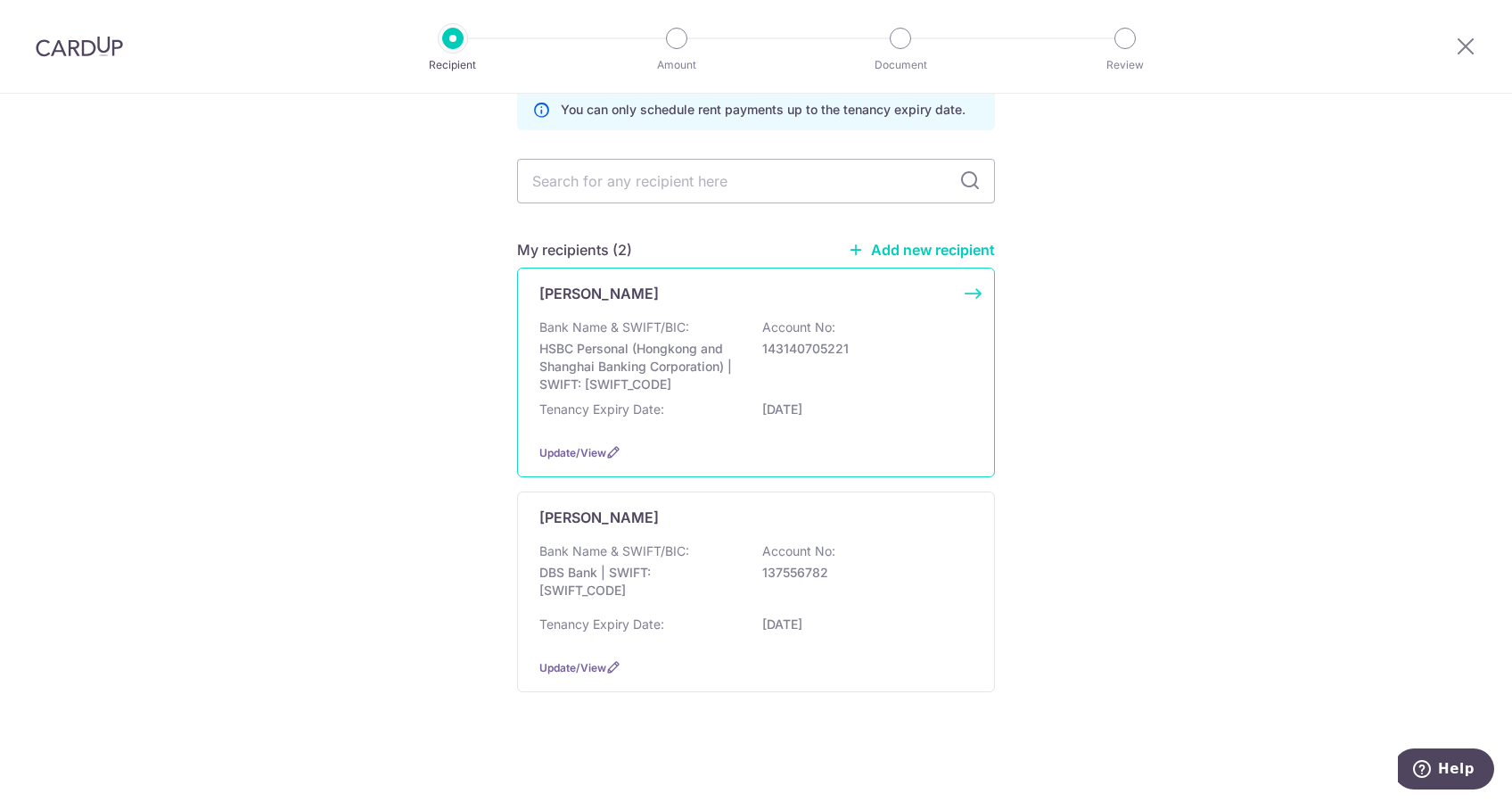
click at [822, 380] on div "Bank Name & SWIFT/BIC: HSBC Personal (Hongkong and Shanghai Banking Corporation…" at bounding box center [756, 356] width 433 height 75
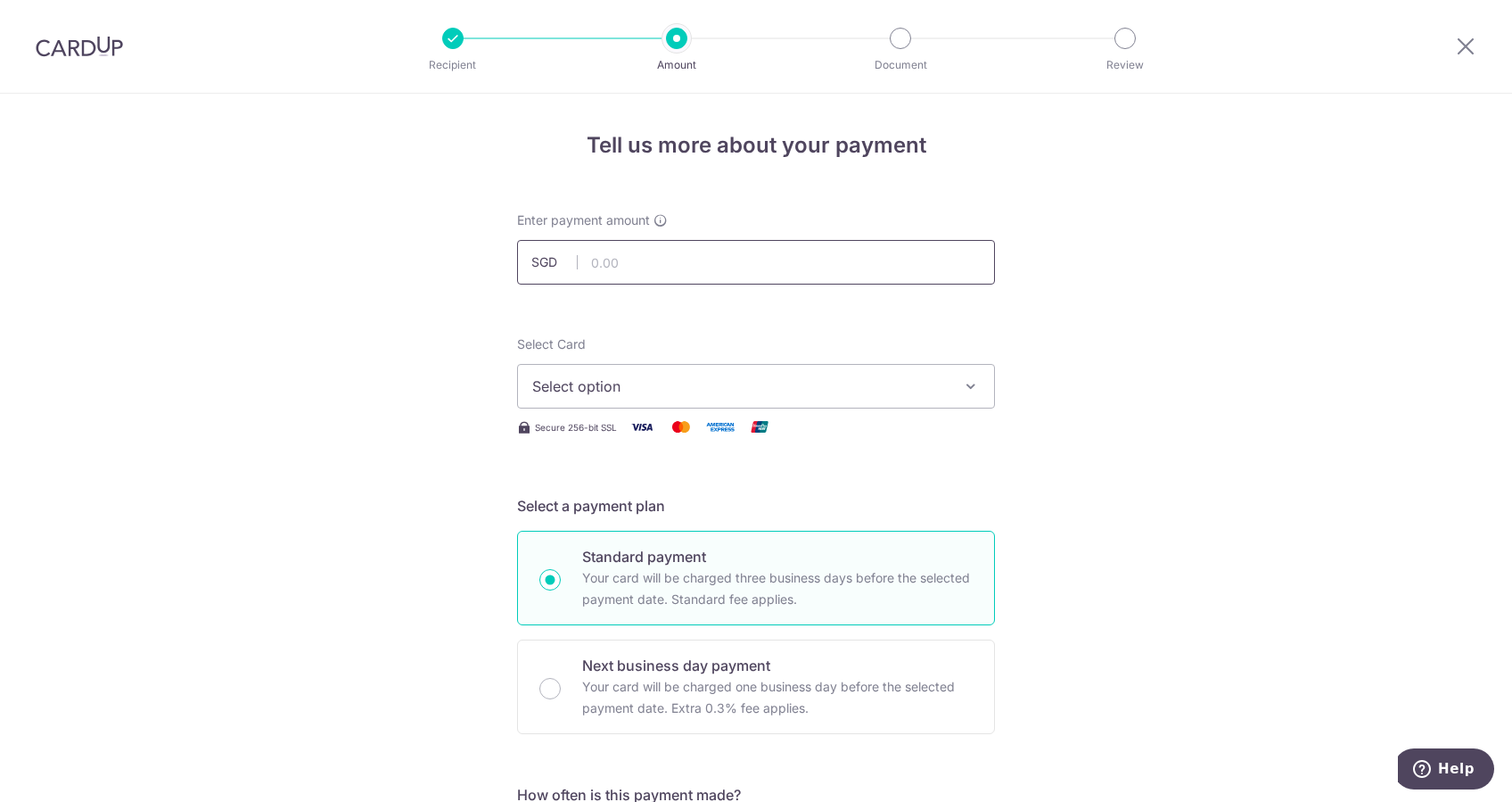
click at [642, 264] on input "text" at bounding box center [756, 262] width 478 height 44
type input "25,000.00"
click at [752, 399] on button "Select option" at bounding box center [756, 386] width 478 height 44
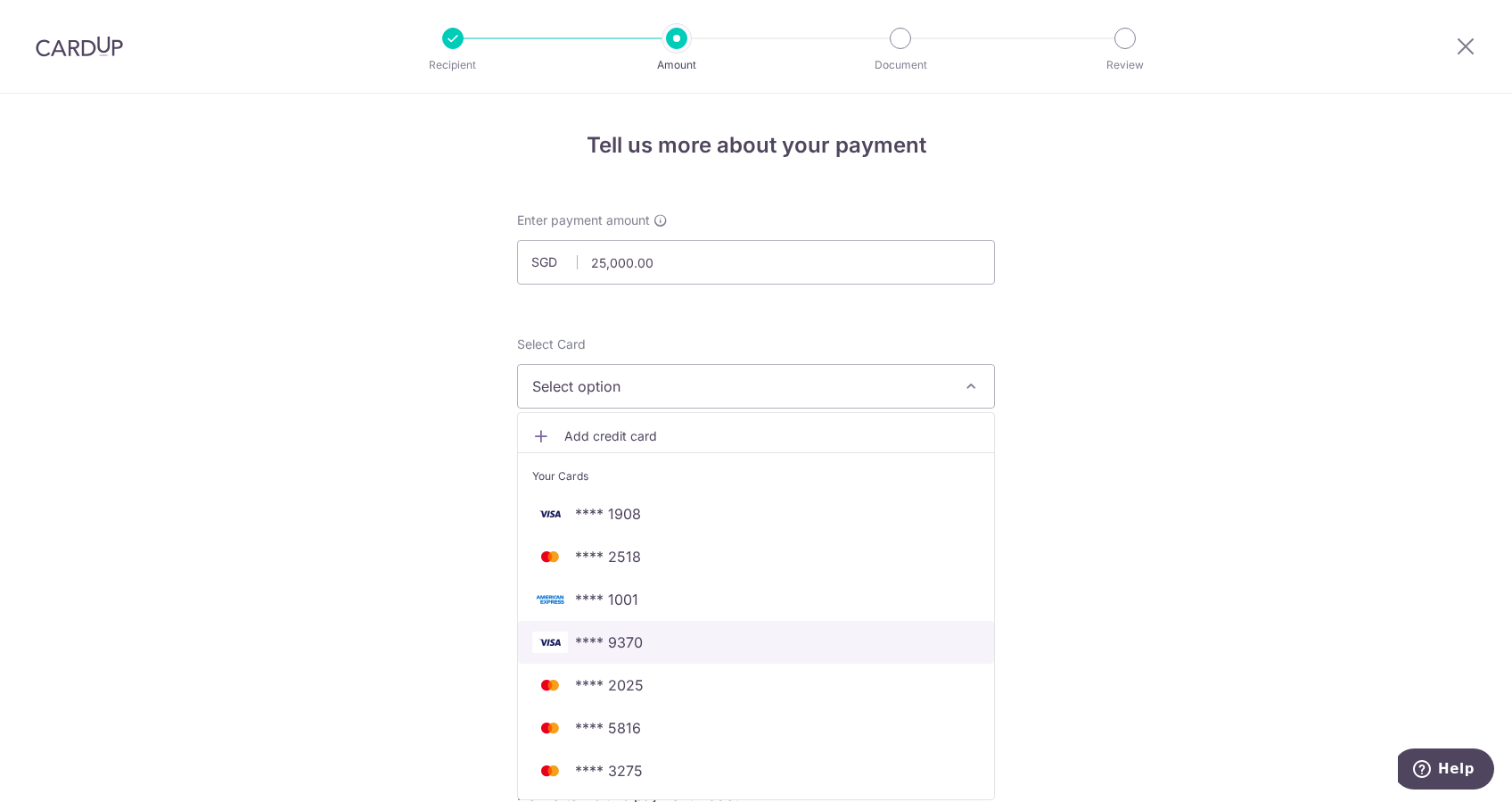
click at [659, 639] on span "**** 9370" at bounding box center [756, 641] width 447 height 21
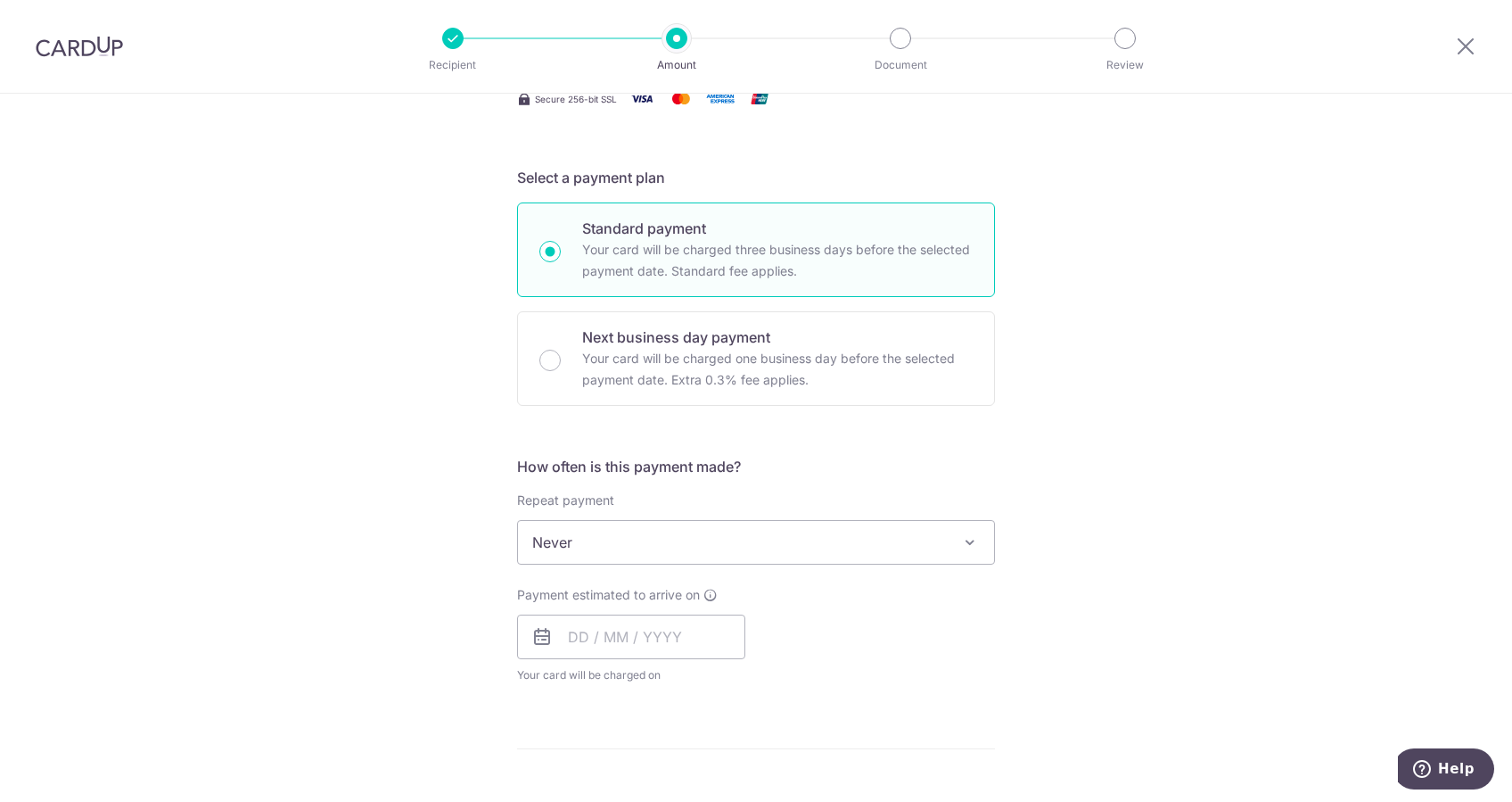
scroll to position [475, 0]
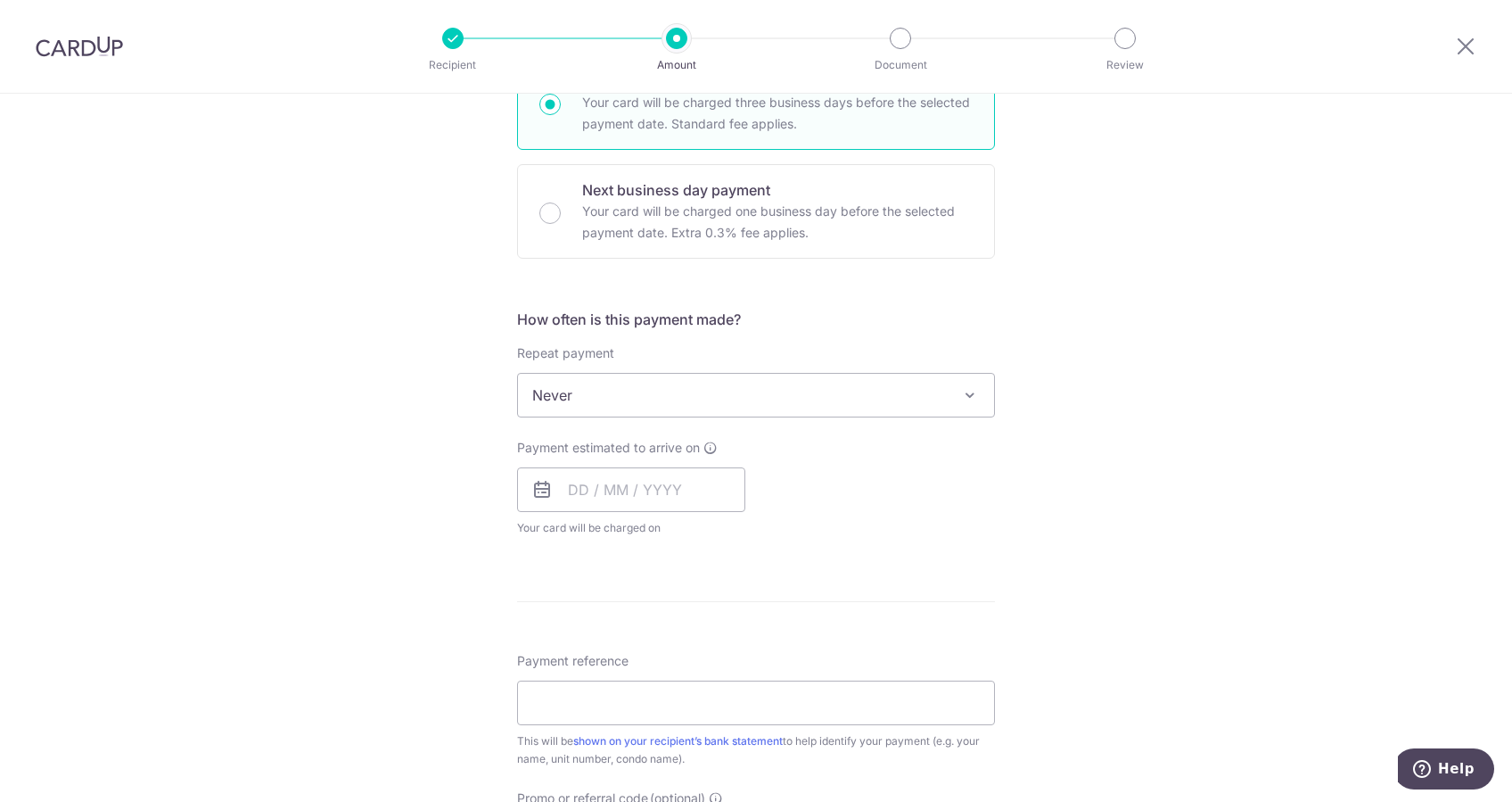
click at [585, 395] on span "Never" at bounding box center [756, 395] width 476 height 43
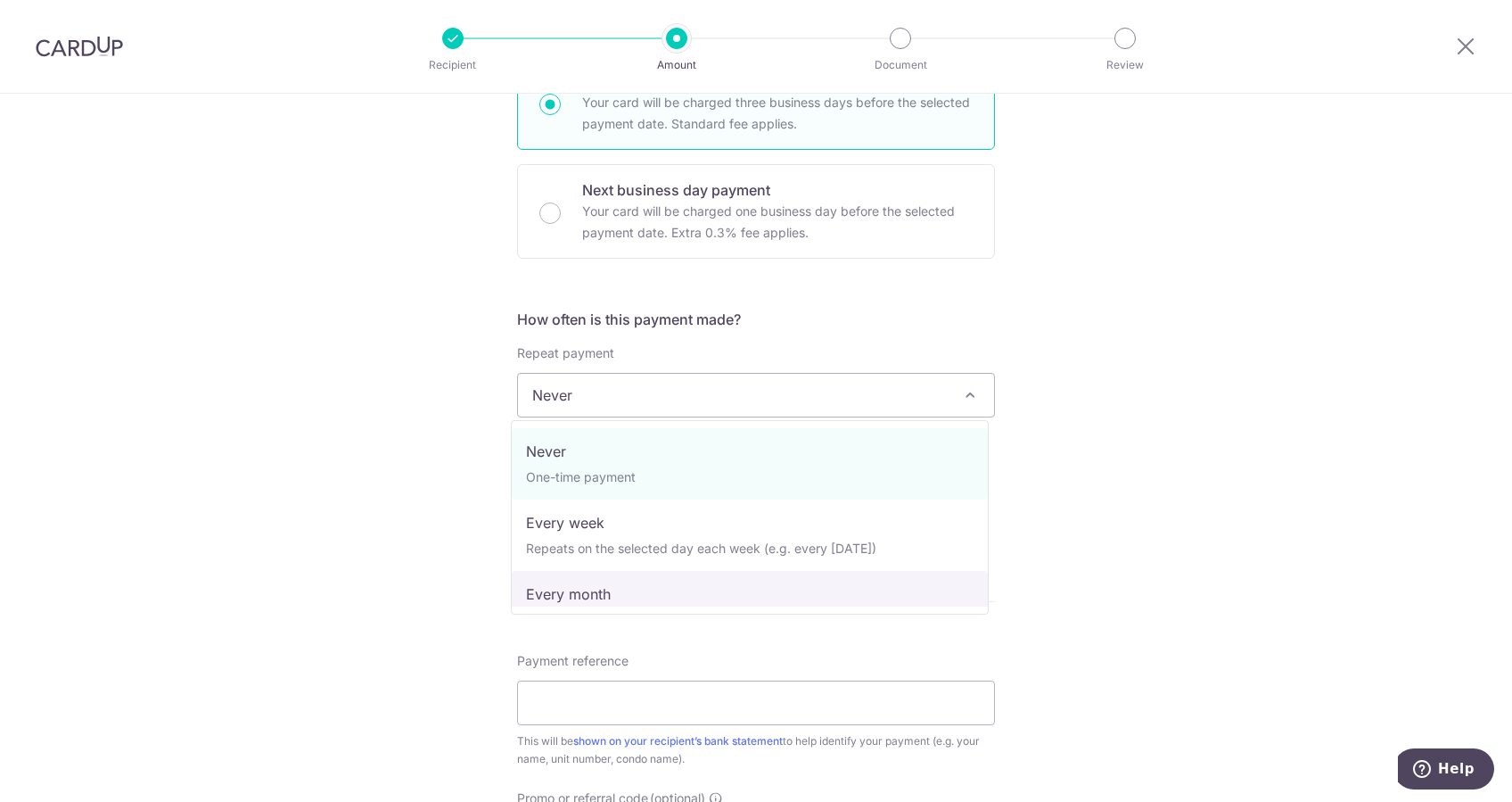
select select "3"
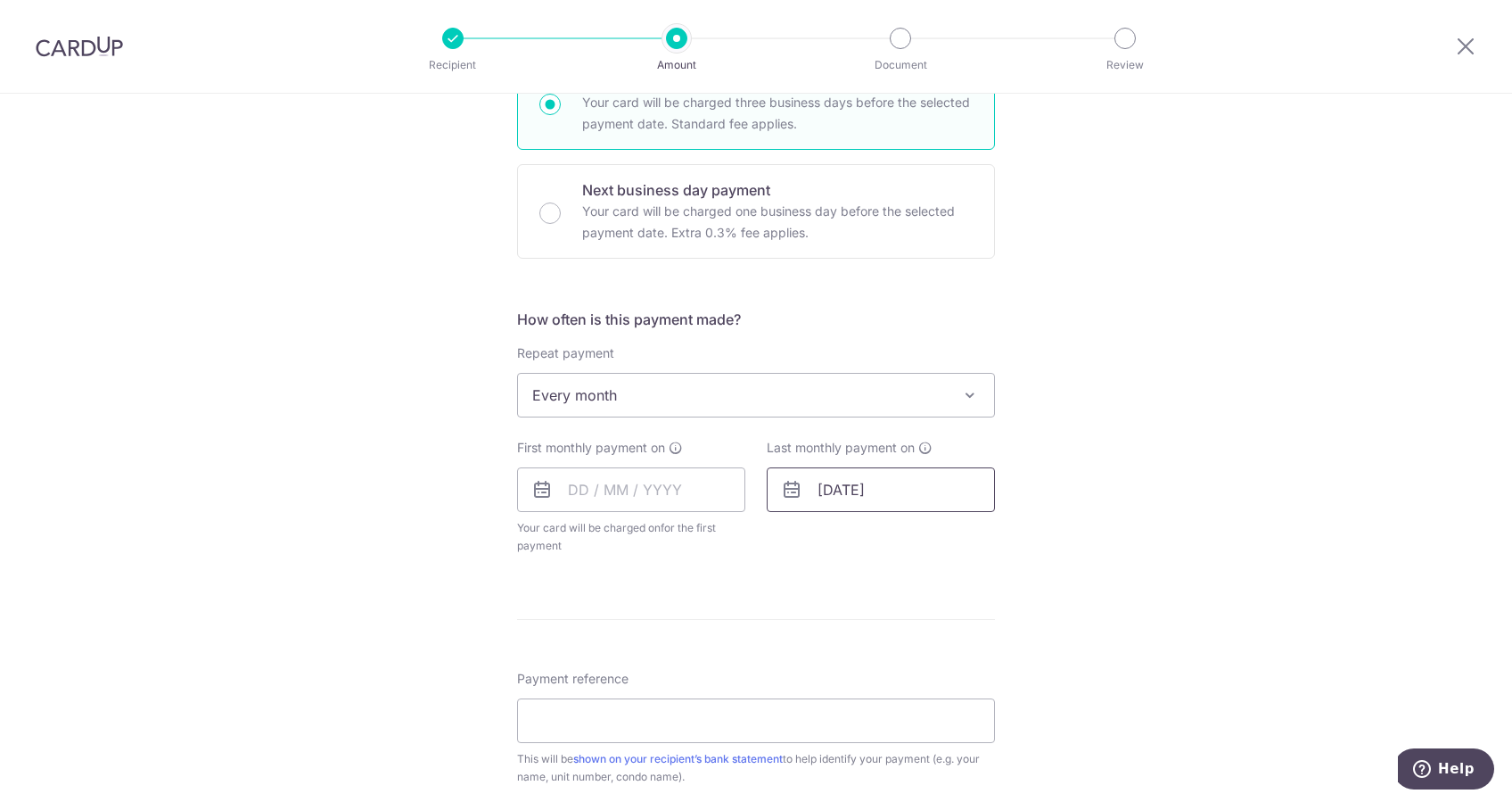
click at [901, 485] on input "[DATE]" at bounding box center [880, 490] width 228 height 44
click at [1091, 456] on div "Tell us more about your payment Enter payment amount SGD 25,000.00 25000.00 Sel…" at bounding box center [756, 433] width 1512 height 1631
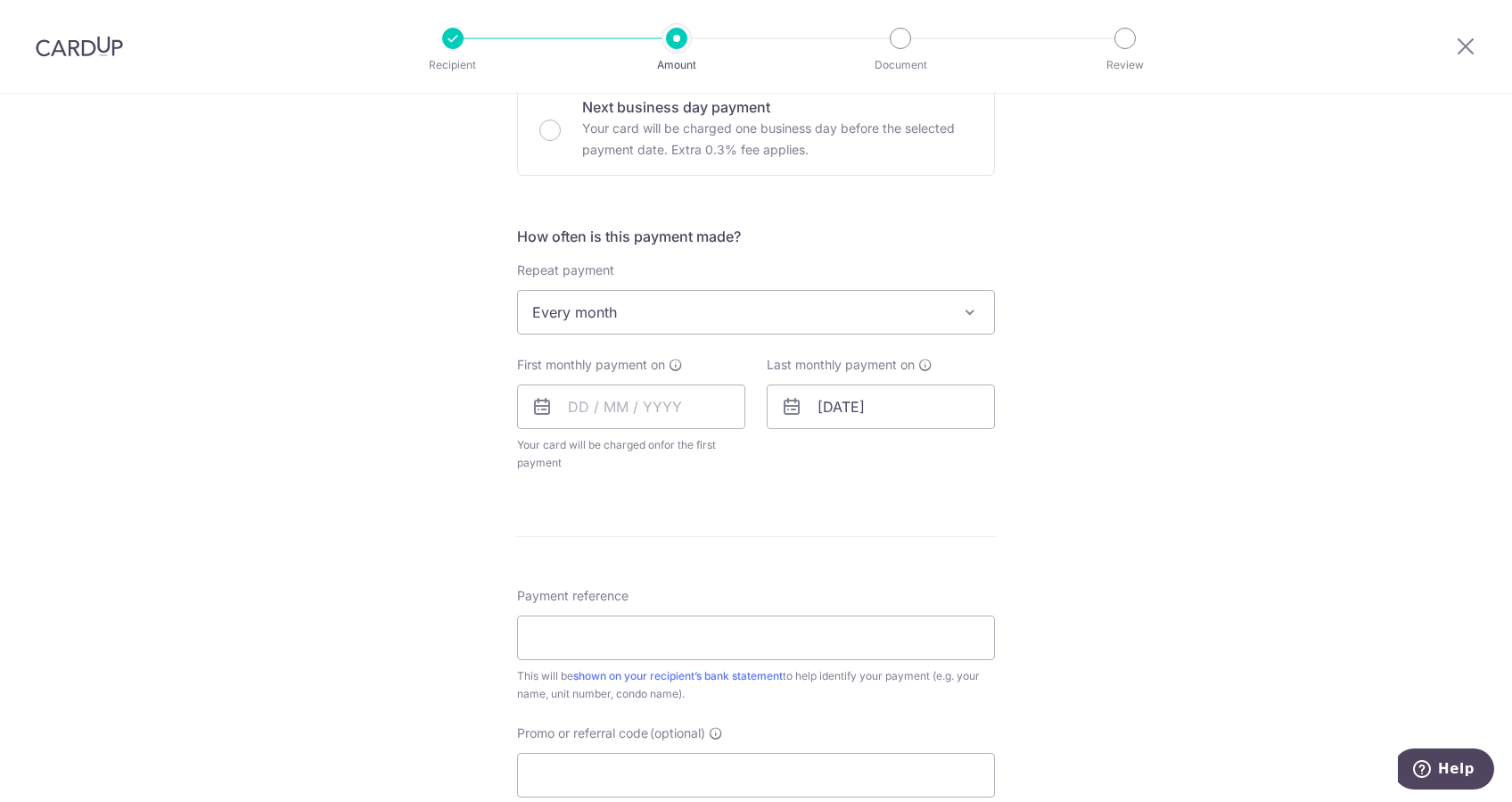
scroll to position [594, 0]
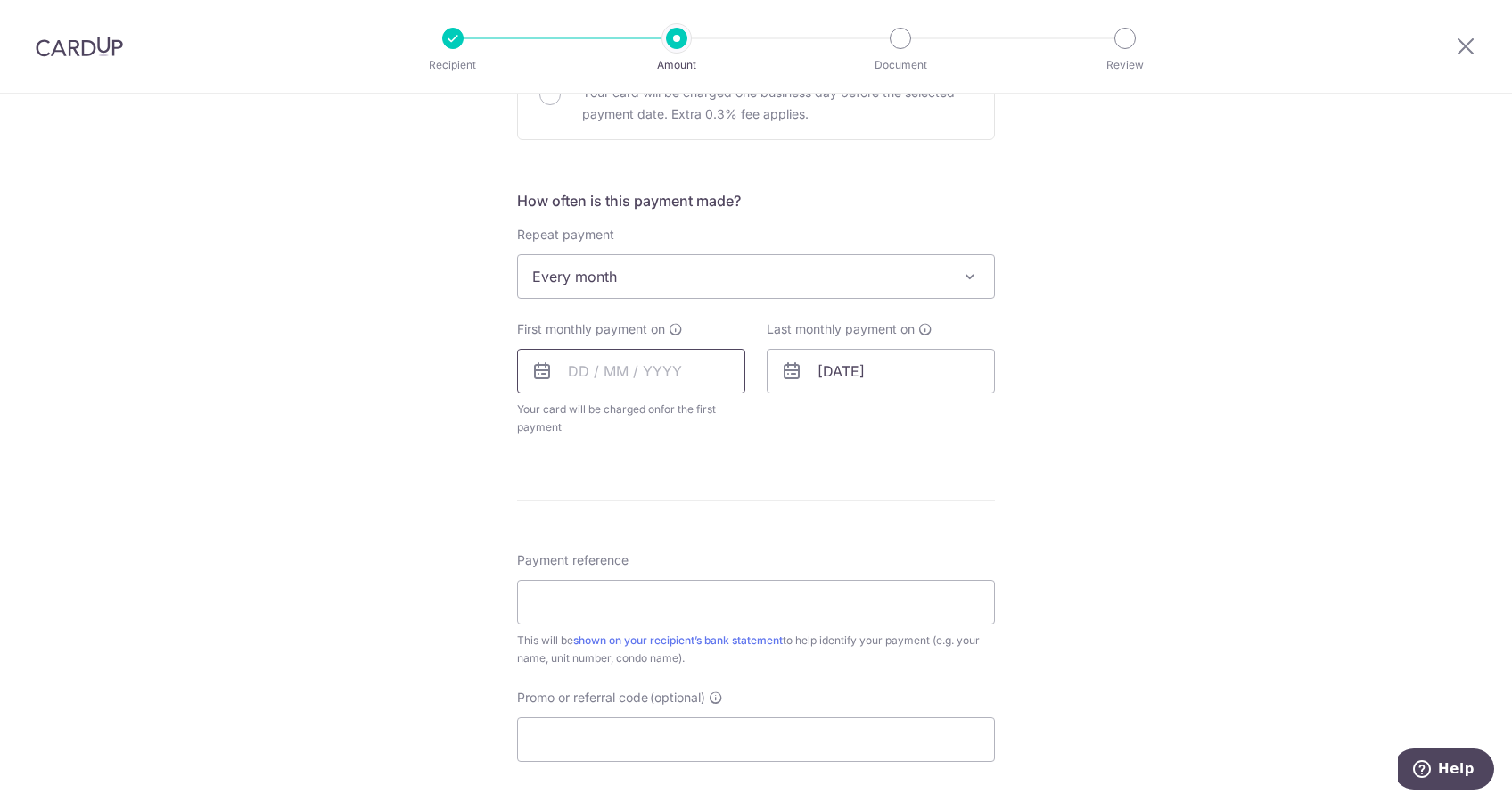
click at [621, 370] on input "text" at bounding box center [631, 371] width 228 height 44
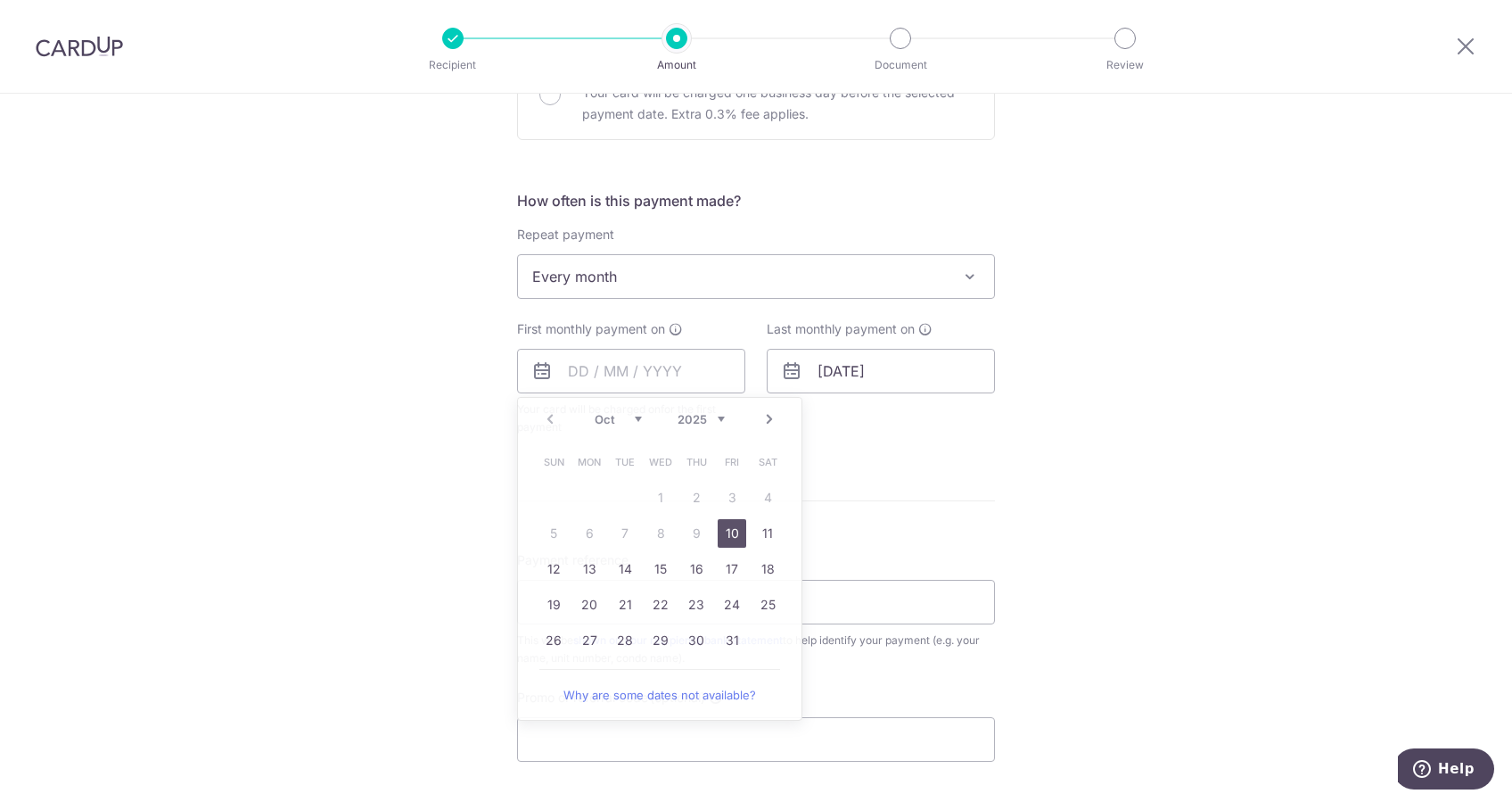
click at [975, 459] on form "Enter payment amount SGD 25,000.00 25000.00 Select Card **** 9370 Add credit ca…" at bounding box center [756, 332] width 478 height 1429
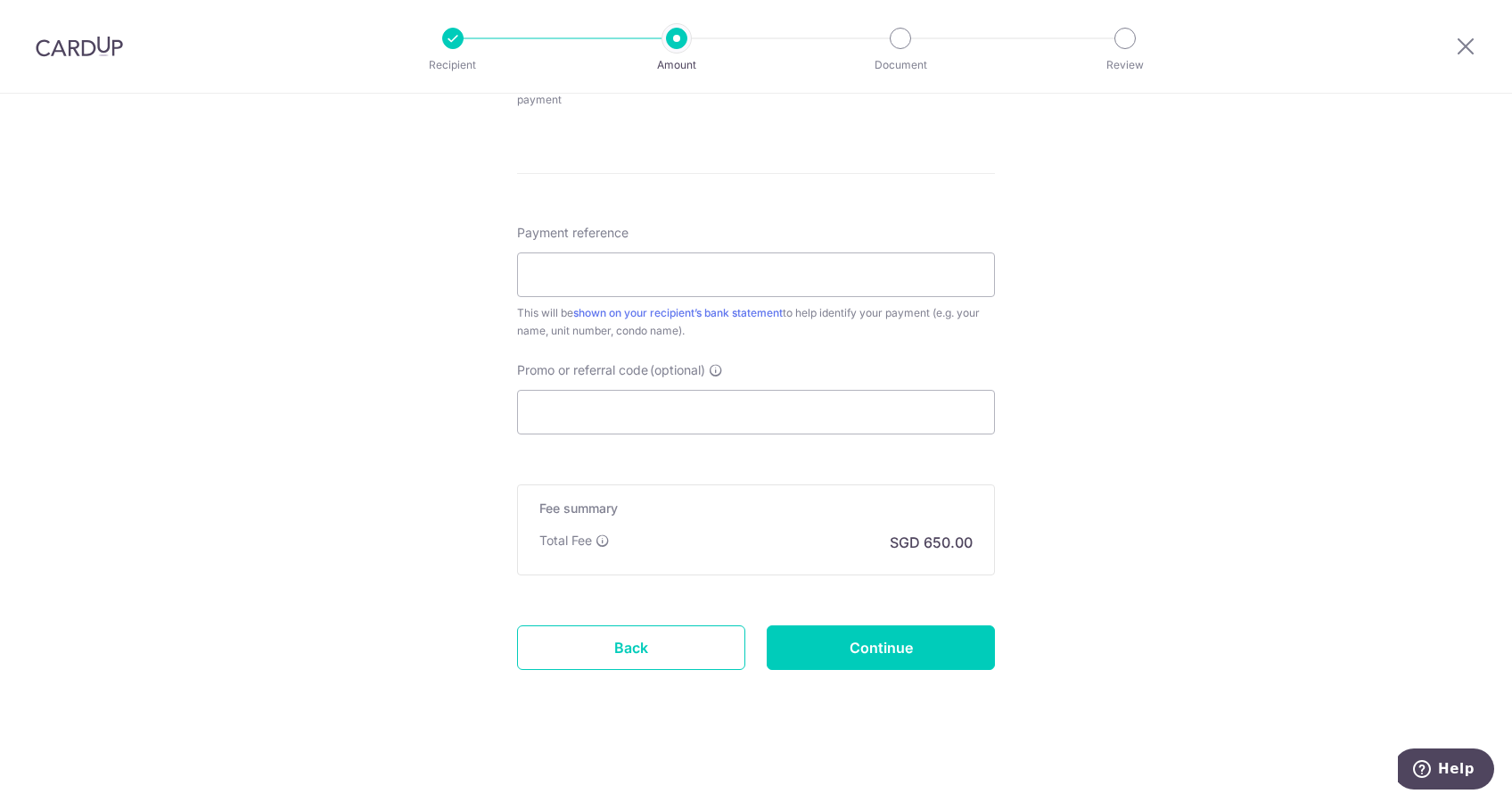
scroll to position [684, 0]
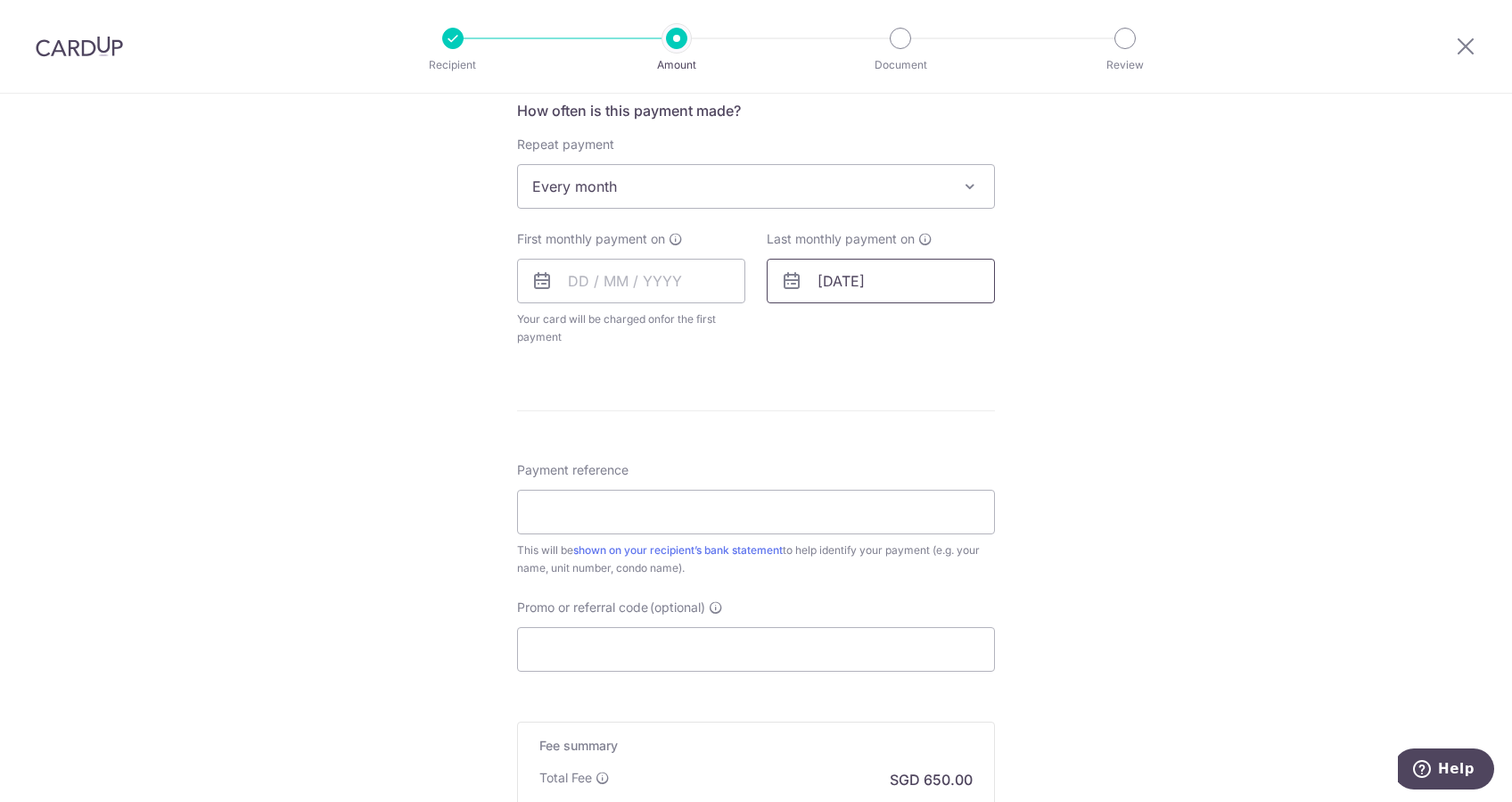
click at [875, 272] on input "28/02/2027" at bounding box center [880, 281] width 228 height 44
click at [942, 435] on link "11" at bounding box center [946, 443] width 29 height 29
type input "[DATE]"
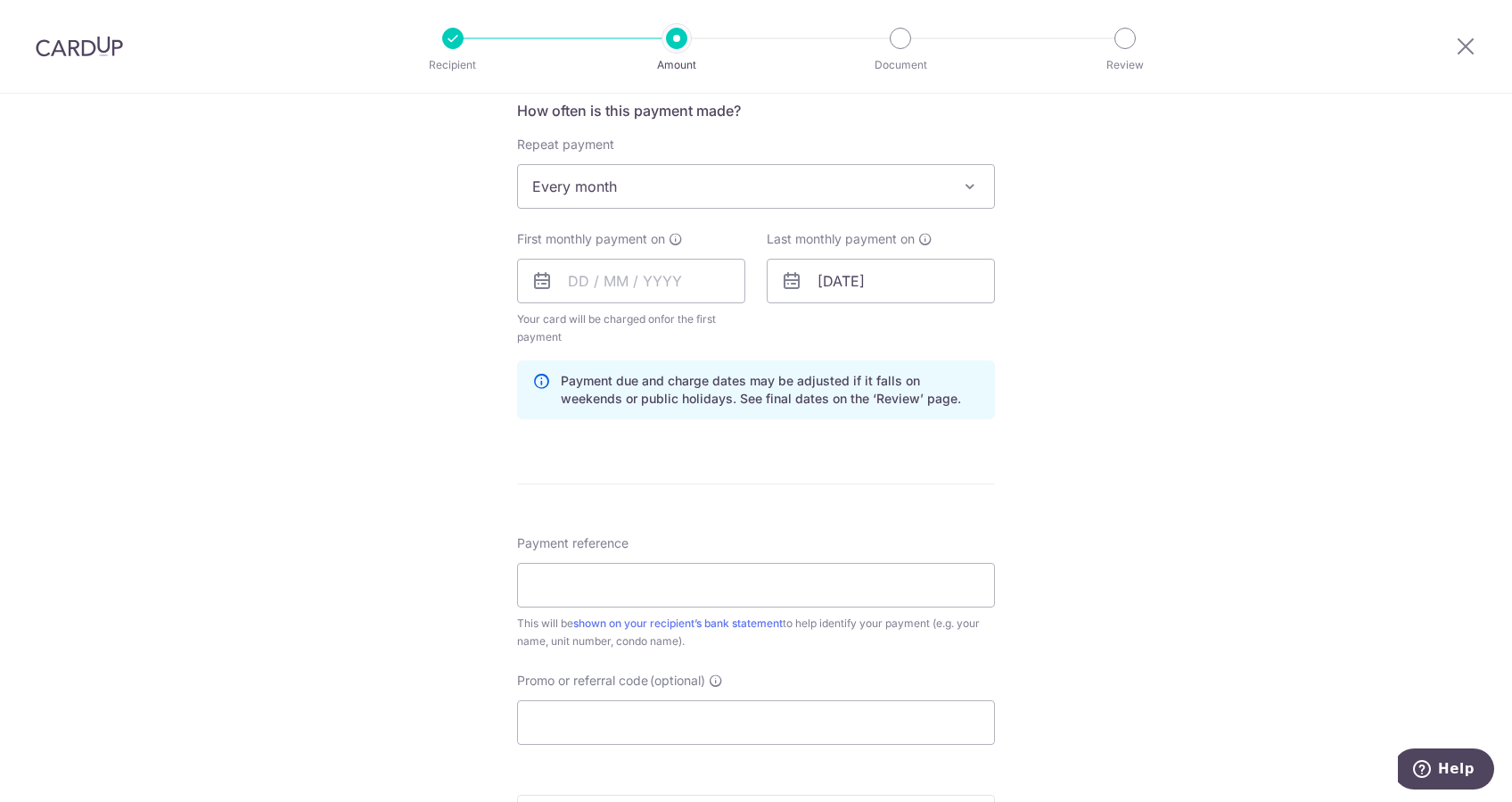
click at [764, 383] on p "Payment due and charge dates may be adjusted if it falls on weekends or public …" at bounding box center [770, 389] width 419 height 36
click at [835, 379] on p "Payment due and charge dates may be adjusted if it falls on weekends or public …" at bounding box center [770, 389] width 419 height 36
click at [862, 379] on p "Payment due and charge dates may be adjusted if it falls on weekends or public …" at bounding box center [770, 389] width 419 height 36
click at [694, 399] on p "Payment due and charge dates may be adjusted if it falls on weekends or public …" at bounding box center [770, 389] width 419 height 36
drag, startPoint x: 694, startPoint y: 399, endPoint x: 734, endPoint y: 398, distance: 40.0
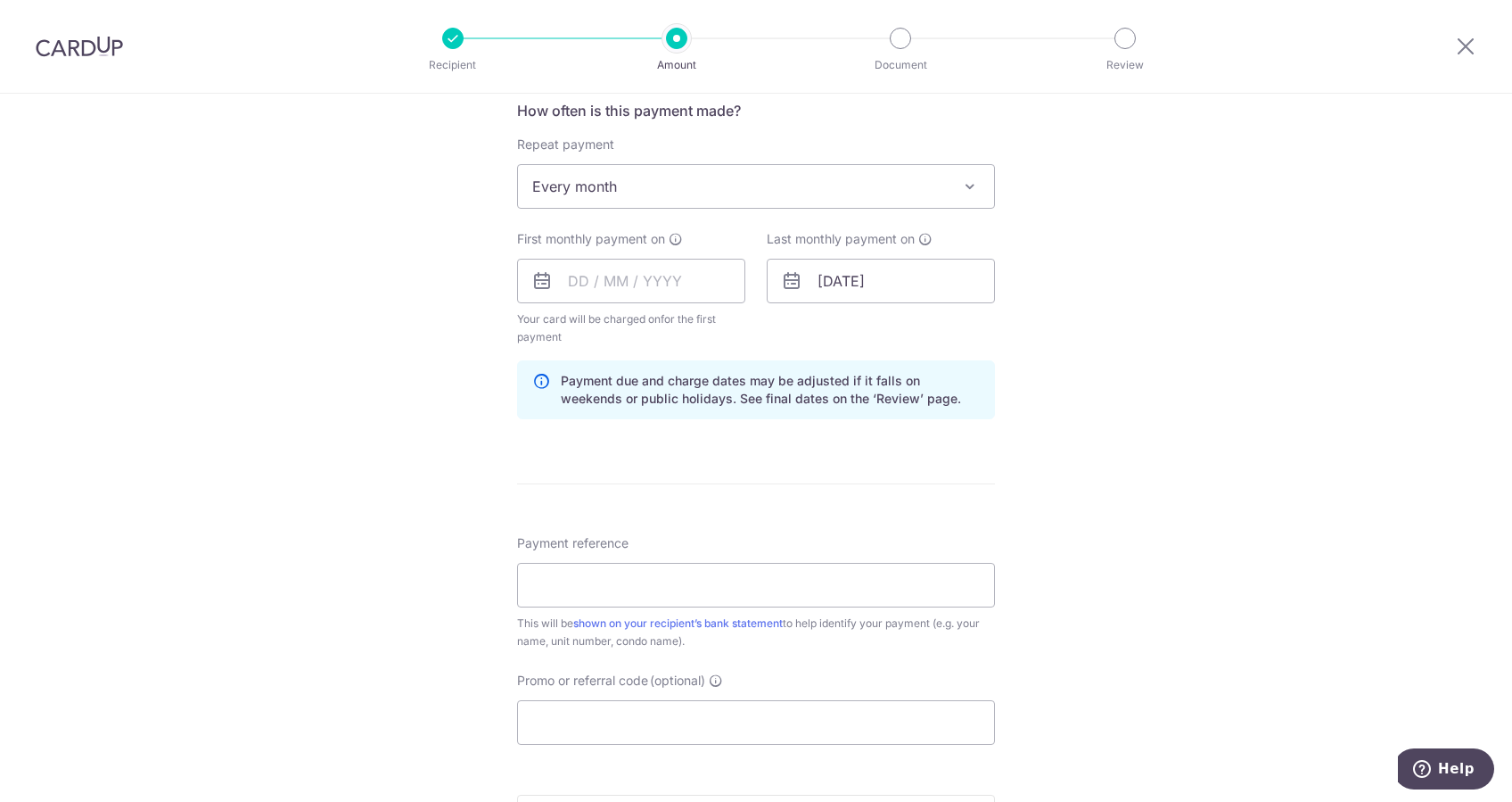
click at [745, 395] on p "Payment due and charge dates may be adjusted if it falls on weekends or public …" at bounding box center [770, 389] width 419 height 36
click at [683, 280] on input "text" at bounding box center [631, 281] width 228 height 44
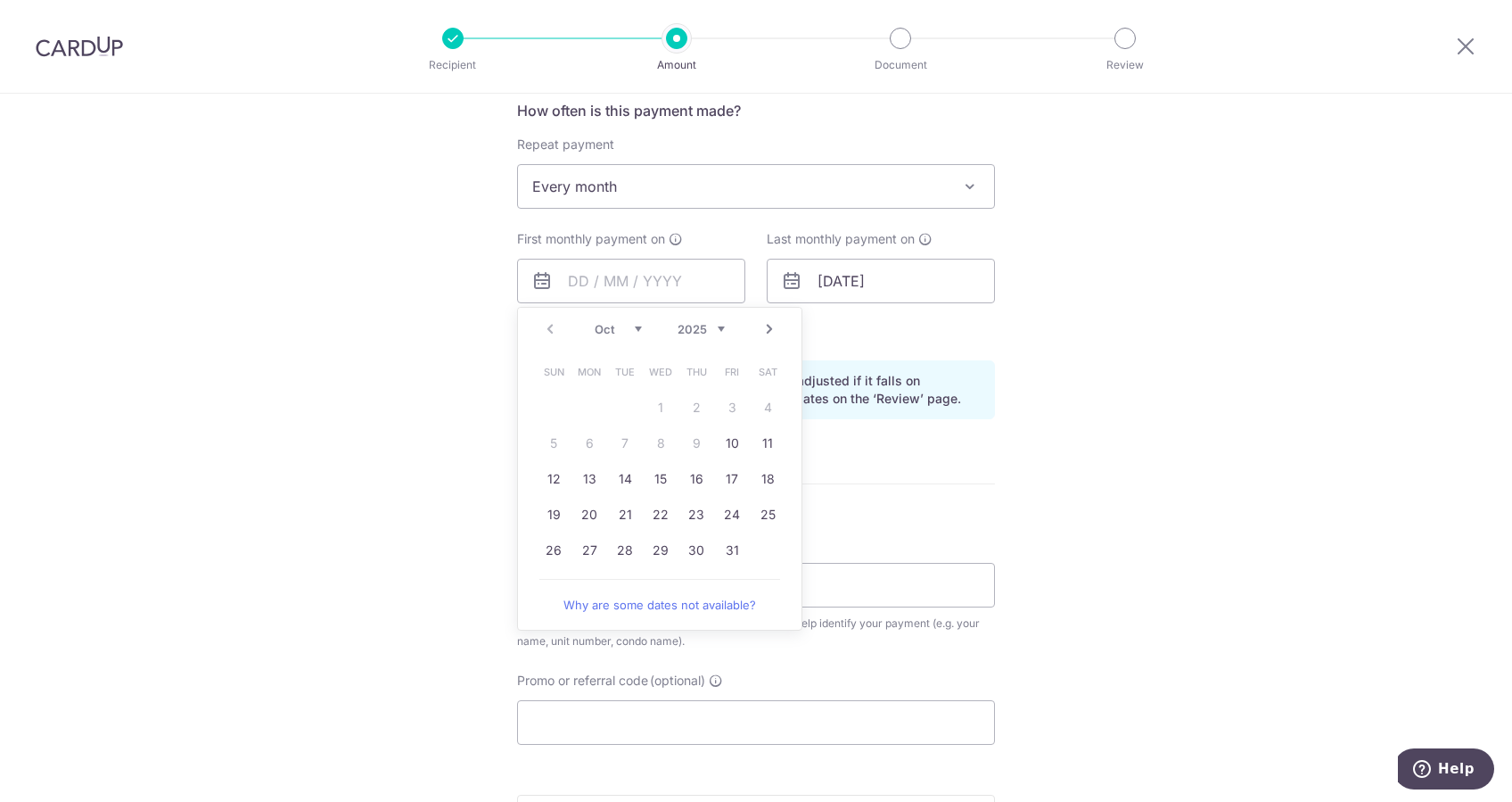
click at [760, 327] on link "Next" at bounding box center [768, 329] width 21 height 21
click at [626, 478] on link "11" at bounding box center [624, 479] width 29 height 29
type input "[DATE]"
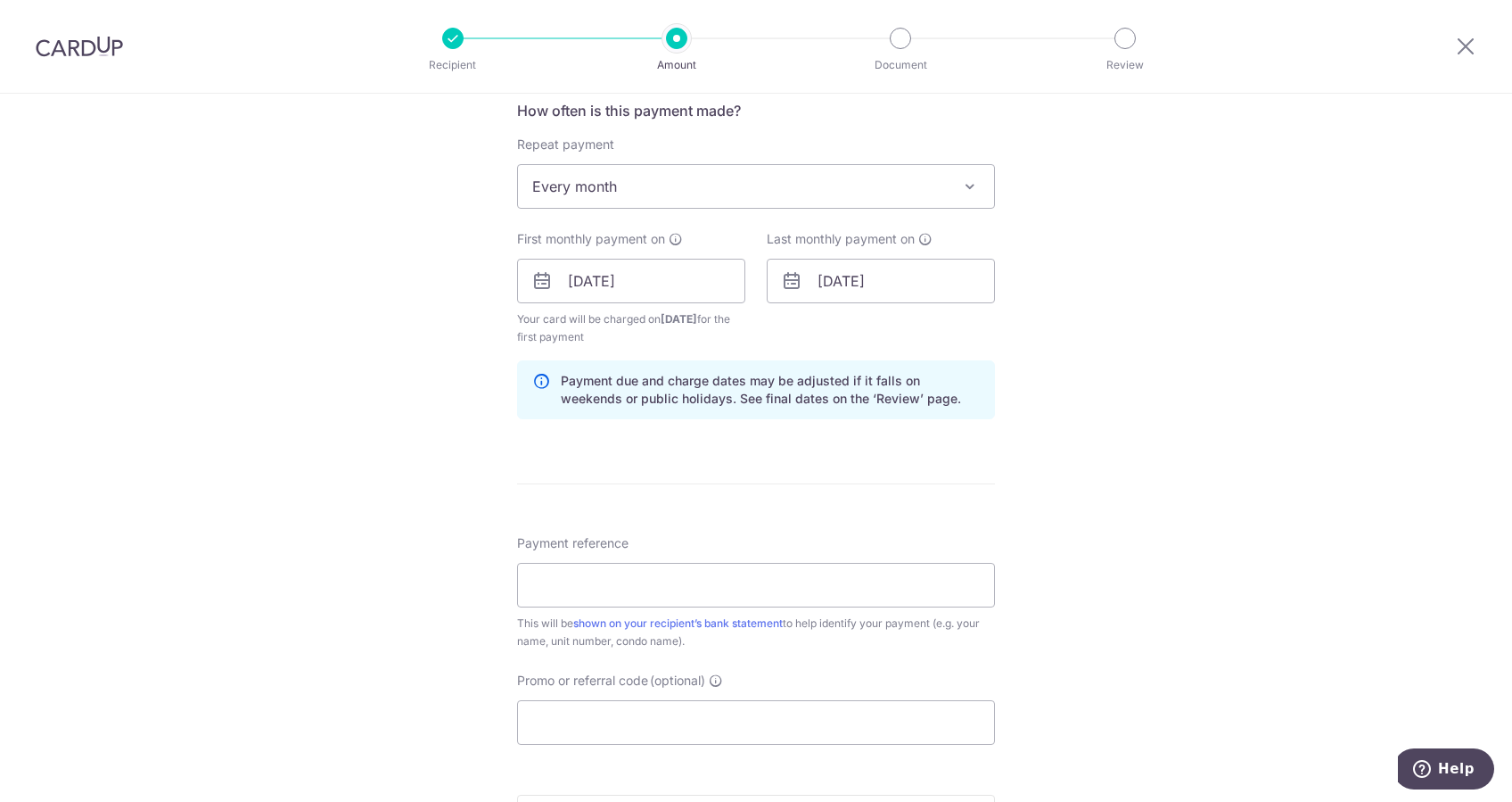
drag, startPoint x: 958, startPoint y: 456, endPoint x: 958, endPoint y: 471, distance: 15.0
click at [958, 456] on form "Enter payment amount SGD 25,000.00 25000.00 Select Card **** 9370 Add credit ca…" at bounding box center [756, 279] width 478 height 1502
drag, startPoint x: 949, startPoint y: 475, endPoint x: 939, endPoint y: 494, distance: 21.5
click at [946, 477] on form "Enter payment amount SGD 25,000.00 25000.00 Select Card **** 9370 Add credit ca…" at bounding box center [756, 279] width 478 height 1502
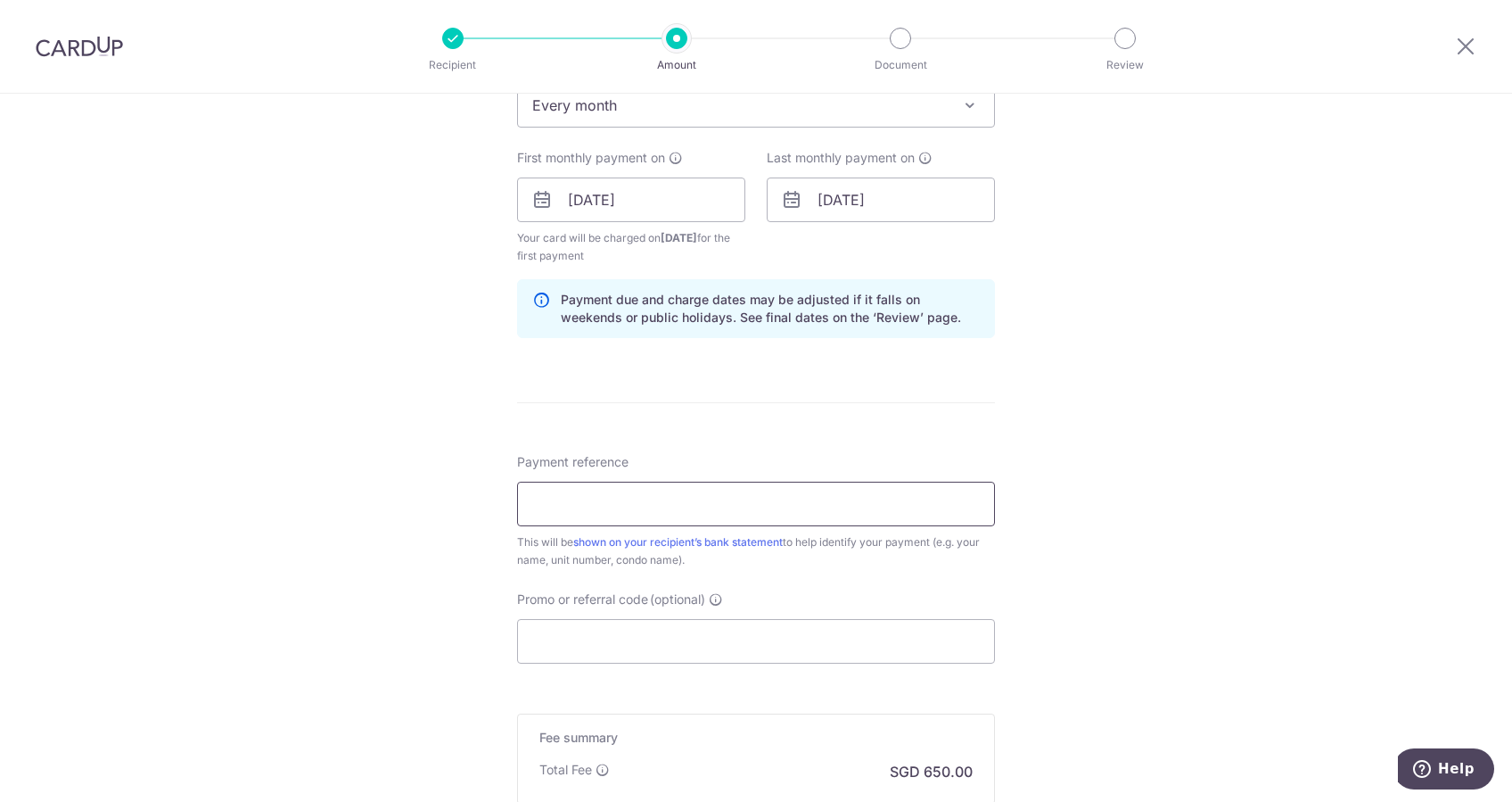
scroll to position [803, 0]
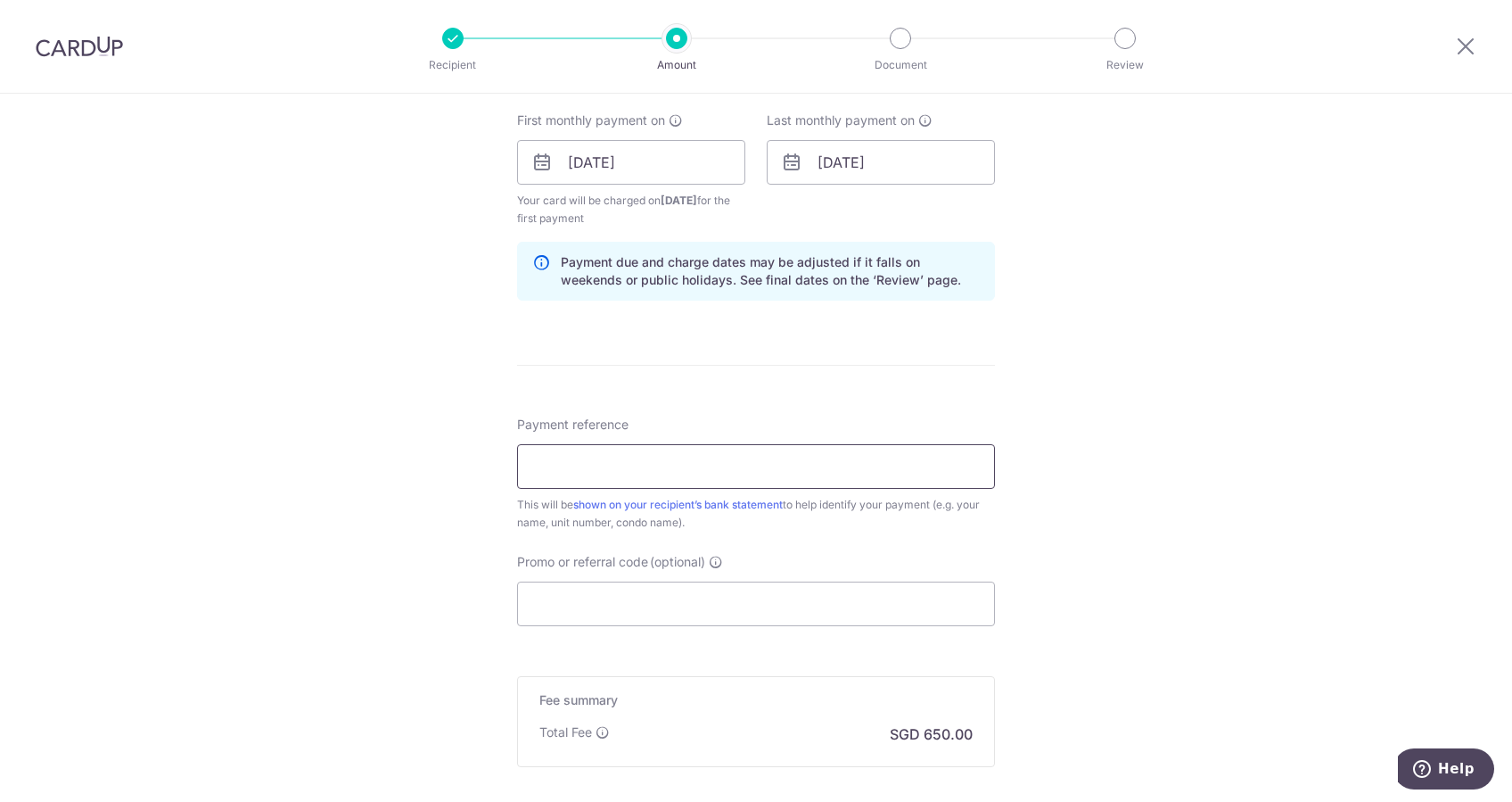
click at [684, 456] on input "Payment reference" at bounding box center [756, 467] width 478 height 44
paste input "Rent. Nan ZHANG sn OCBC Premier"
drag, startPoint x: 687, startPoint y: 462, endPoint x: 413, endPoint y: 450, distance: 274.3
click at [413, 450] on div "Tell us more about your payment Enter payment amount SGD 25,000.00 25000.00 Sel…" at bounding box center [756, 143] width 1512 height 1704
type input "sn OCBC Premier"
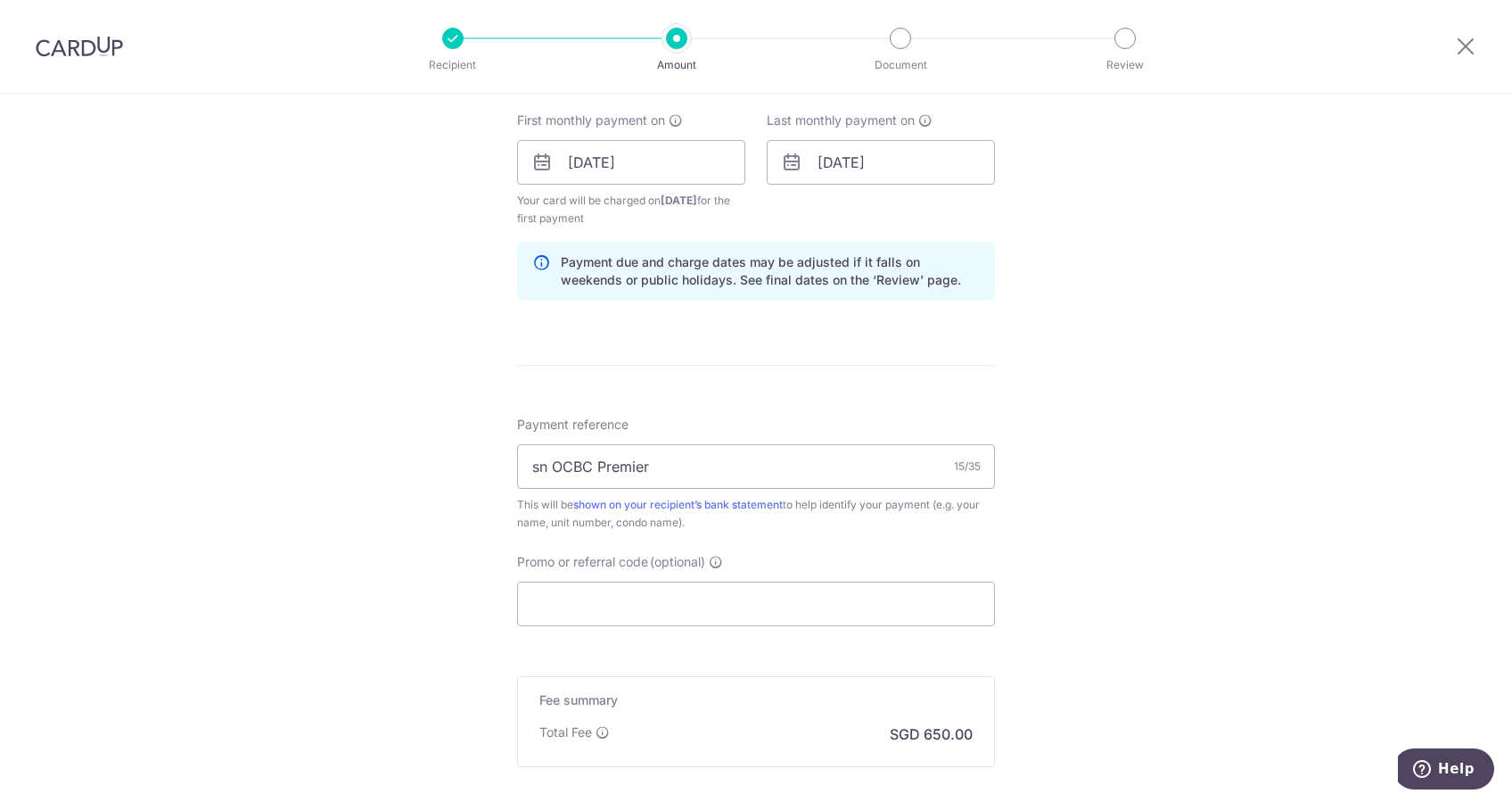
click at [1170, 494] on div "Tell us more about your payment Enter payment amount SGD 25,000.00 25000.00 Sel…" at bounding box center [756, 143] width 1512 height 1704
click at [601, 596] on input "Promo or referral code (optional)" at bounding box center [756, 603] width 478 height 44
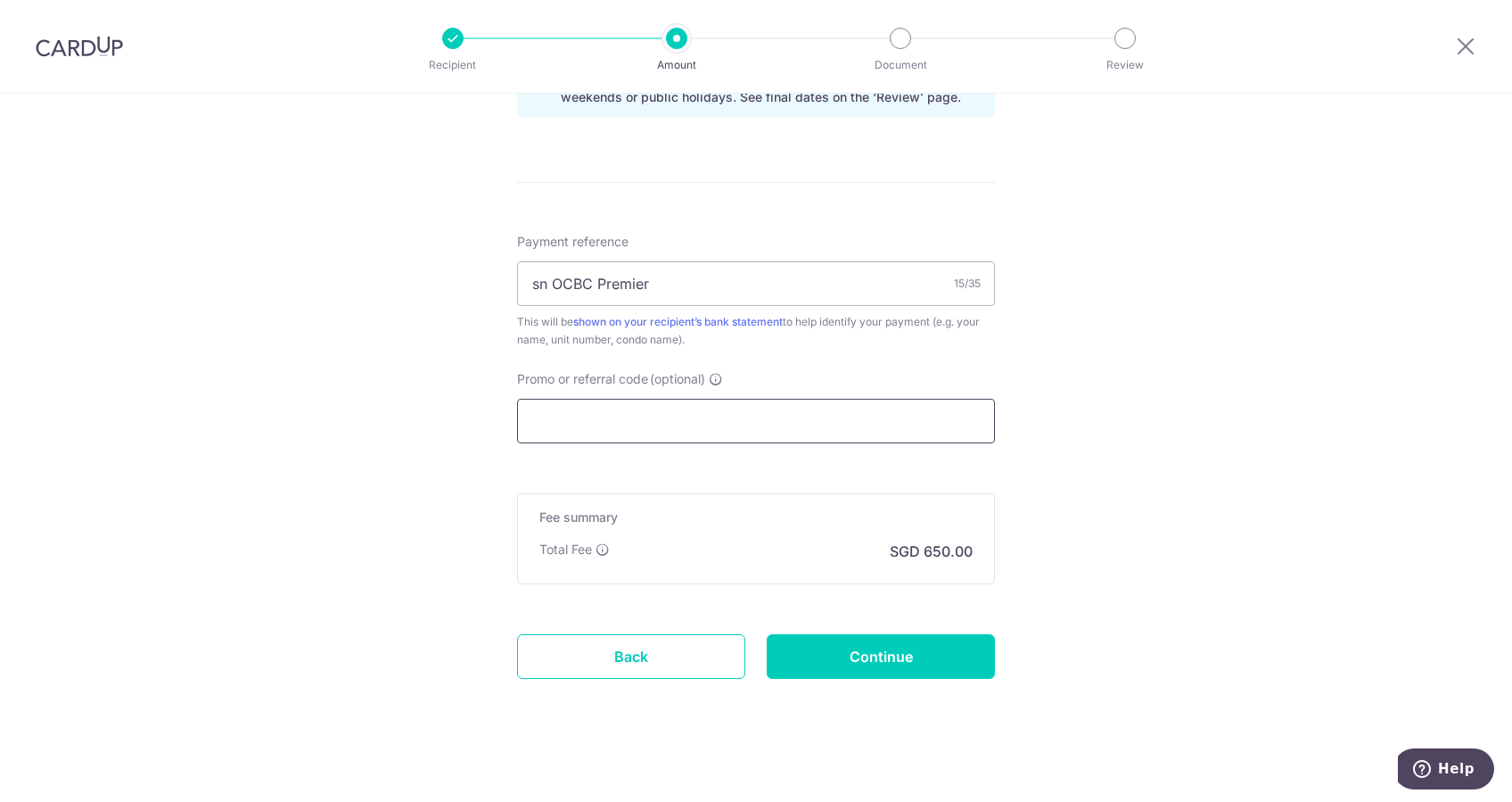
scroll to position [994, 0]
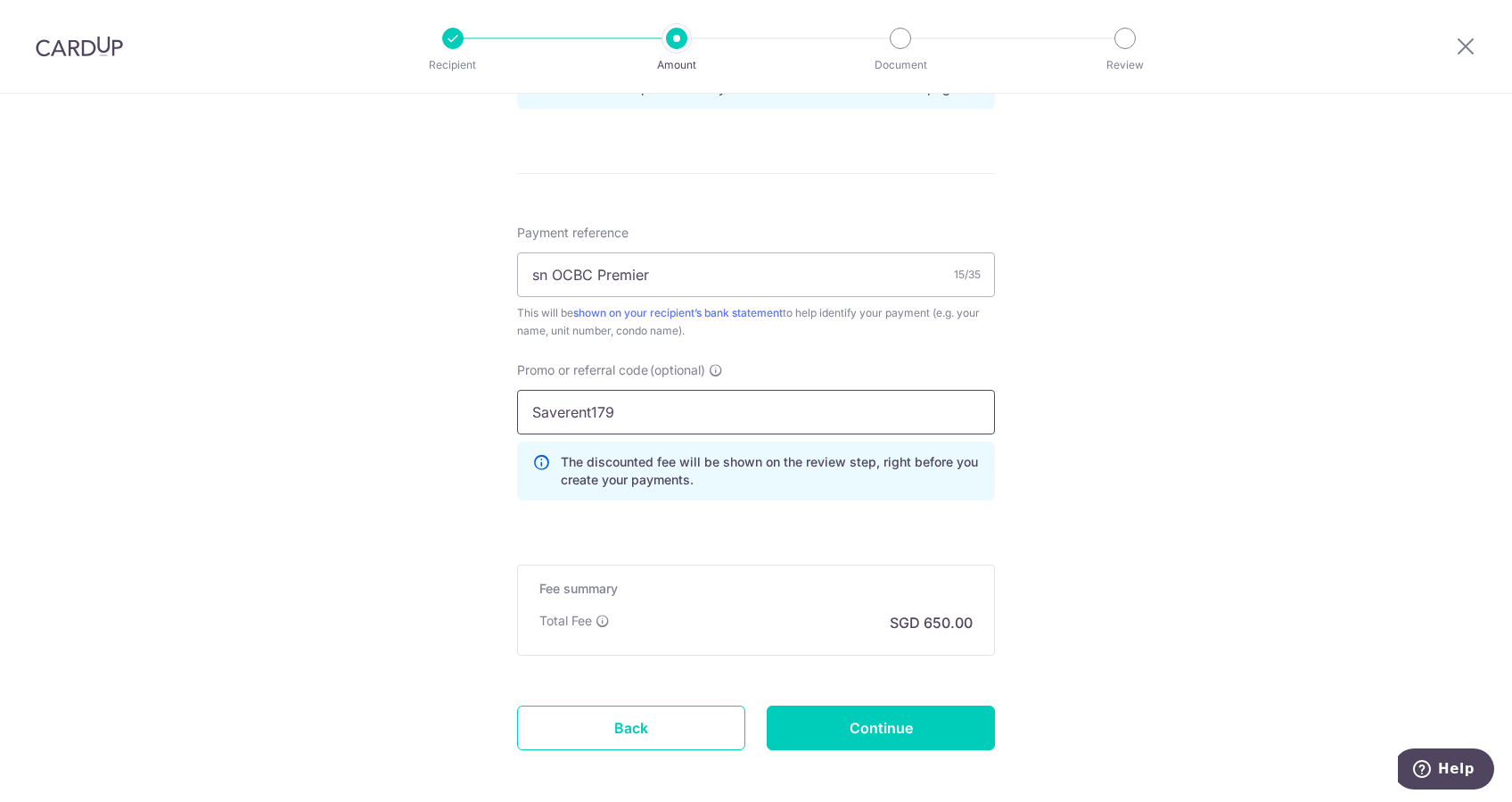
type input "Saverent179"
click at [834, 728] on input "Continue" at bounding box center [880, 727] width 228 height 44
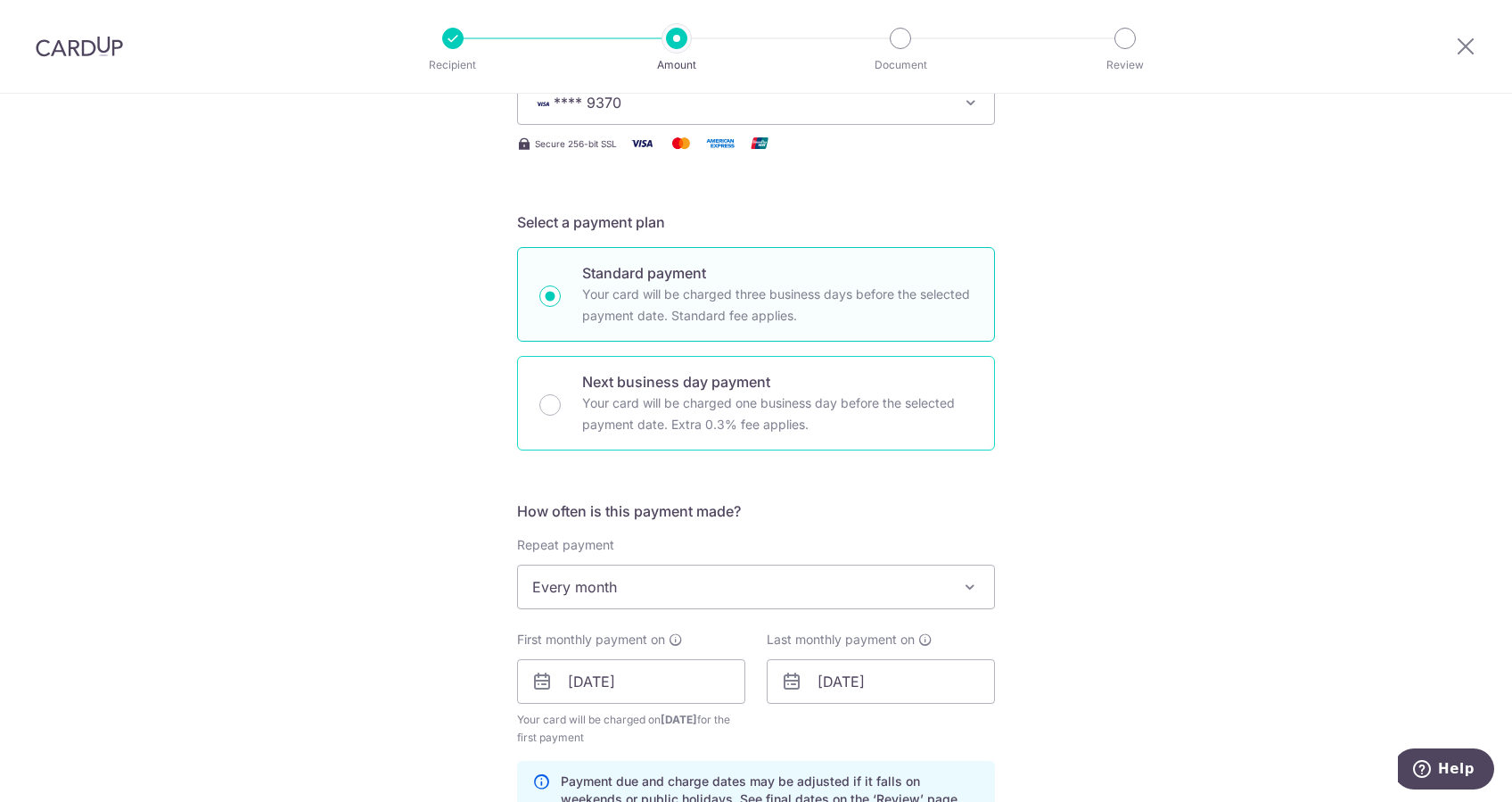
scroll to position [281, 0]
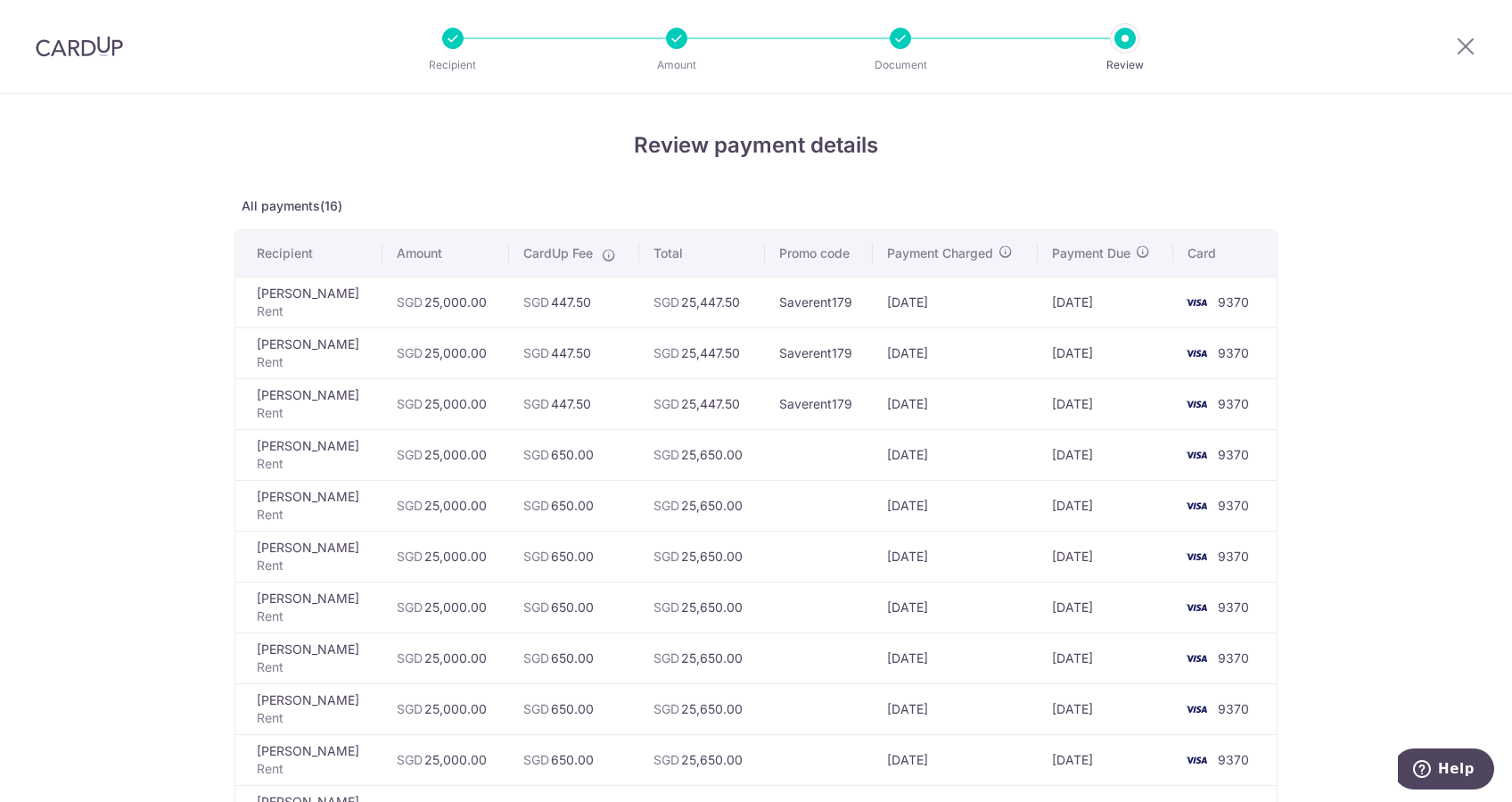
click at [1077, 456] on td "[DATE]" at bounding box center [1105, 454] width 136 height 51
click at [829, 454] on td at bounding box center [819, 454] width 109 height 51
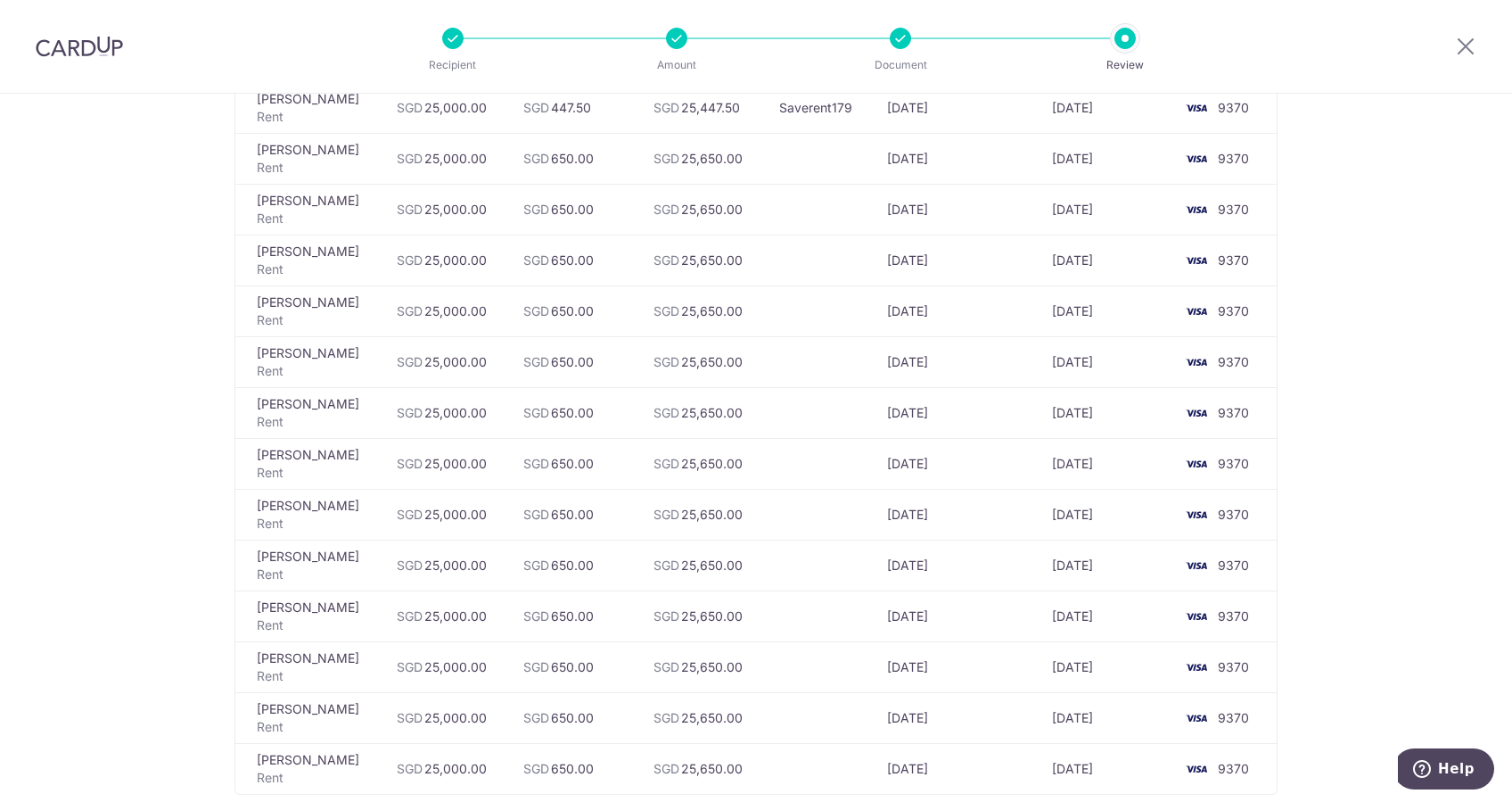
scroll to position [475, 0]
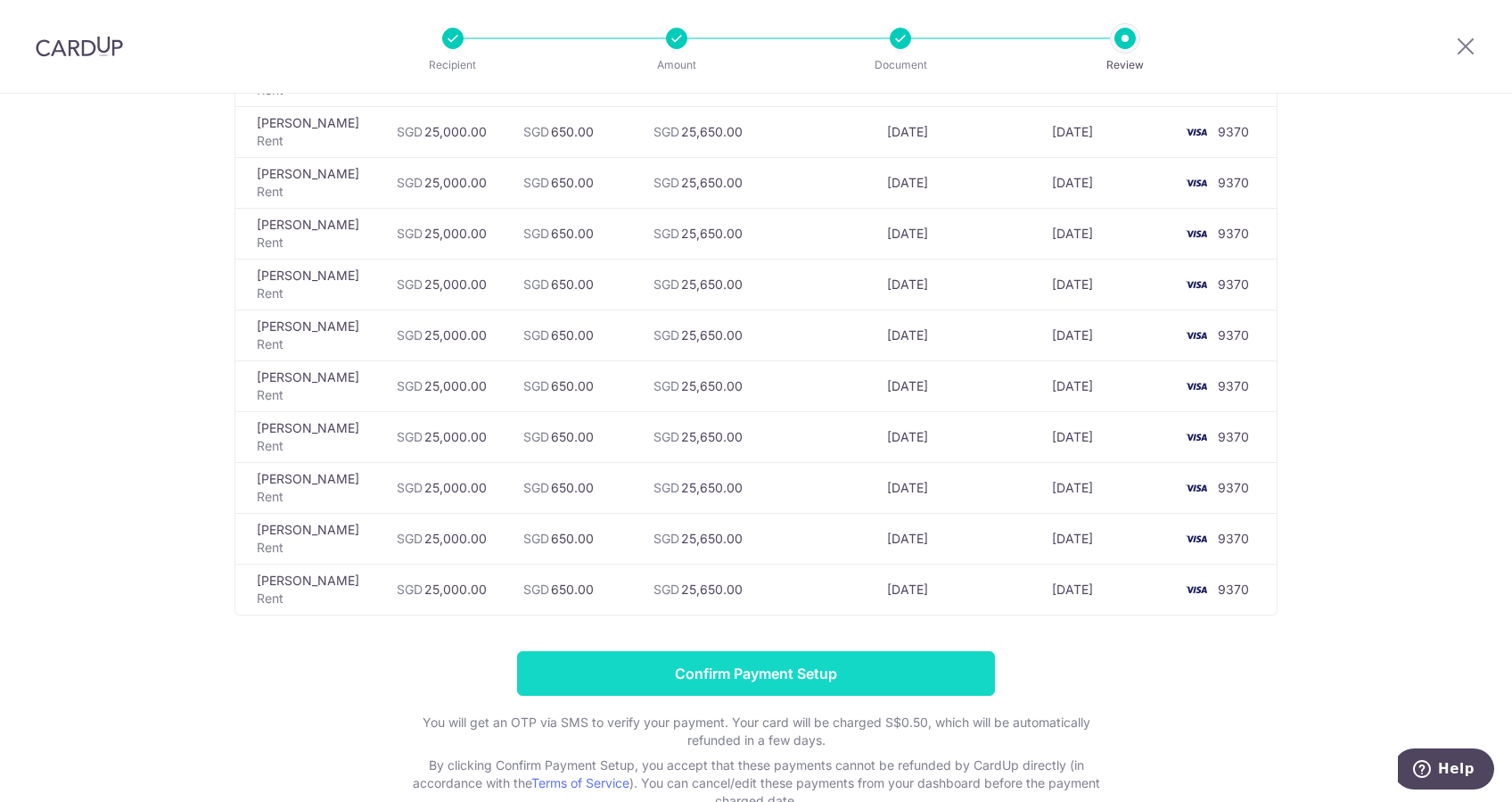
click at [804, 673] on input "Confirm Payment Setup" at bounding box center [756, 674] width 478 height 44
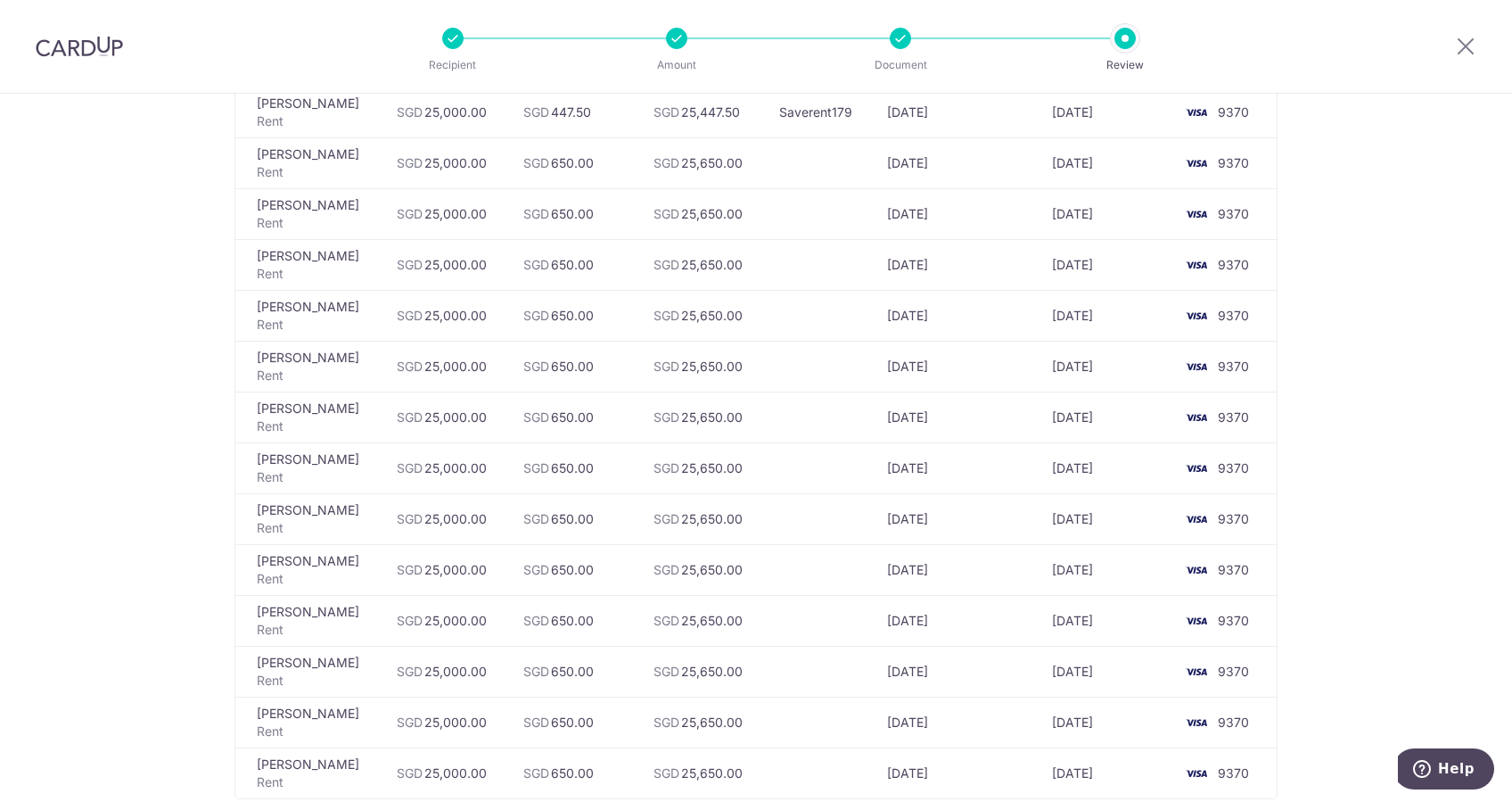
scroll to position [118, 0]
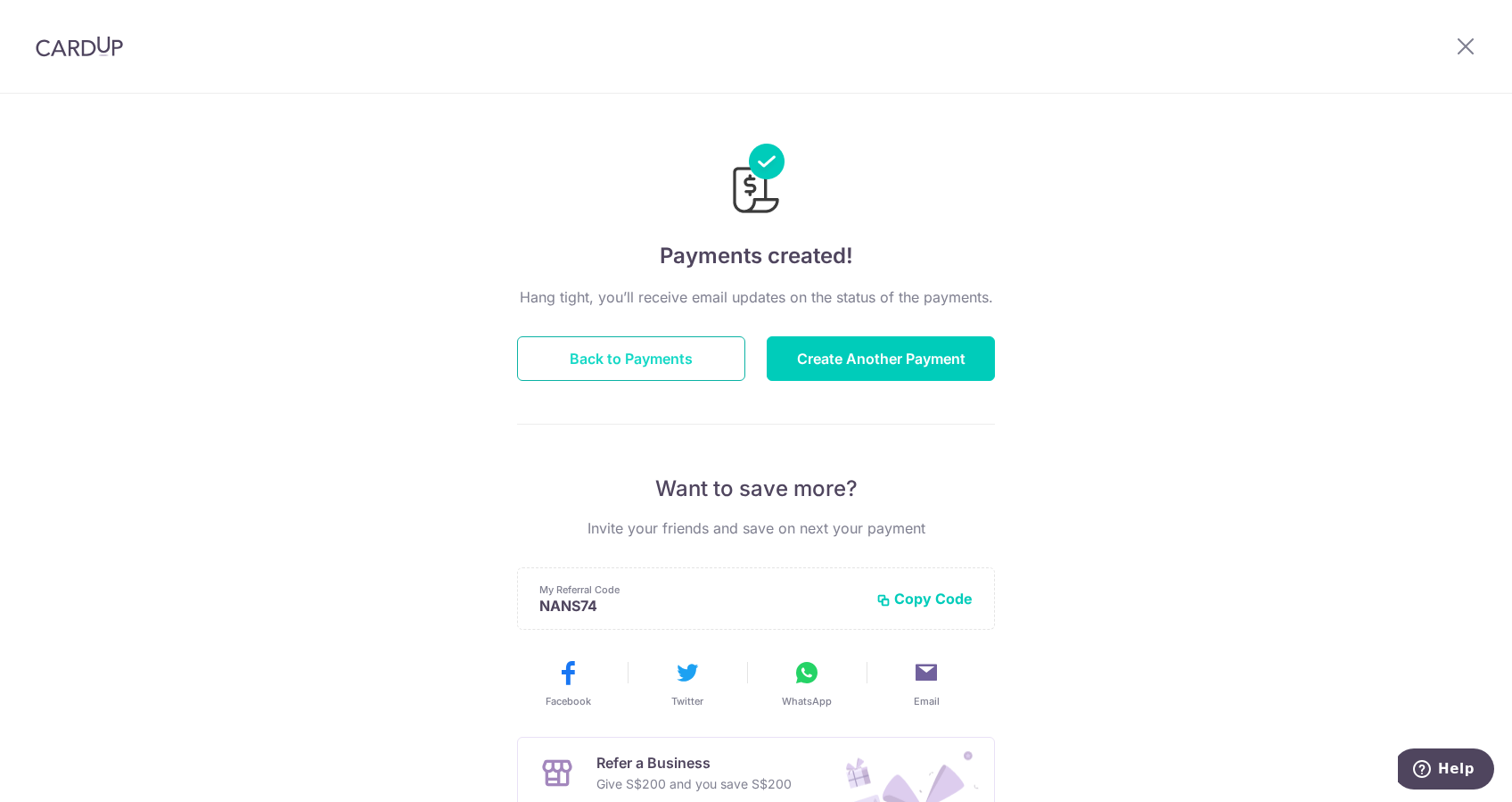
click at [681, 358] on button "Back to Payments" at bounding box center [631, 358] width 228 height 44
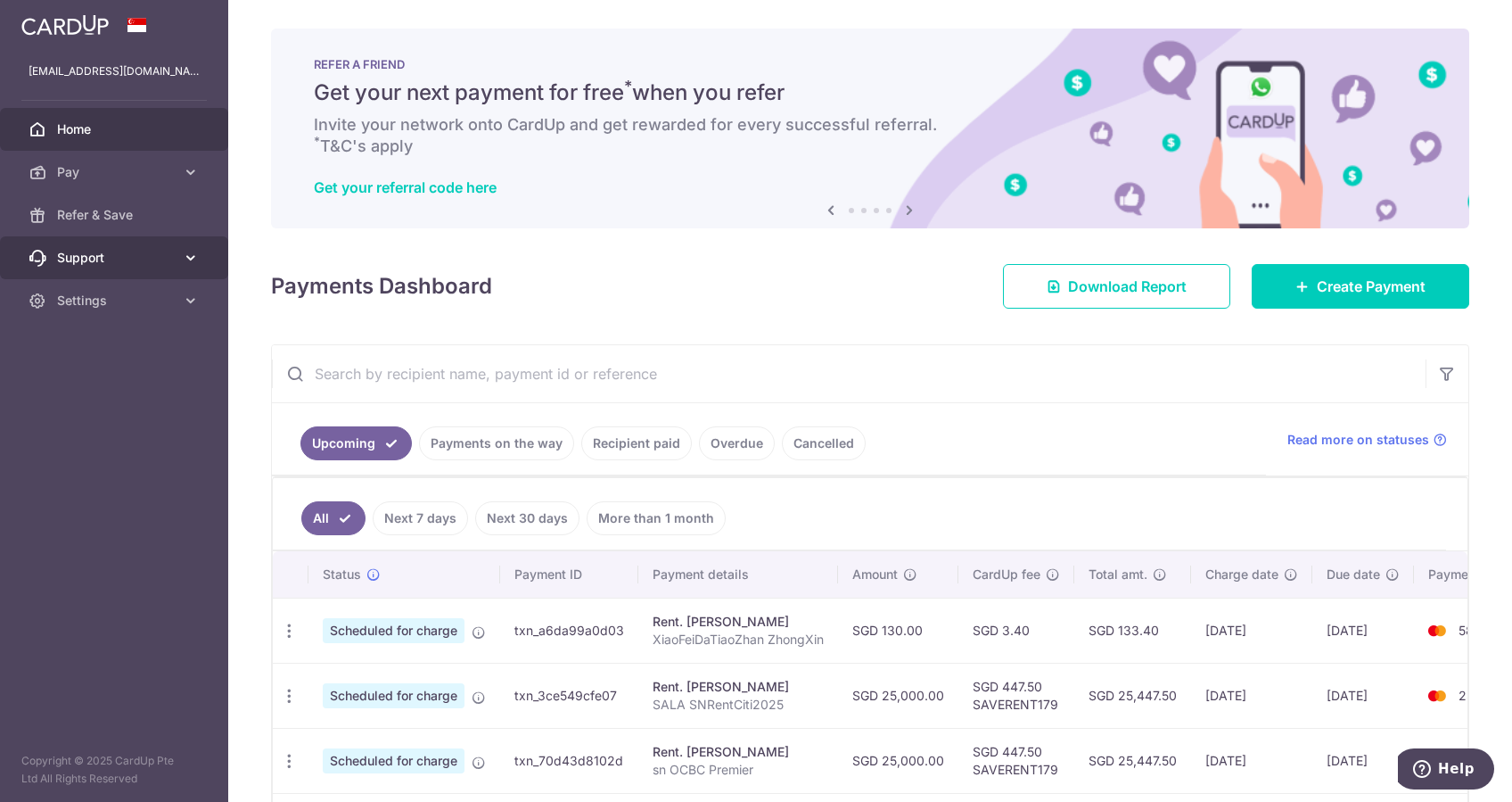
click at [176, 254] on link "Support" at bounding box center [114, 258] width 228 height 43
click at [178, 254] on link "Support" at bounding box center [114, 258] width 228 height 43
click at [943, 349] on input "text" at bounding box center [848, 373] width 1154 height 57
click at [937, 310] on div "× Pause Schedule Pause all future payments in this series Pause just this one p…" at bounding box center [870, 401] width 1284 height 802
